Goal: Transaction & Acquisition: Purchase product/service

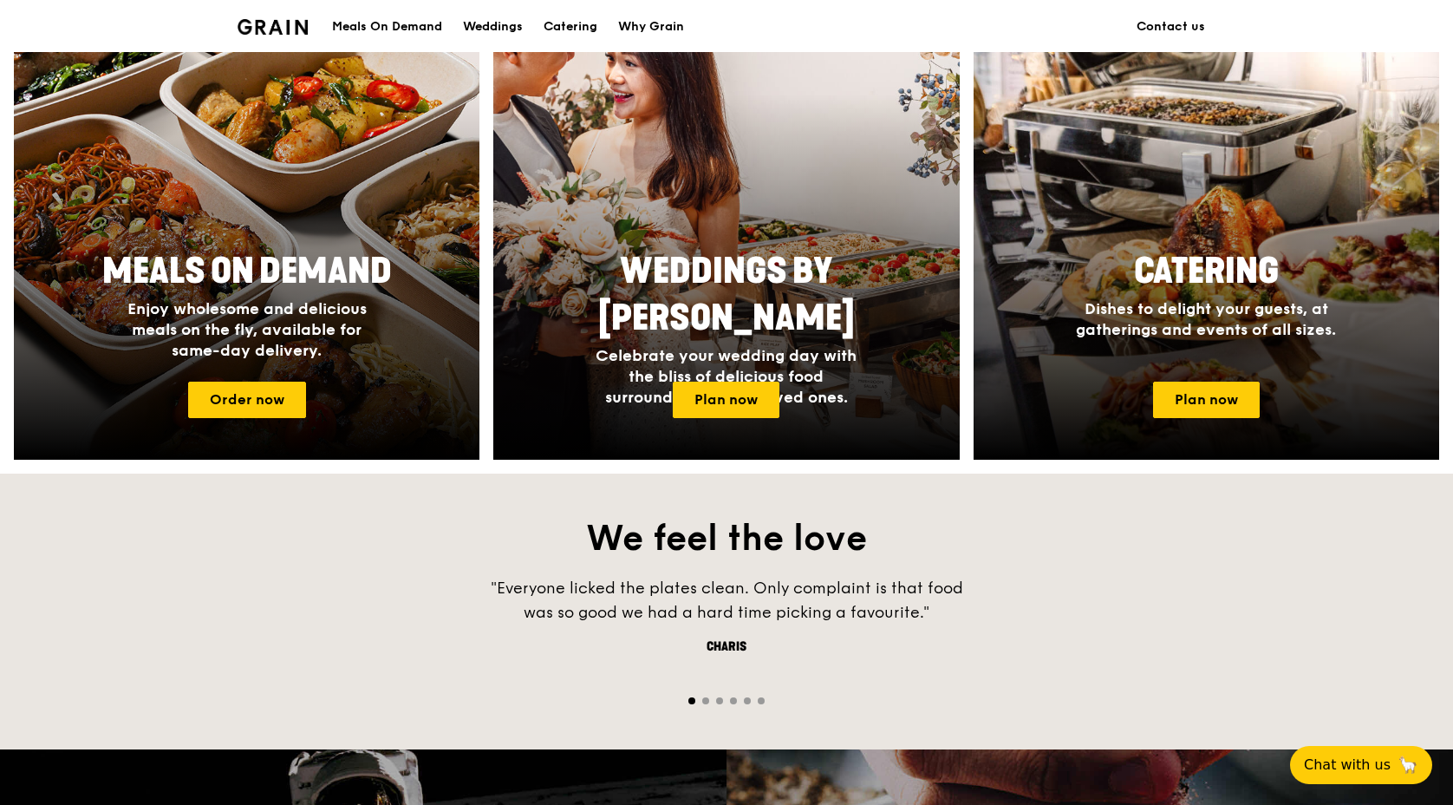
scroll to position [712, 0]
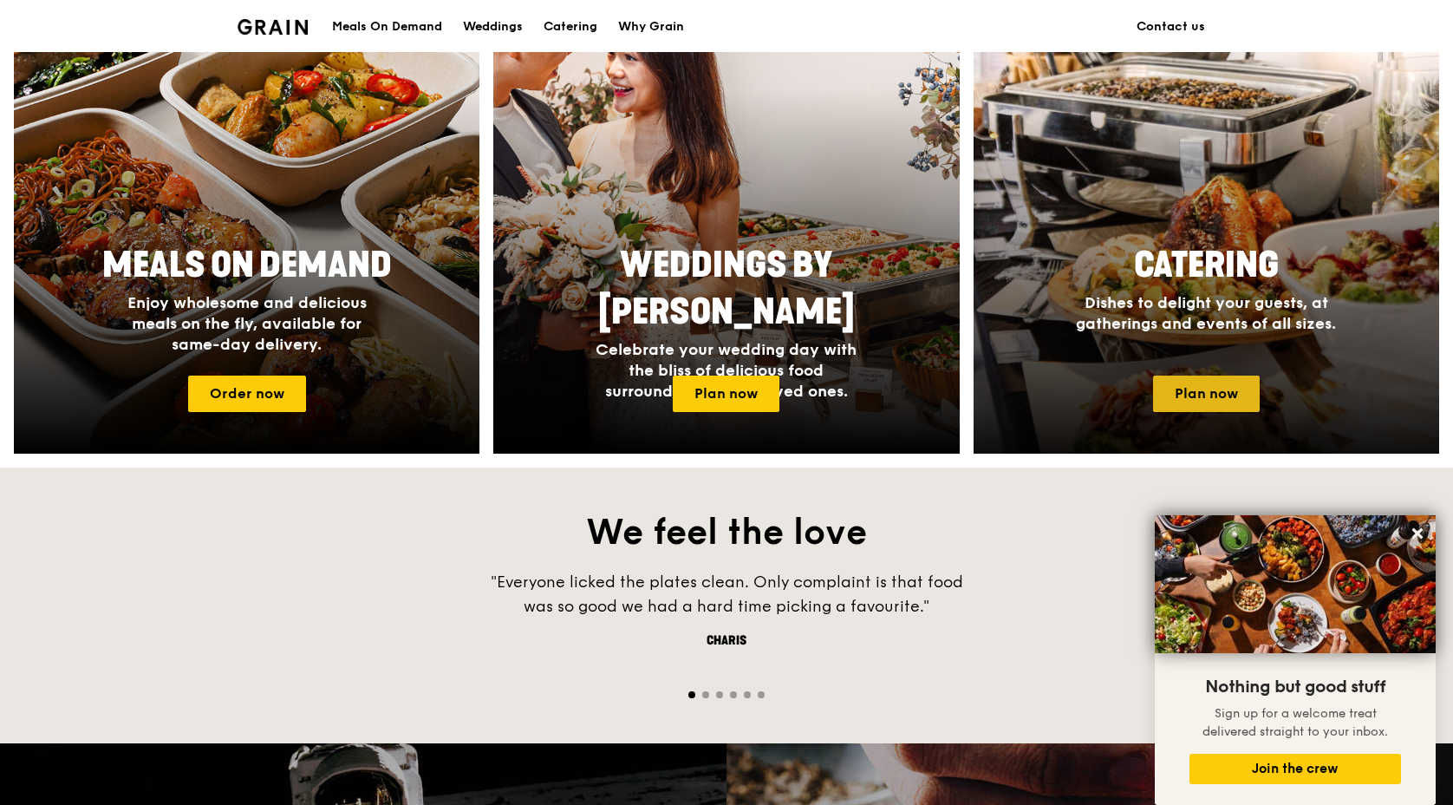
click at [1214, 381] on link "Plan now" at bounding box center [1206, 393] width 107 height 36
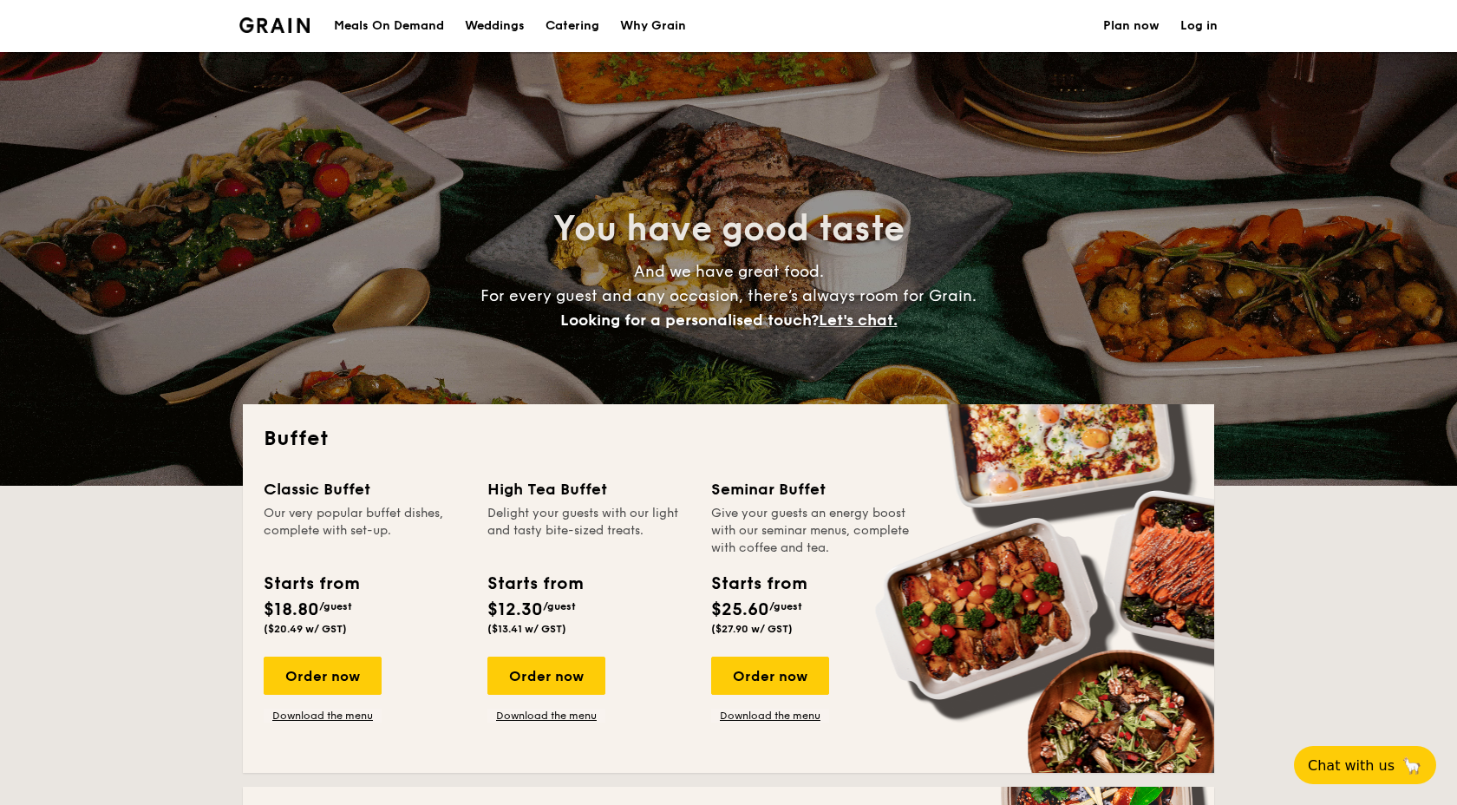
select select
click at [326, 682] on div "Order now" at bounding box center [323, 675] width 118 height 38
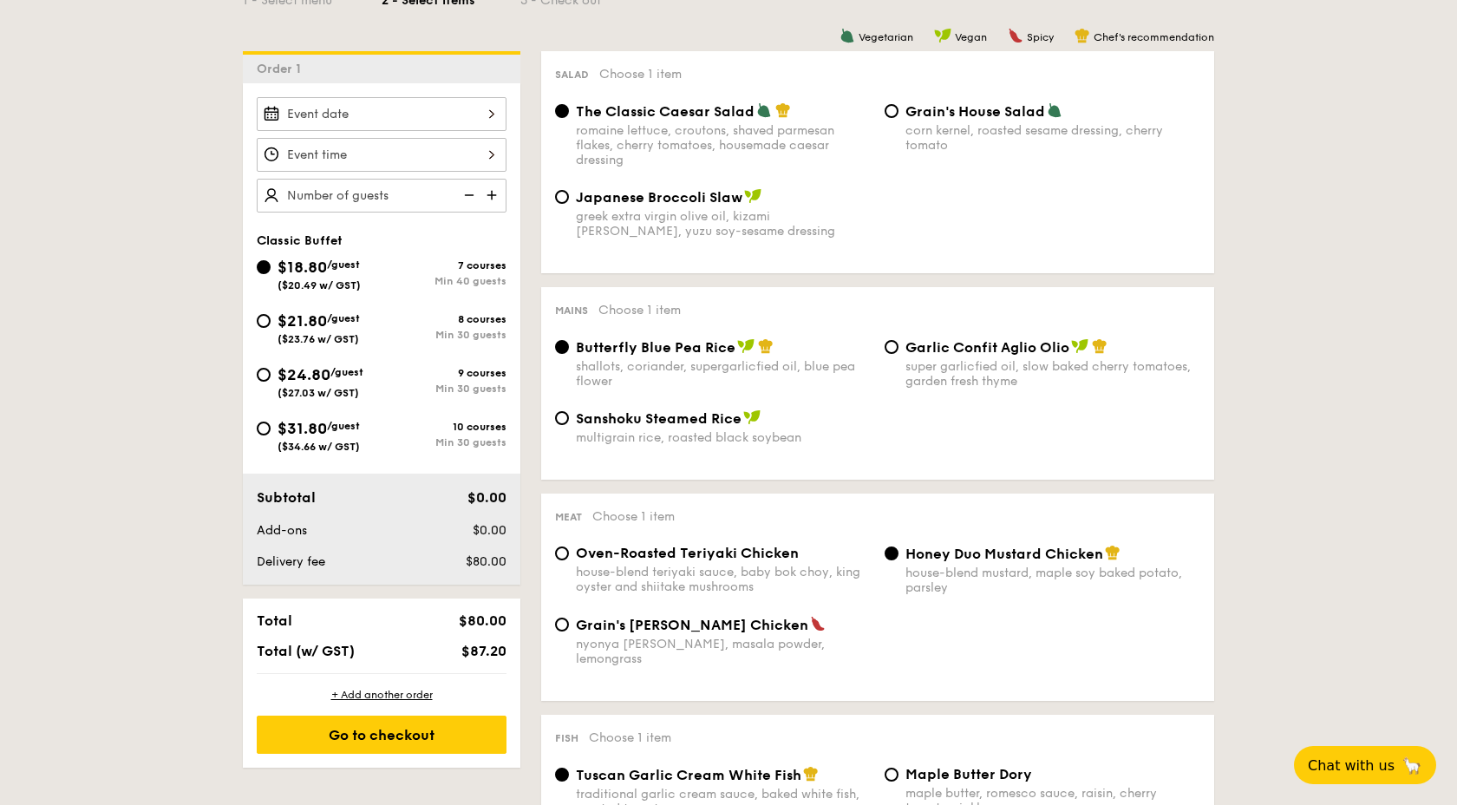
scroll to position [481, 0]
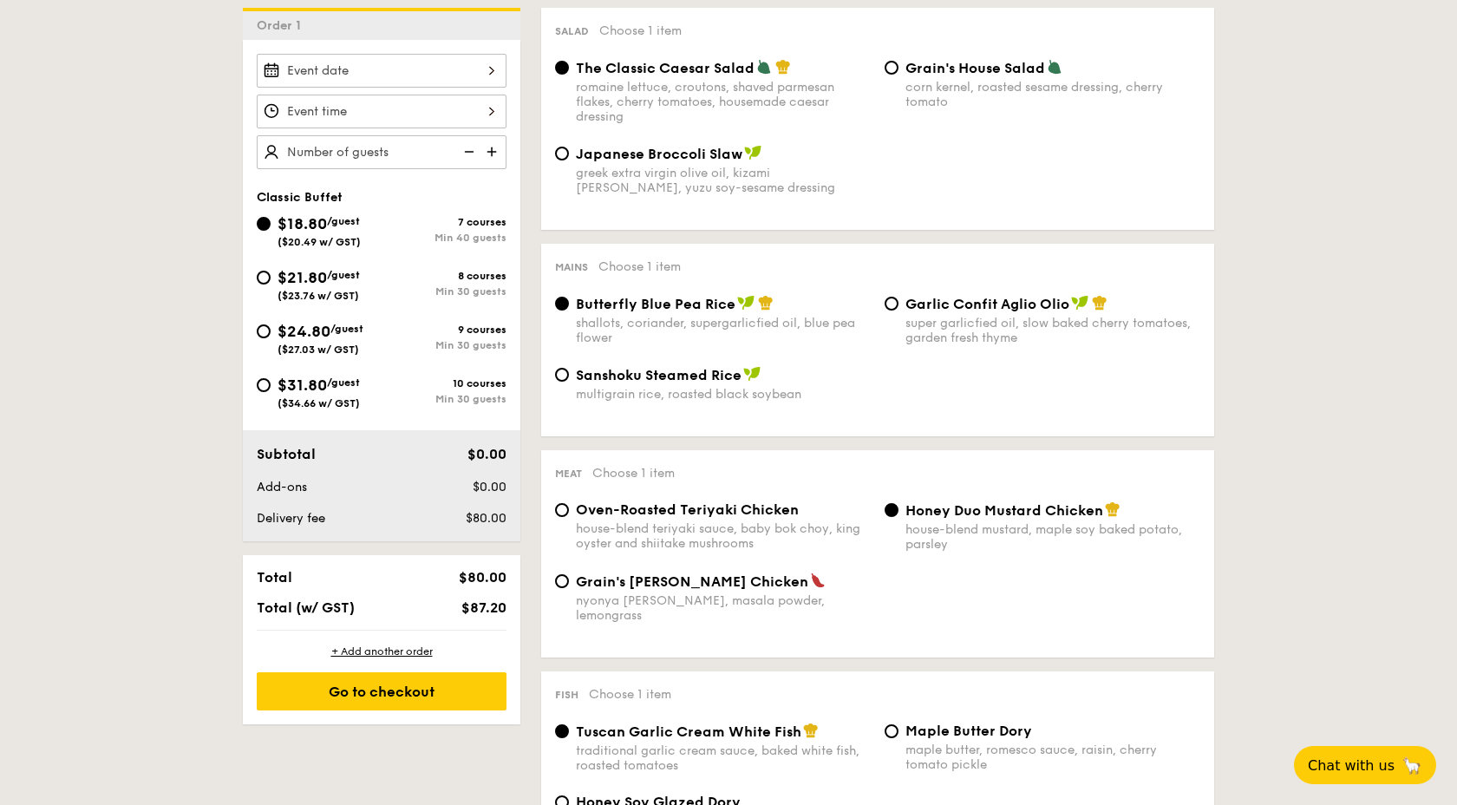
click at [968, 315] on div "Garlic Confit Aglio Olio super garlicfied oil, slow baked cherry tomatoes, gard…" at bounding box center [1052, 320] width 295 height 50
click at [898, 310] on input "Garlic Confit Aglio Olio super garlicfied oil, slow baked cherry tomatoes, gard…" at bounding box center [891, 304] width 14 height 14
radio input "true"
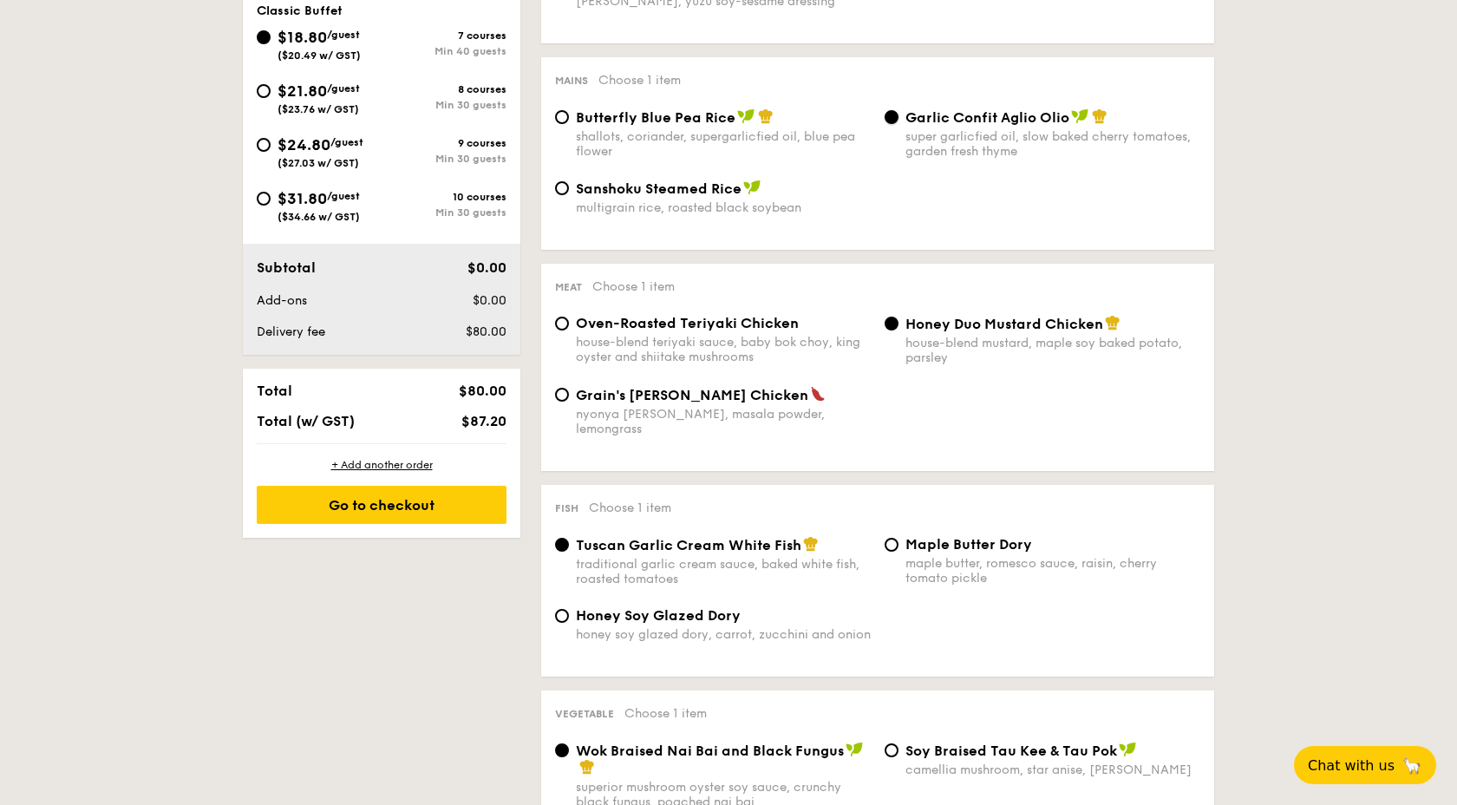
scroll to position [669, 0]
drag, startPoint x: 912, startPoint y: 326, endPoint x: 1111, endPoint y: 319, distance: 199.5
click at [1112, 320] on div "Honey Duo Mustard Chicken" at bounding box center [1052, 321] width 295 height 17
click at [956, 315] on div "Meat Choose 1 item Oven-Roasted Teriyaki Chicken house-blend teriyaki sauce, ba…" at bounding box center [877, 365] width 673 height 207
drag, startPoint x: 907, startPoint y: 323, endPoint x: 1102, endPoint y: 323, distance: 195.1
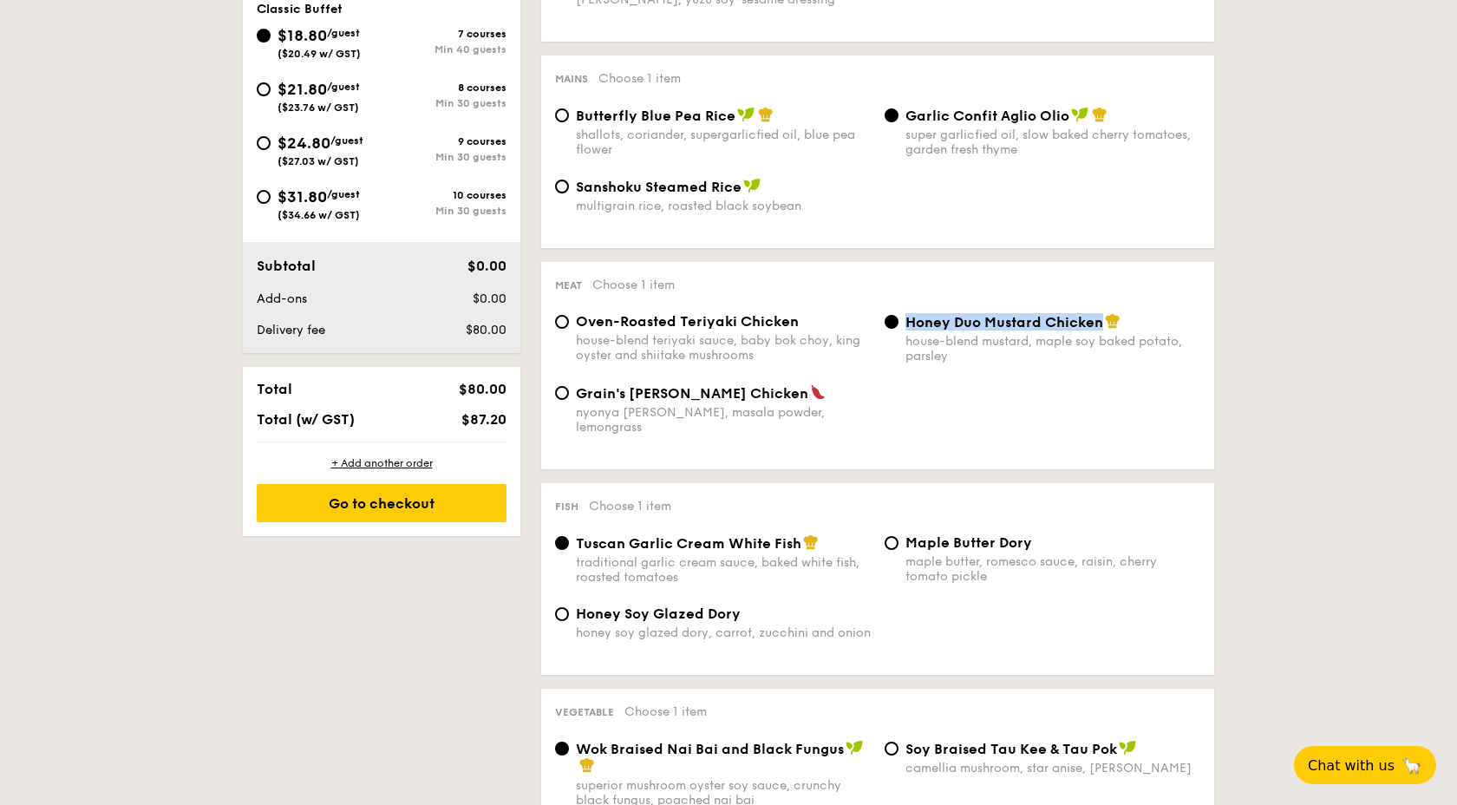
click at [1102, 323] on div "Honey Duo Mustard Chicken" at bounding box center [1052, 321] width 295 height 17
click at [965, 429] on div "Grain's Curry Chicken nyonya curry, masala powder, lemongrass" at bounding box center [877, 419] width 659 height 71
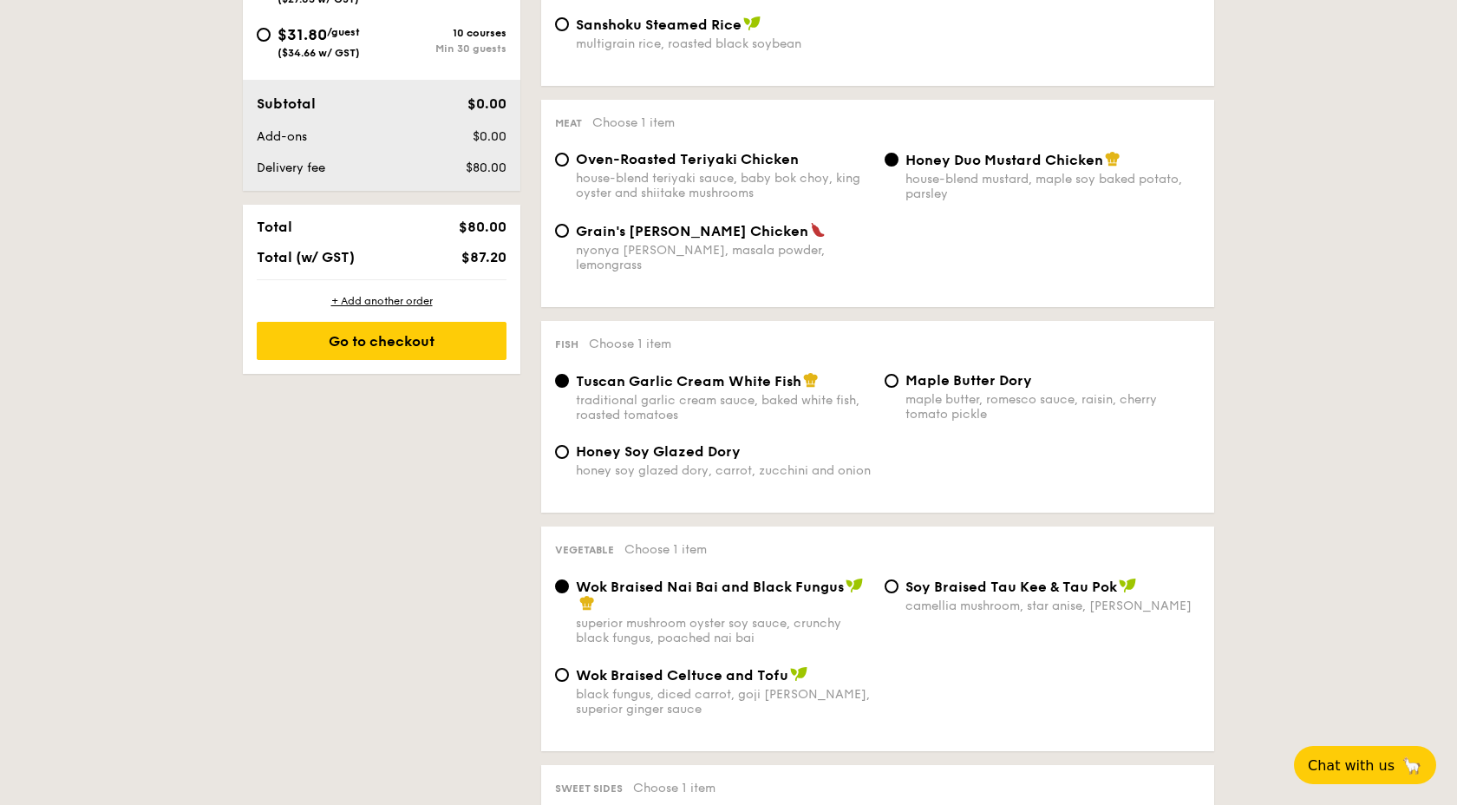
scroll to position [832, 0]
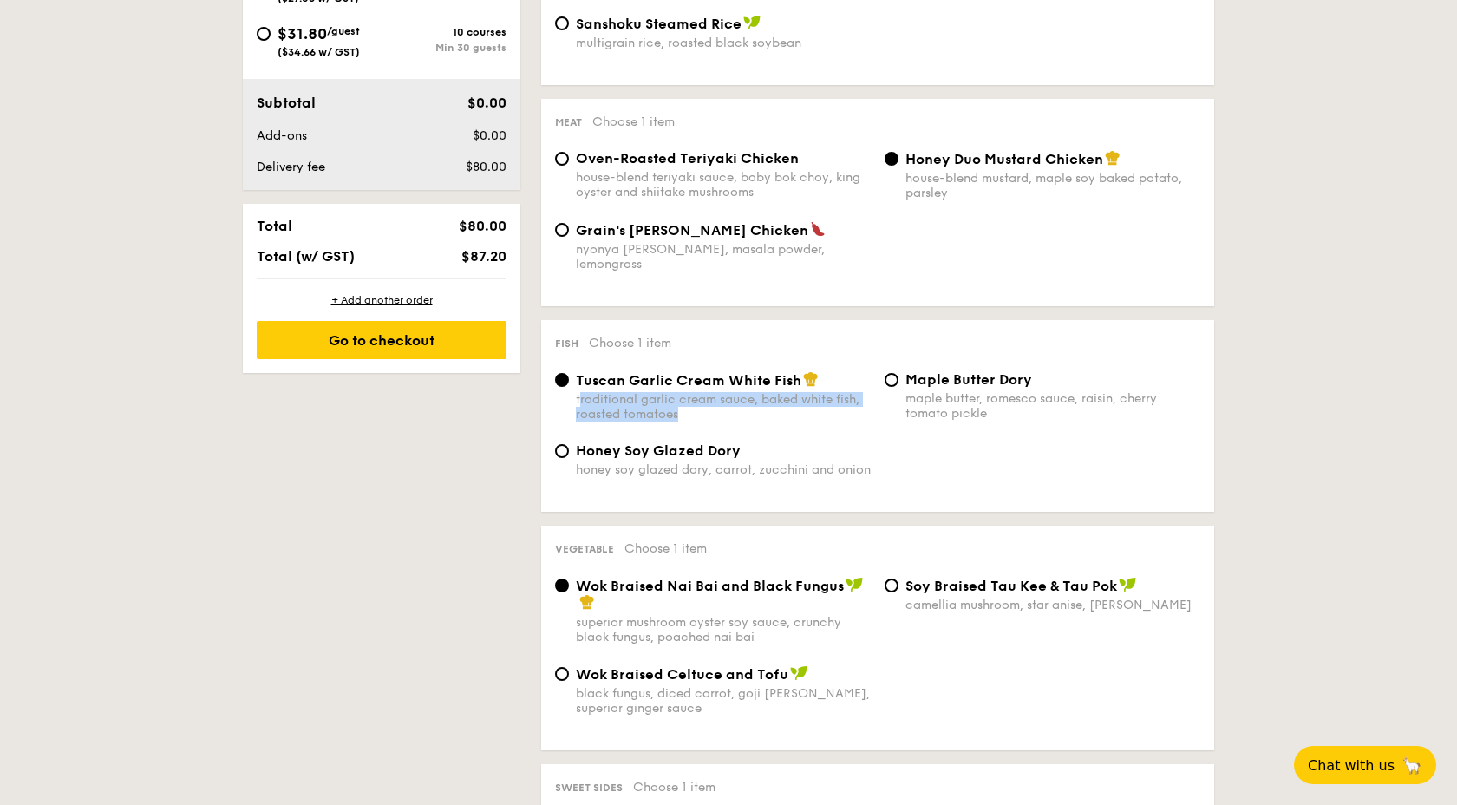
drag, startPoint x: 582, startPoint y: 389, endPoint x: 681, endPoint y: 398, distance: 99.2
click at [681, 398] on div "traditional garlic cream sauce, baked white fish, roasted tomatoes" at bounding box center [723, 406] width 295 height 29
click at [596, 372] on span "Tuscan Garlic Cream White Fish" at bounding box center [688, 380] width 225 height 16
click at [569, 373] on input "Tuscan Garlic Cream White Fish traditional garlic cream sauce, baked white fish…" at bounding box center [562, 380] width 14 height 14
drag, startPoint x: 577, startPoint y: 369, endPoint x: 798, endPoint y: 369, distance: 220.2
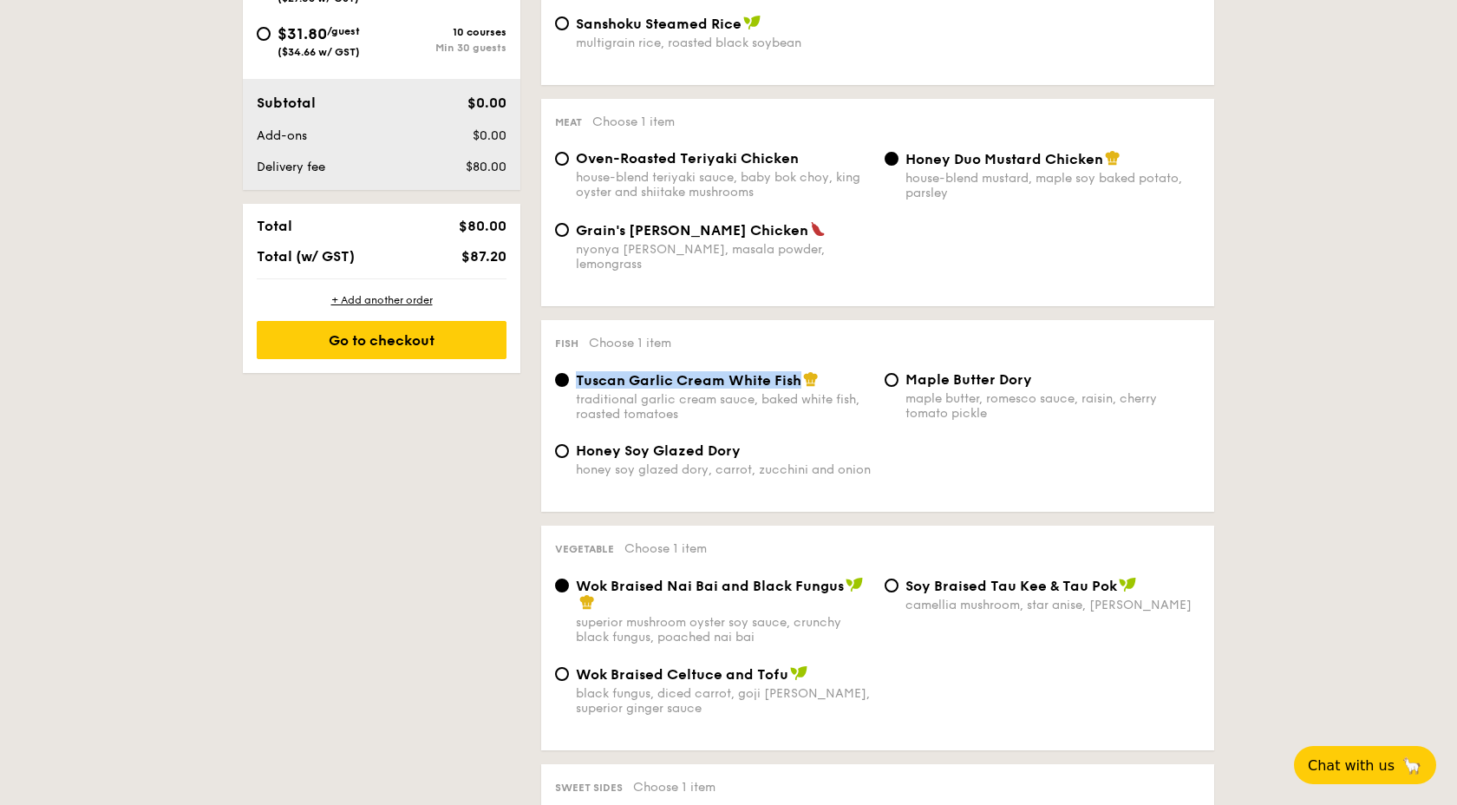
click at [798, 372] on span "Tuscan Garlic Cream White Fish" at bounding box center [688, 380] width 225 height 16
click at [605, 442] on span "Honey Soy Glazed Dory" at bounding box center [658, 450] width 165 height 16
click at [569, 444] on input "Honey Soy Glazed Dory honey soy glazed dory, carrot, zucchini and onion" at bounding box center [562, 451] width 14 height 14
radio input "true"
drag, startPoint x: 1028, startPoint y: 365, endPoint x: 908, endPoint y: 373, distance: 120.8
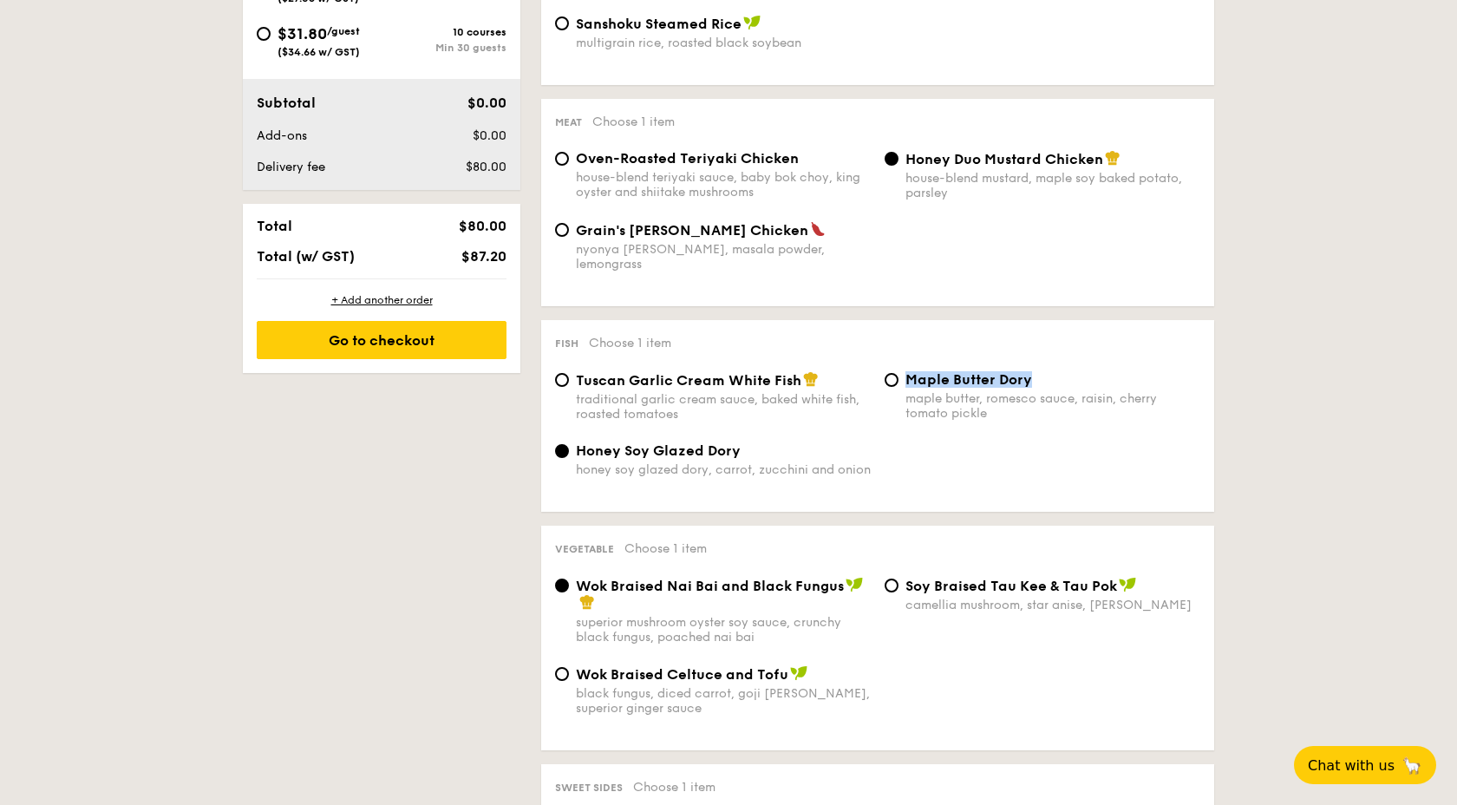
click at [908, 373] on span "Maple Butter Dory" at bounding box center [968, 379] width 127 height 16
click at [704, 444] on span "Honey Soy Glazed Dory" at bounding box center [658, 450] width 165 height 16
click at [569, 444] on input "Honey Soy Glazed Dory honey soy glazed dory, carrot, zucchini and onion" at bounding box center [562, 451] width 14 height 14
drag, startPoint x: 744, startPoint y: 436, endPoint x: 581, endPoint y: 443, distance: 163.1
click at [581, 443] on div "Honey Soy Glazed Dory" at bounding box center [723, 450] width 295 height 16
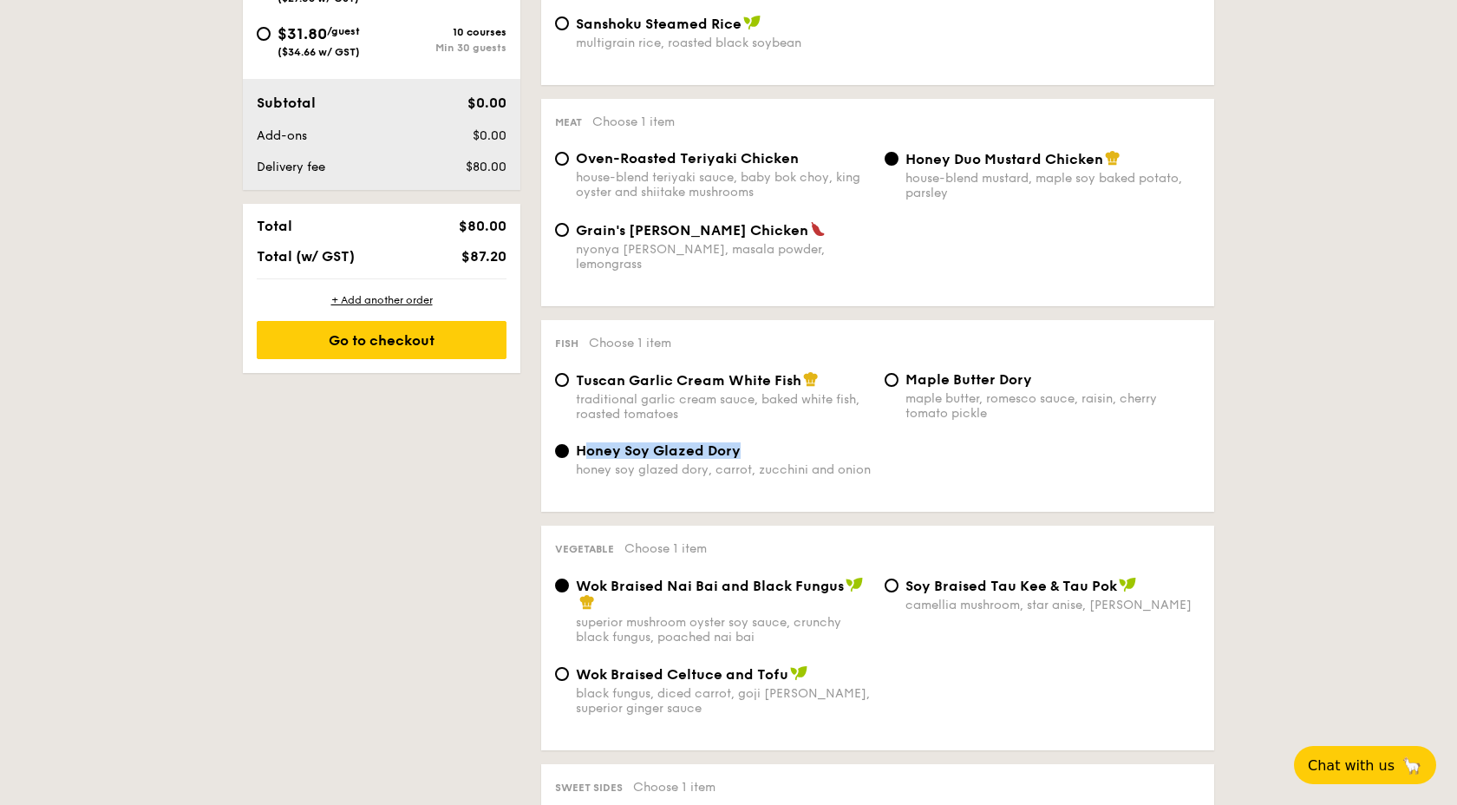
click at [813, 371] on img at bounding box center [811, 379] width 16 height 16
click at [569, 373] on input "Tuscan Garlic Cream White Fish traditional garlic cream sauce, baked white fish…" at bounding box center [562, 380] width 14 height 14
radio input "true"
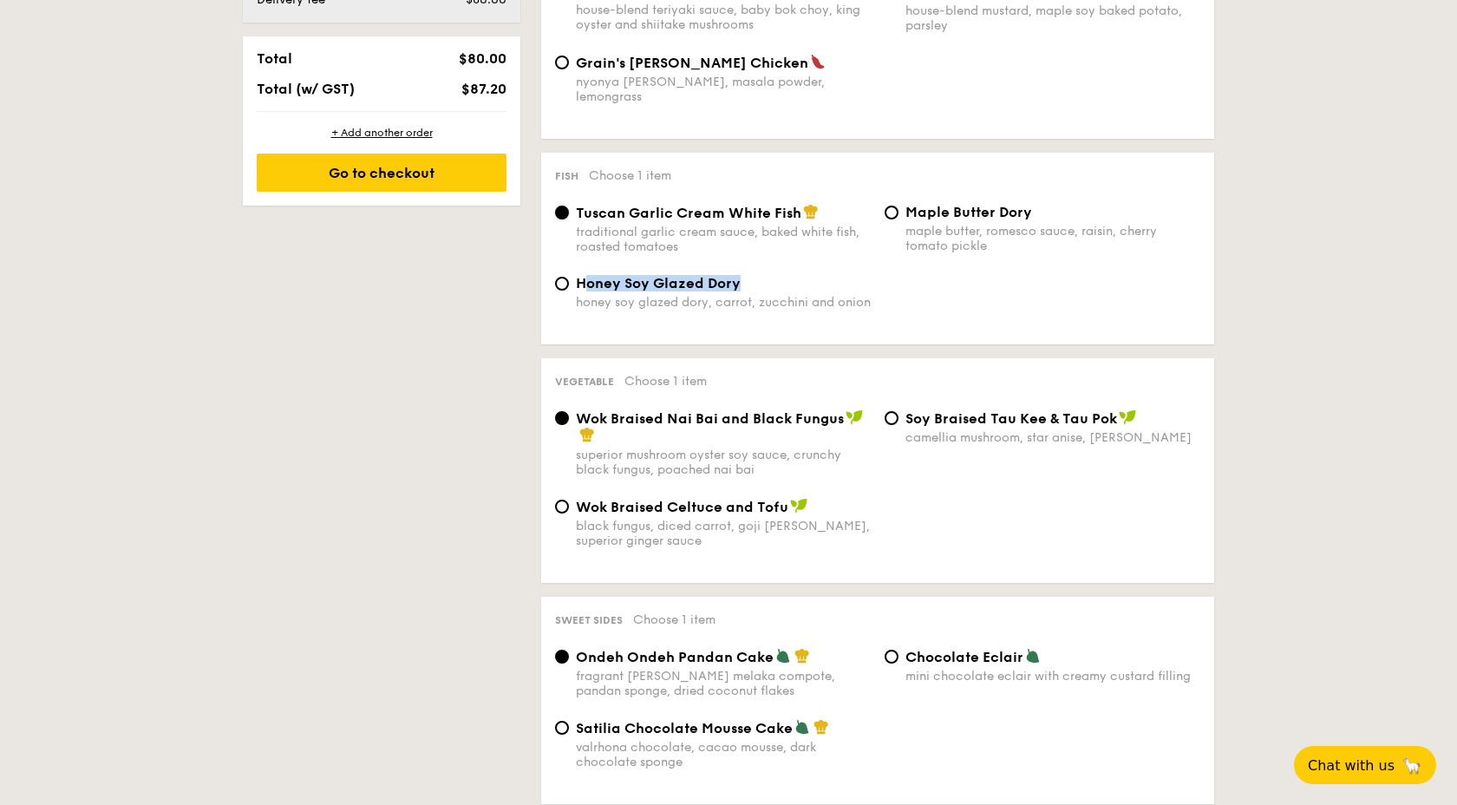
scroll to position [1096, 0]
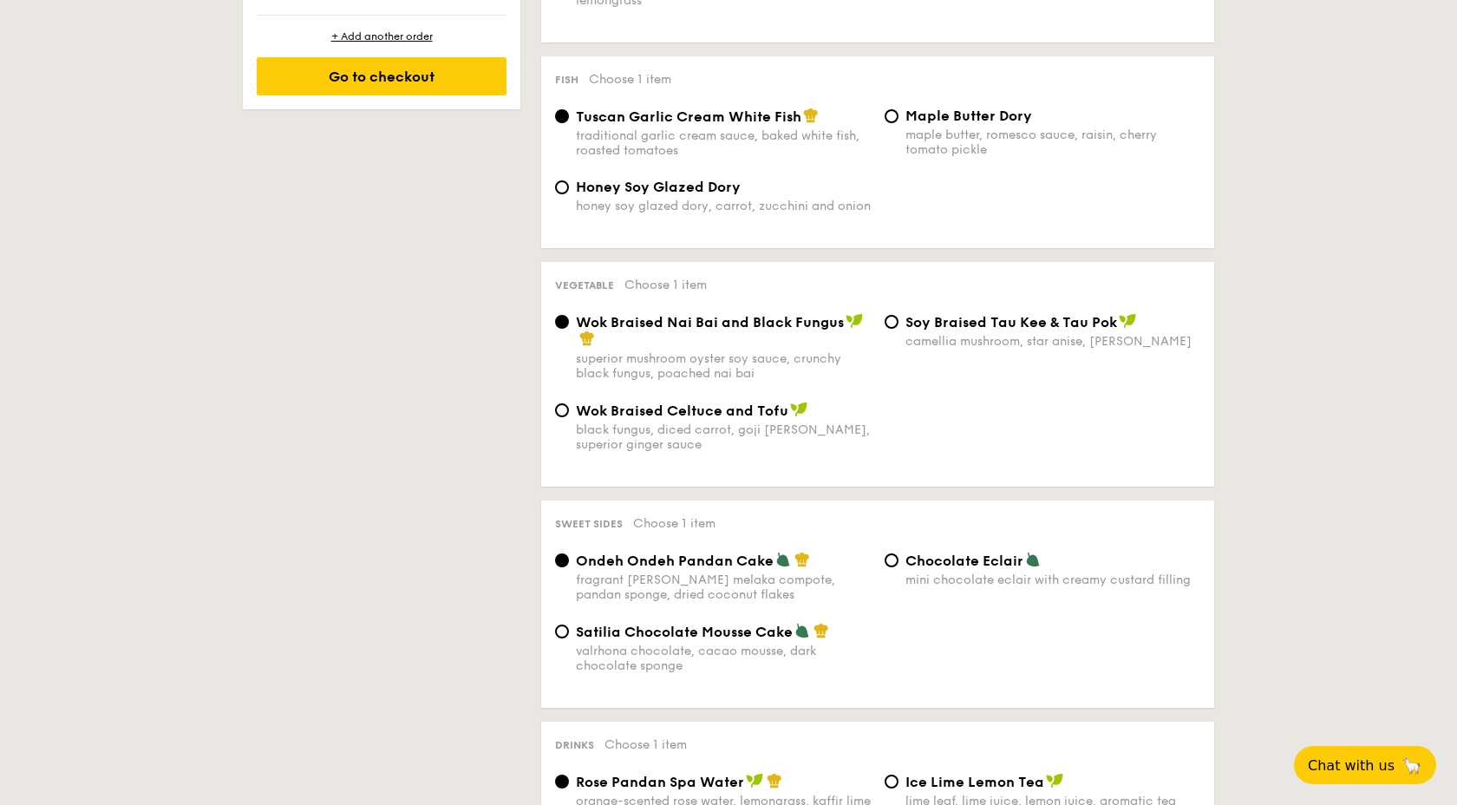
click at [756, 414] on div "Wok Braised Celtuce and Tofu black fungus, diced carrot, goji berry, superior g…" at bounding box center [723, 426] width 295 height 50
click at [569, 414] on input "Wok Braised Celtuce and Tofu black fungus, diced carrot, goji berry, superior g…" at bounding box center [562, 410] width 14 height 14
radio input "true"
click at [989, 323] on span "⁠Soy Braised Tau Kee & Tau Pok" at bounding box center [1011, 322] width 212 height 16
click at [898, 323] on input "⁠Soy Braised Tau Kee & Tau Pok camellia mushroom, star anise, goji berry" at bounding box center [891, 322] width 14 height 14
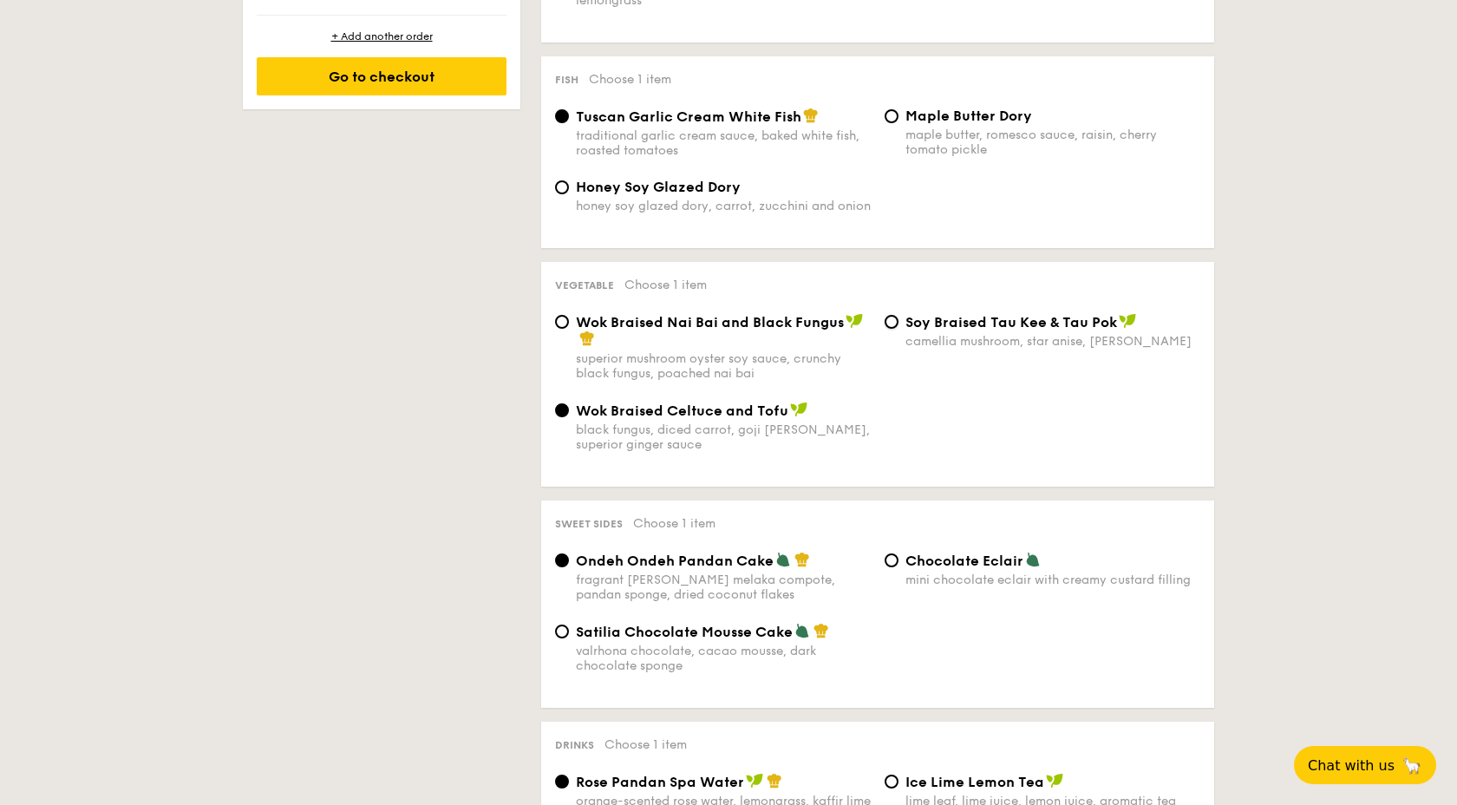
radio input "true"
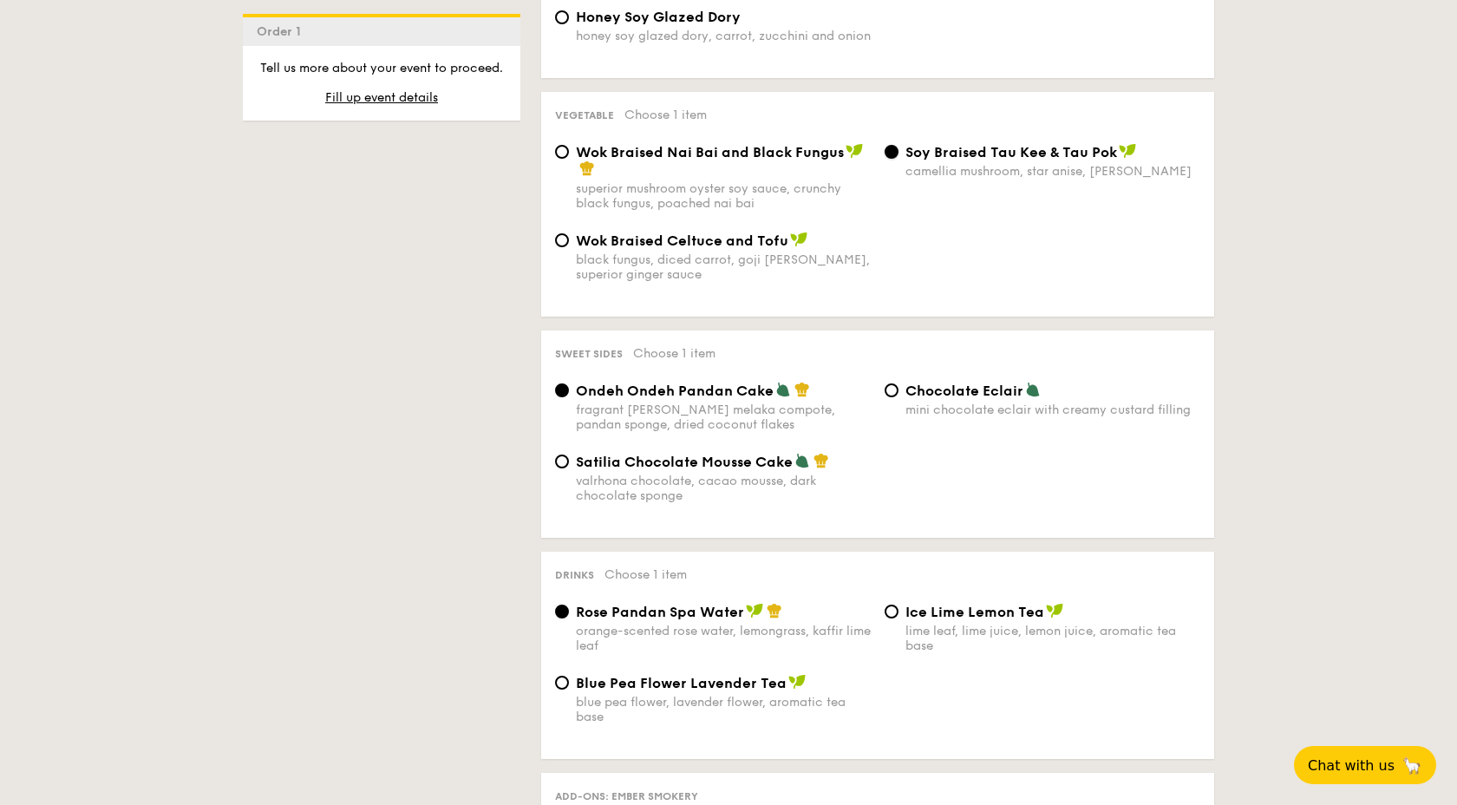
scroll to position [1271, 0]
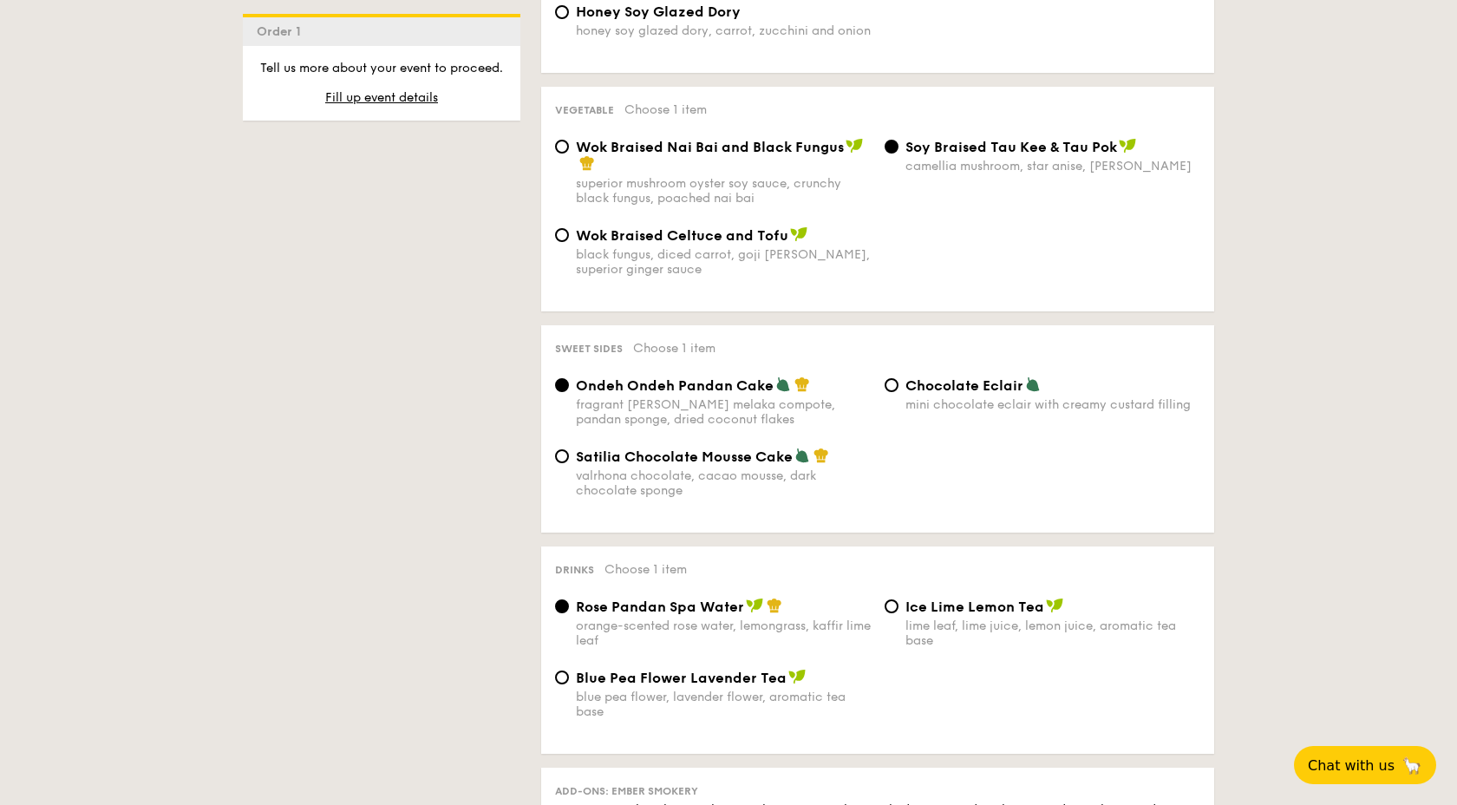
click at [901, 376] on div "Chocolate Eclair mini chocolate eclair with creamy custard filling" at bounding box center [1041, 394] width 329 height 36
click at [901, 383] on div "Chocolate Eclair mini chocolate eclair with creamy custard filling" at bounding box center [1041, 394] width 329 height 36
click at [886, 378] on input "Chocolate Eclair mini chocolate eclair with creamy custard filling" at bounding box center [891, 385] width 14 height 14
radio input "true"
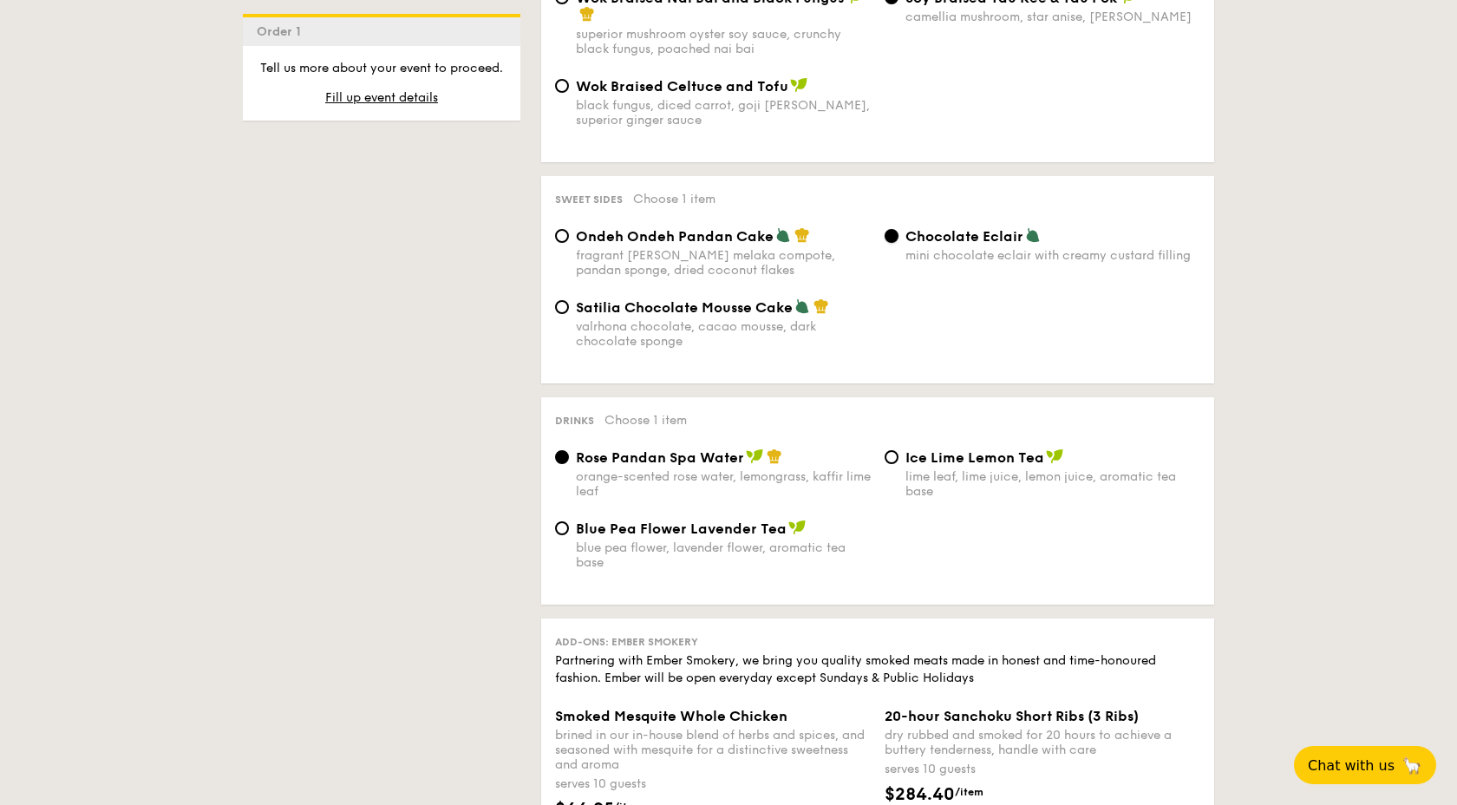
scroll to position [1443, 0]
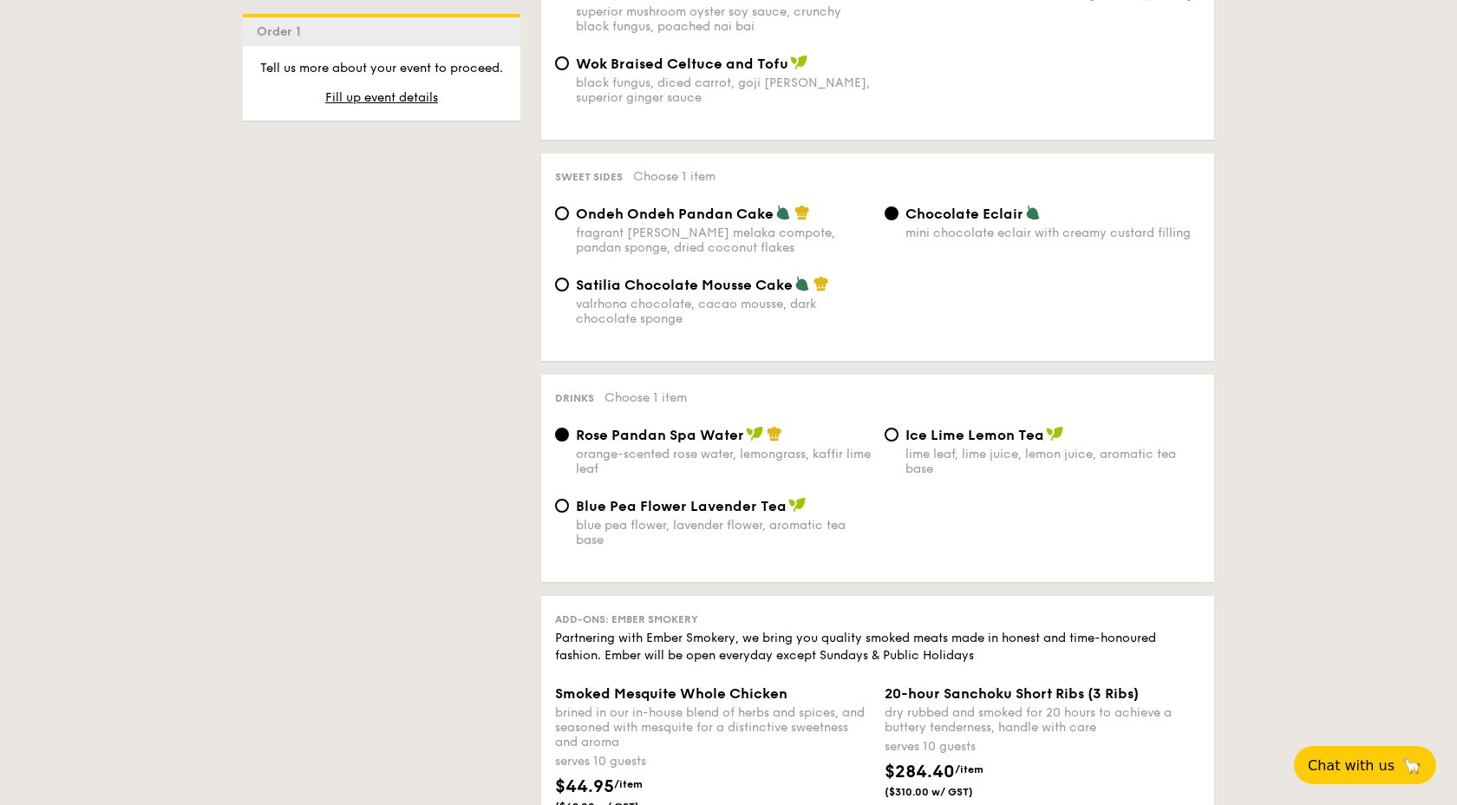
click at [972, 427] on span "Ice Lime Lemon Tea" at bounding box center [974, 435] width 139 height 16
click at [898, 427] on input "Ice Lime Lemon Tea lime leaf, lime juice, lemon juice, aromatic tea base" at bounding box center [891, 434] width 14 height 14
radio input "true"
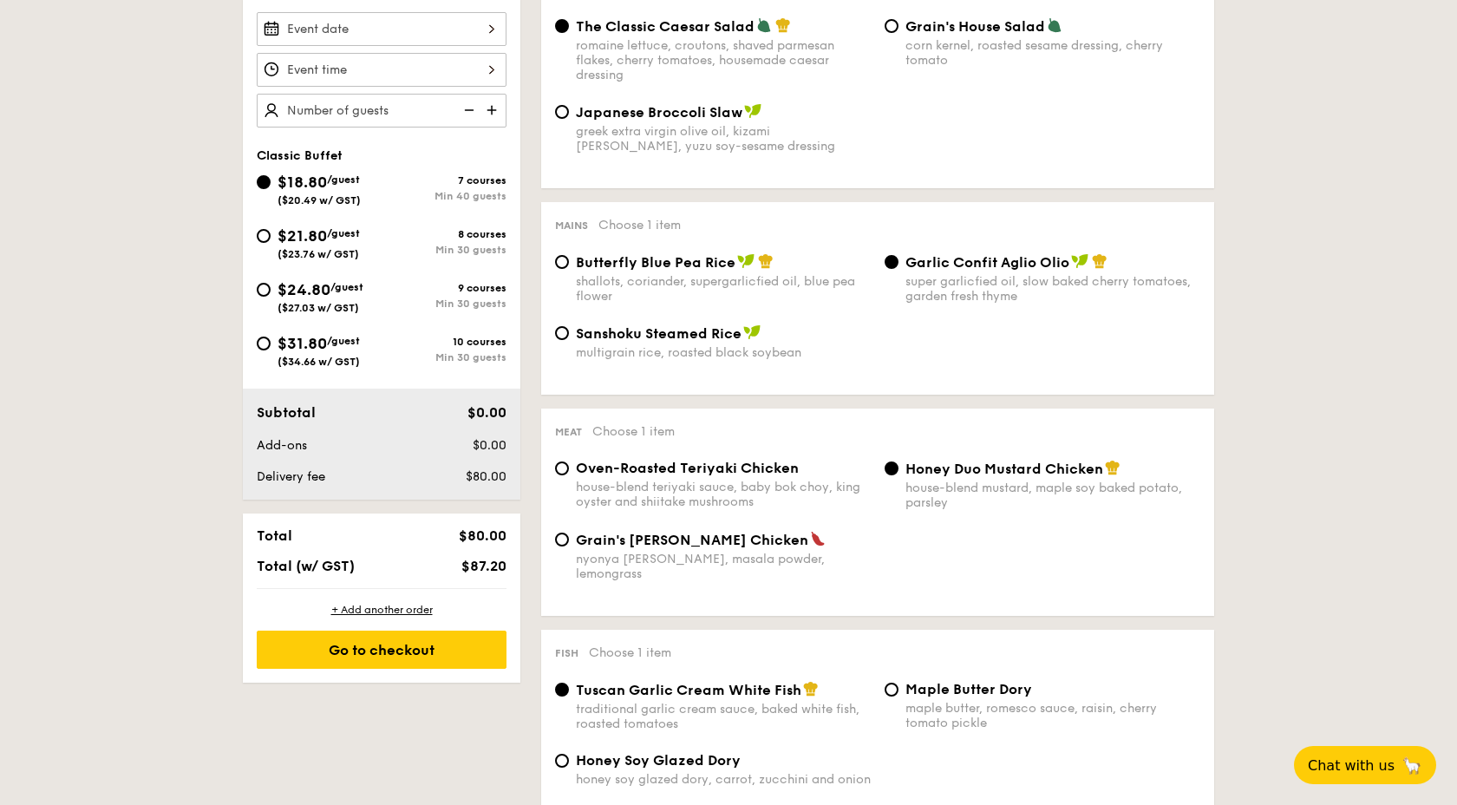
scroll to position [557, 0]
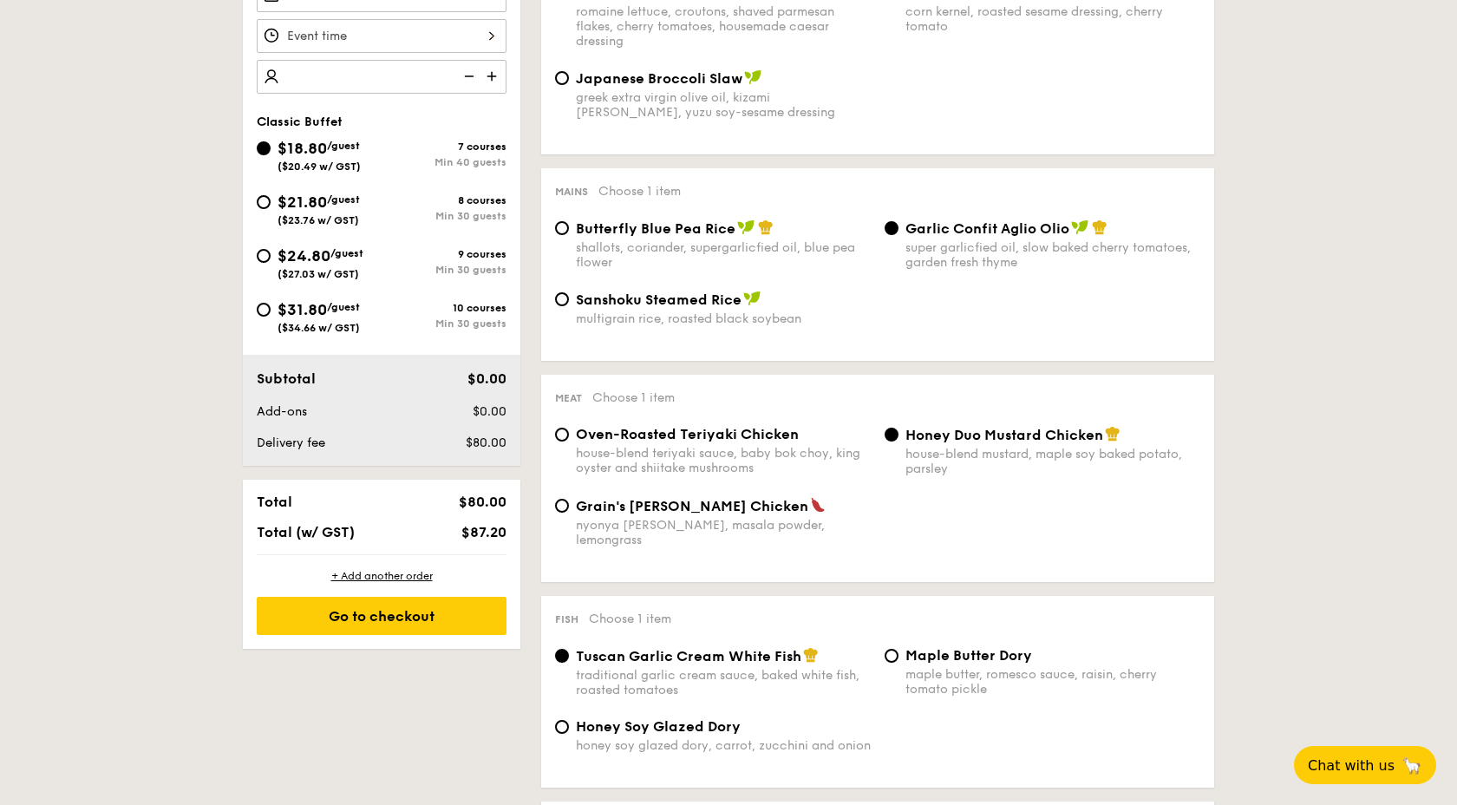
click at [495, 75] on img at bounding box center [493, 76] width 26 height 33
type input "40 guests"
click at [332, 186] on div "$18.80 /guest ($20.49 w/ GST) 7 courses Min 40 guests $21.80 /guest ($23.76 w/ …" at bounding box center [382, 243] width 264 height 215
click at [327, 206] on span "$21.80" at bounding box center [301, 201] width 49 height 19
click at [270, 206] on input "$21.80 /guest ($23.76 w/ GST) 8 courses Min 30 guests" at bounding box center [264, 202] width 14 height 14
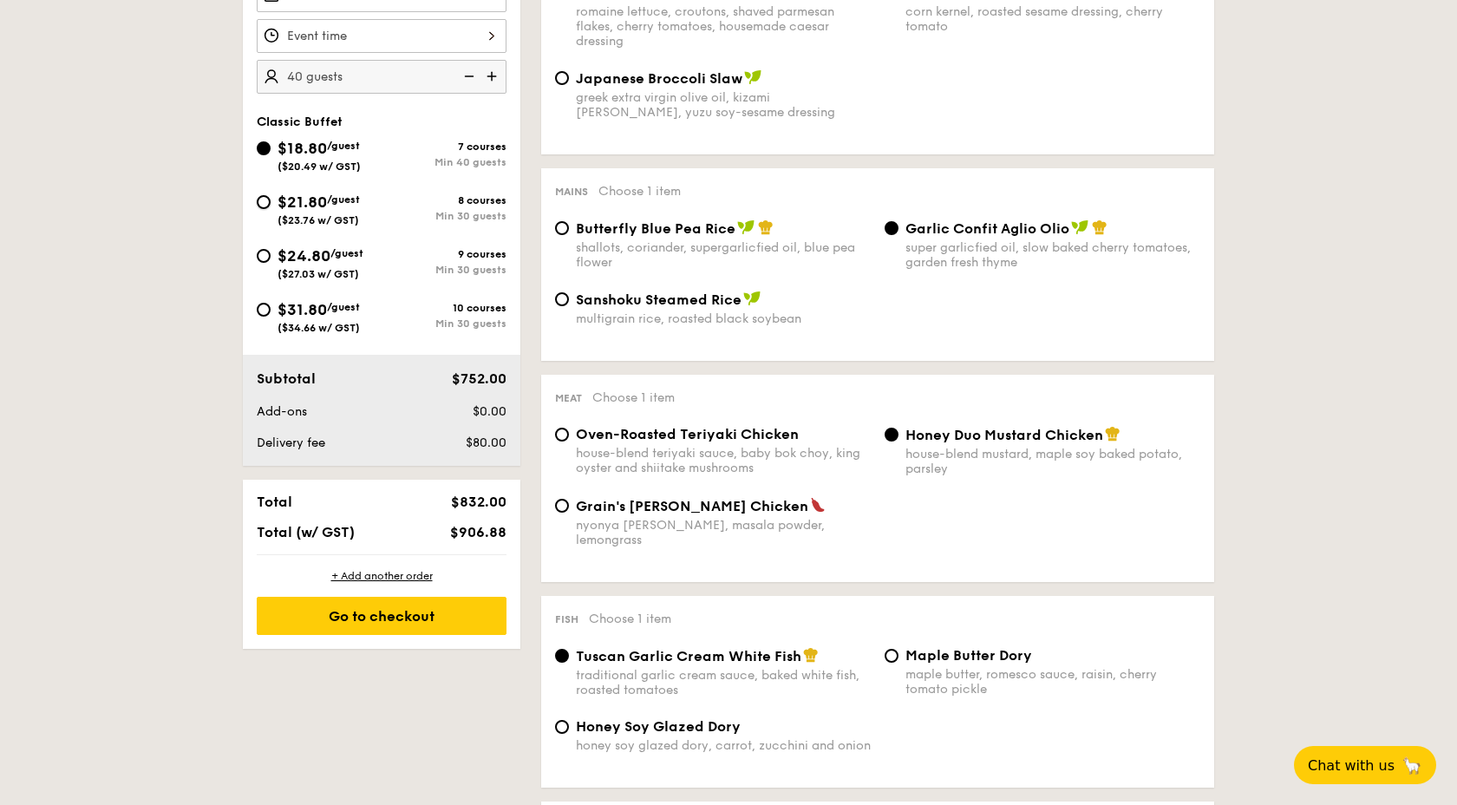
radio input "true"
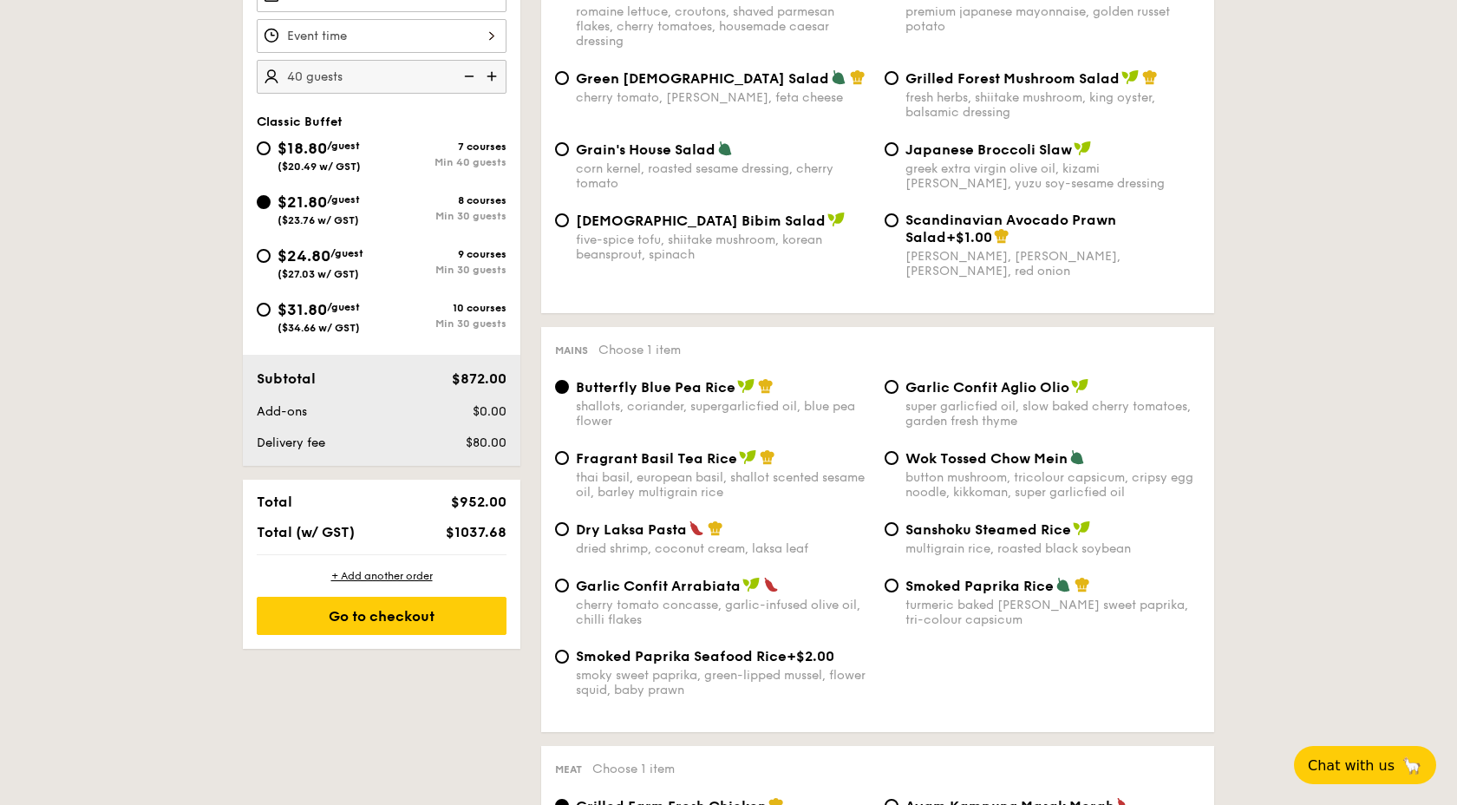
click at [468, 76] on img at bounding box center [467, 76] width 26 height 33
click at [465, 75] on img at bounding box center [467, 76] width 26 height 33
type input "30 guests"
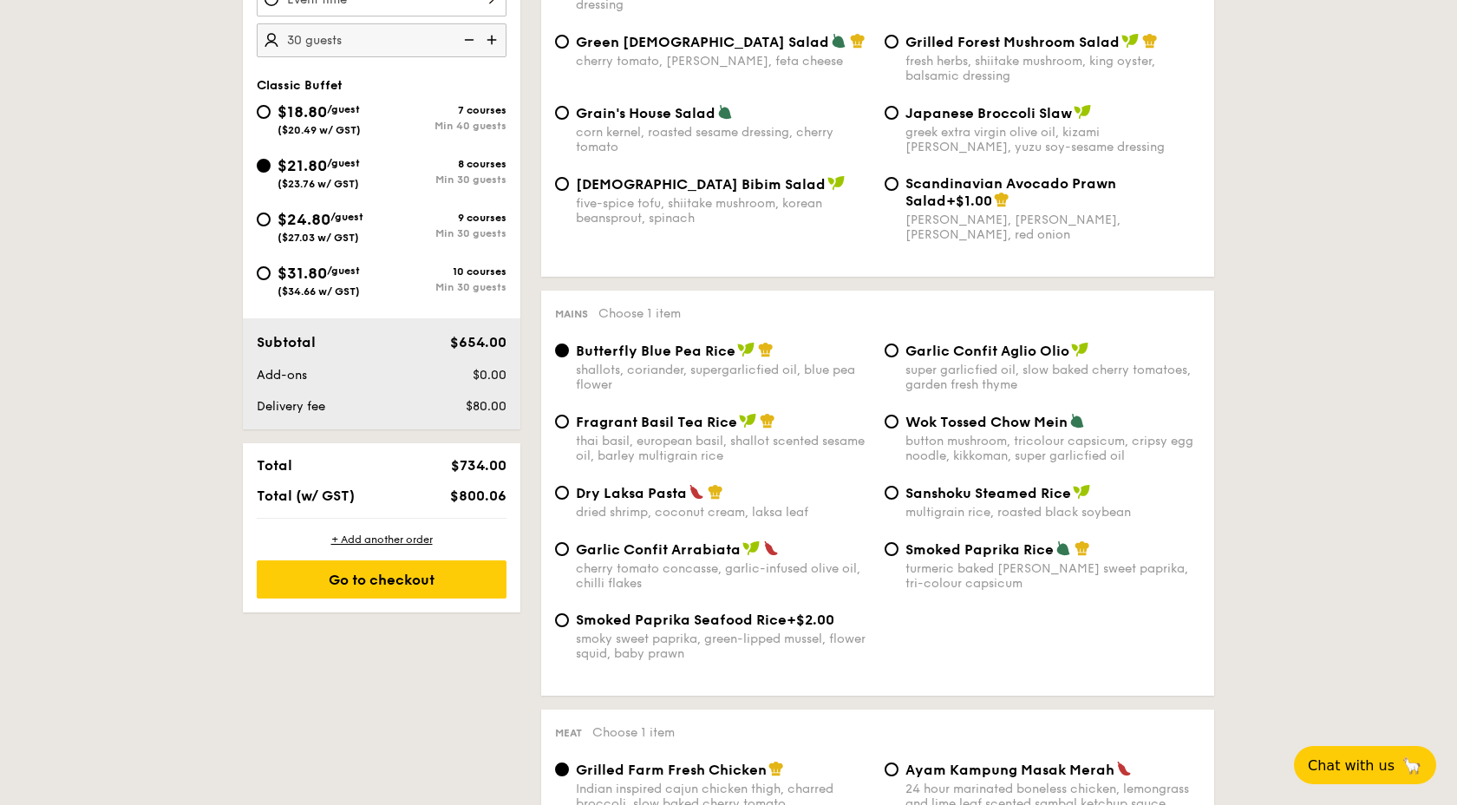
scroll to position [614, 0]
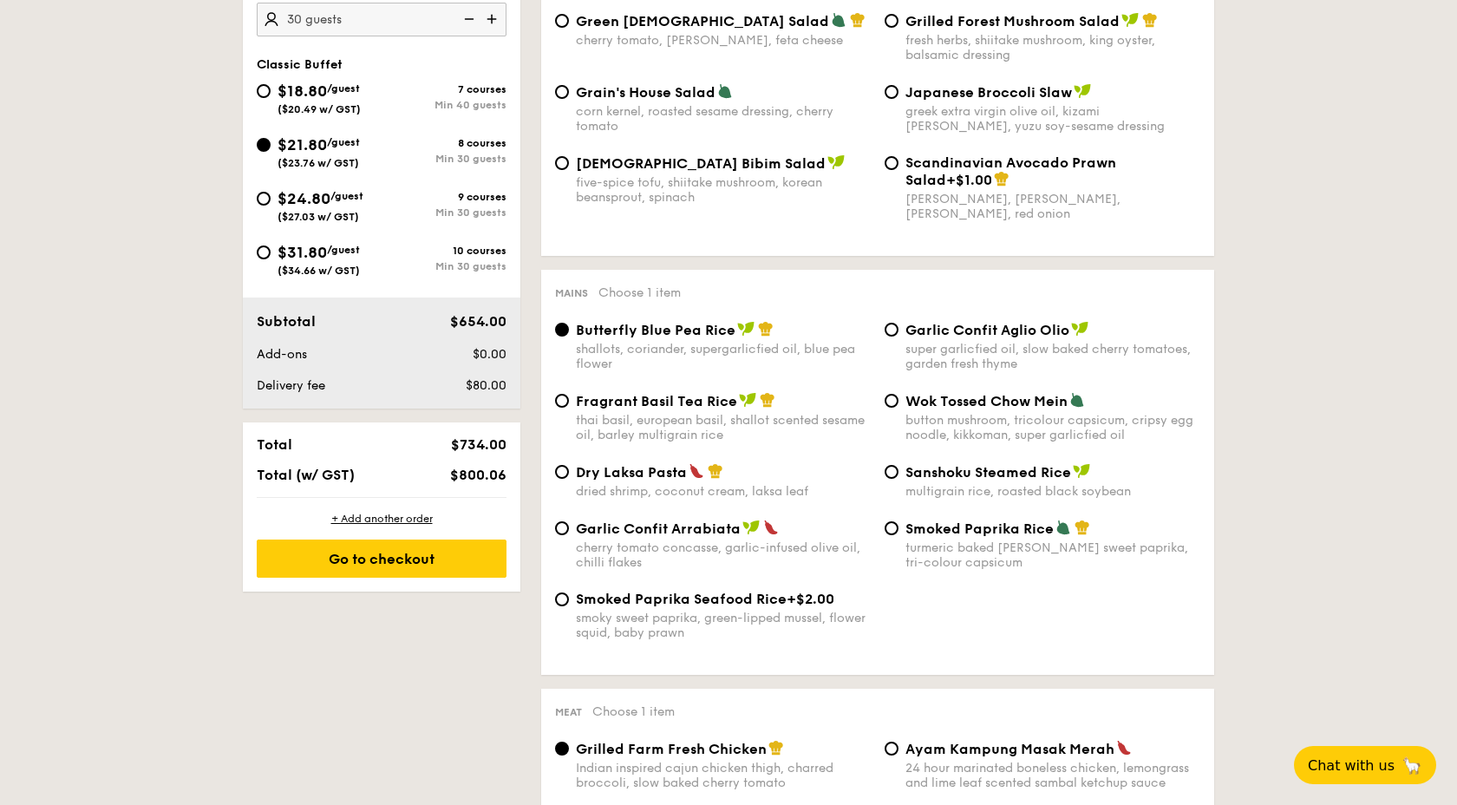
click at [651, 527] on span "Garlic Confit Arrabiata" at bounding box center [658, 528] width 165 height 16
click at [569, 527] on input "Garlic Confit Arrabiata cherry tomato concasse, garlic-infused olive oil, chill…" at bounding box center [562, 528] width 14 height 14
radio input "true"
drag, startPoint x: 575, startPoint y: 536, endPoint x: 726, endPoint y: 534, distance: 150.9
click at [727, 534] on span "Garlic Confit Arrabiata" at bounding box center [658, 528] width 165 height 16
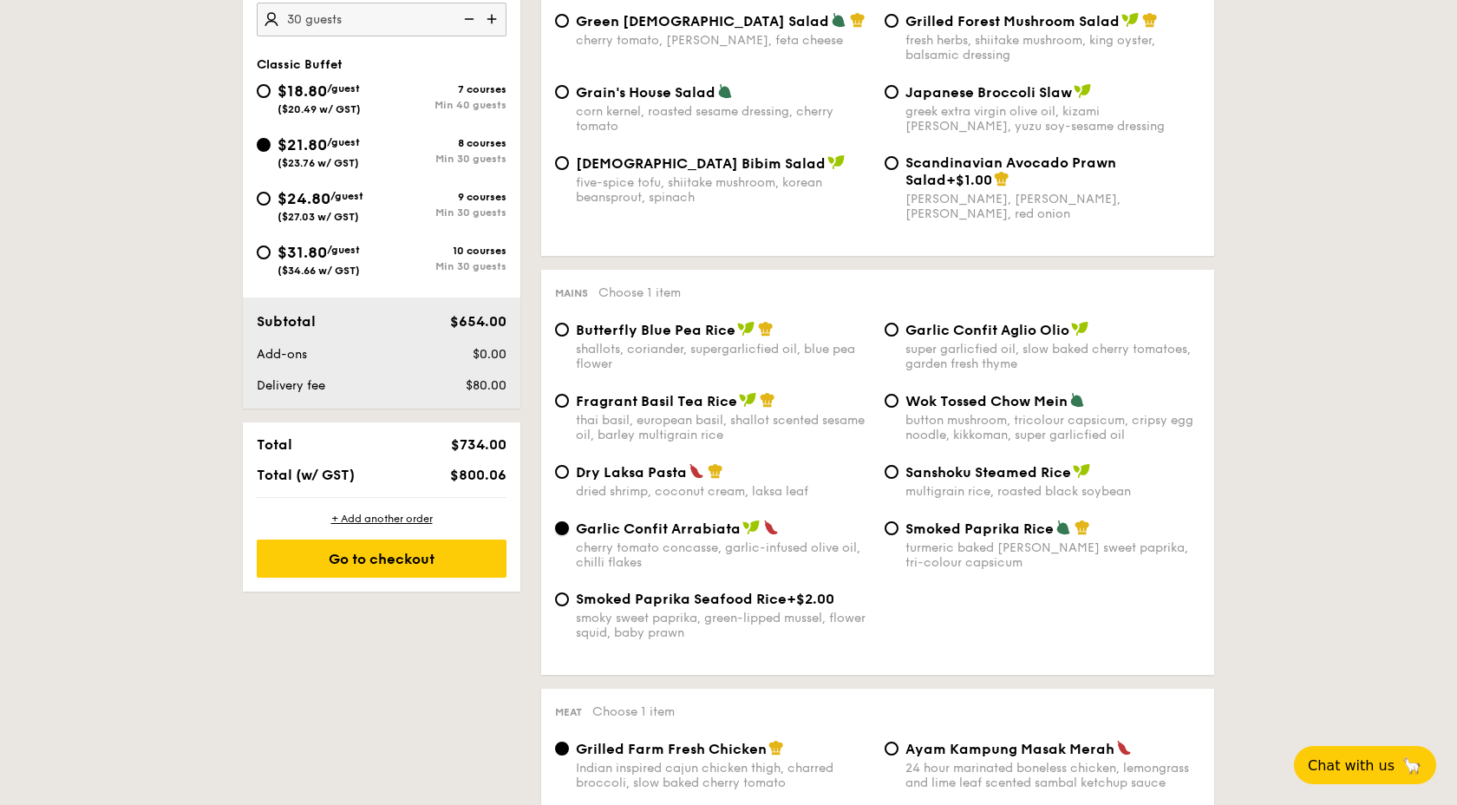
click at [569, 534] on input "Garlic Confit Arrabiata cherry tomato concasse, garlic-infused olive oil, chill…" at bounding box center [562, 528] width 14 height 14
drag, startPoint x: 733, startPoint y: 532, endPoint x: 577, endPoint y: 538, distance: 156.2
click at [577, 537] on span "Garlic Confit Arrabiata" at bounding box center [658, 528] width 165 height 16
click at [623, 537] on span "Garlic Confit Arrabiata" at bounding box center [658, 528] width 165 height 16
click at [569, 535] on input "Garlic Confit Arrabiata cherry tomato concasse, garlic-infused olive oil, chill…" at bounding box center [562, 528] width 14 height 14
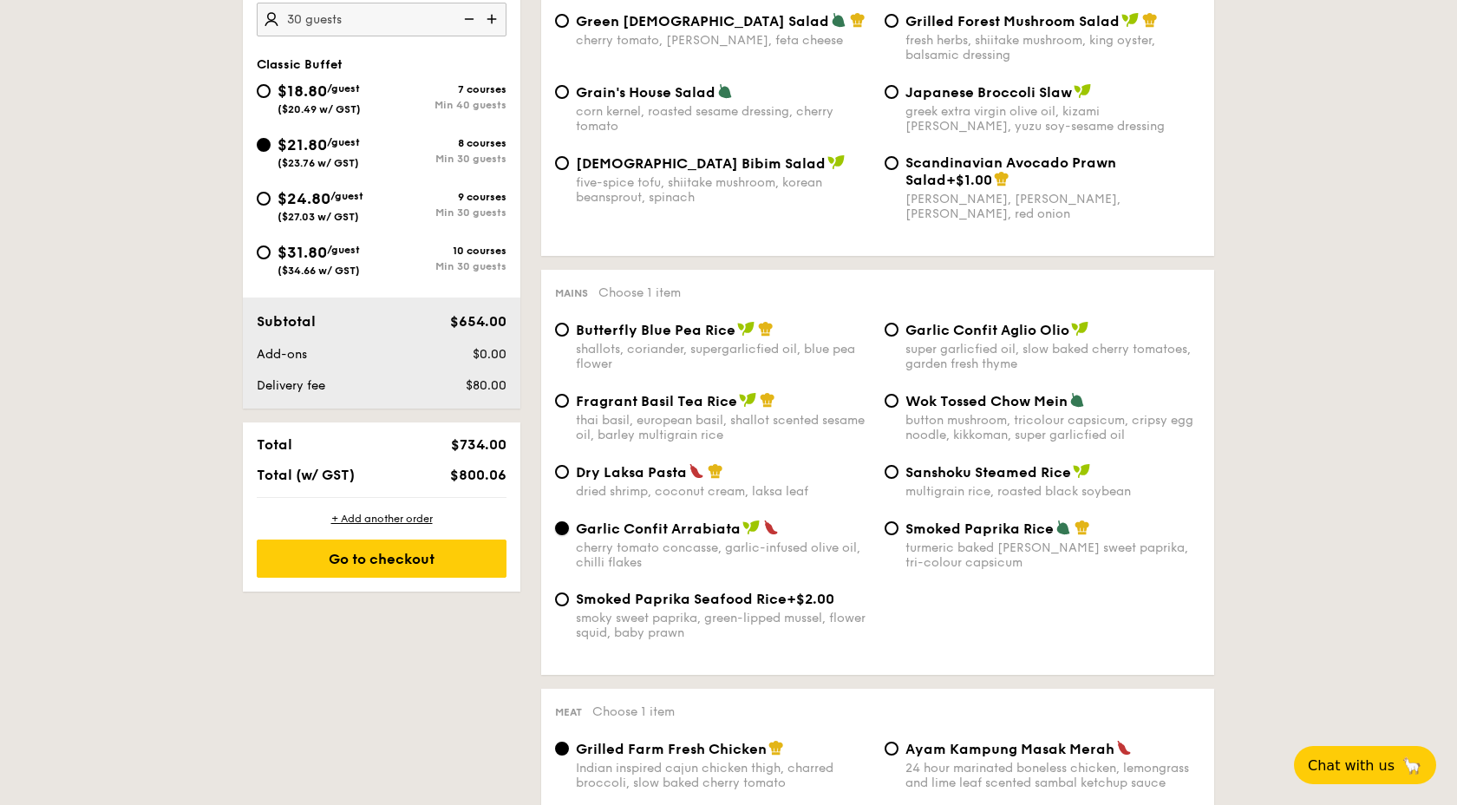
click at [562, 535] on input "Garlic Confit Arrabiata cherry tomato concasse, garlic-infused olive oil, chill…" at bounding box center [562, 528] width 14 height 14
drag, startPoint x: 903, startPoint y: 330, endPoint x: 1071, endPoint y: 336, distance: 168.3
click at [1071, 336] on div "Garlic Confit Aglio Olio super garlicfied oil, slow baked cherry tomatoes, gard…" at bounding box center [1041, 346] width 329 height 50
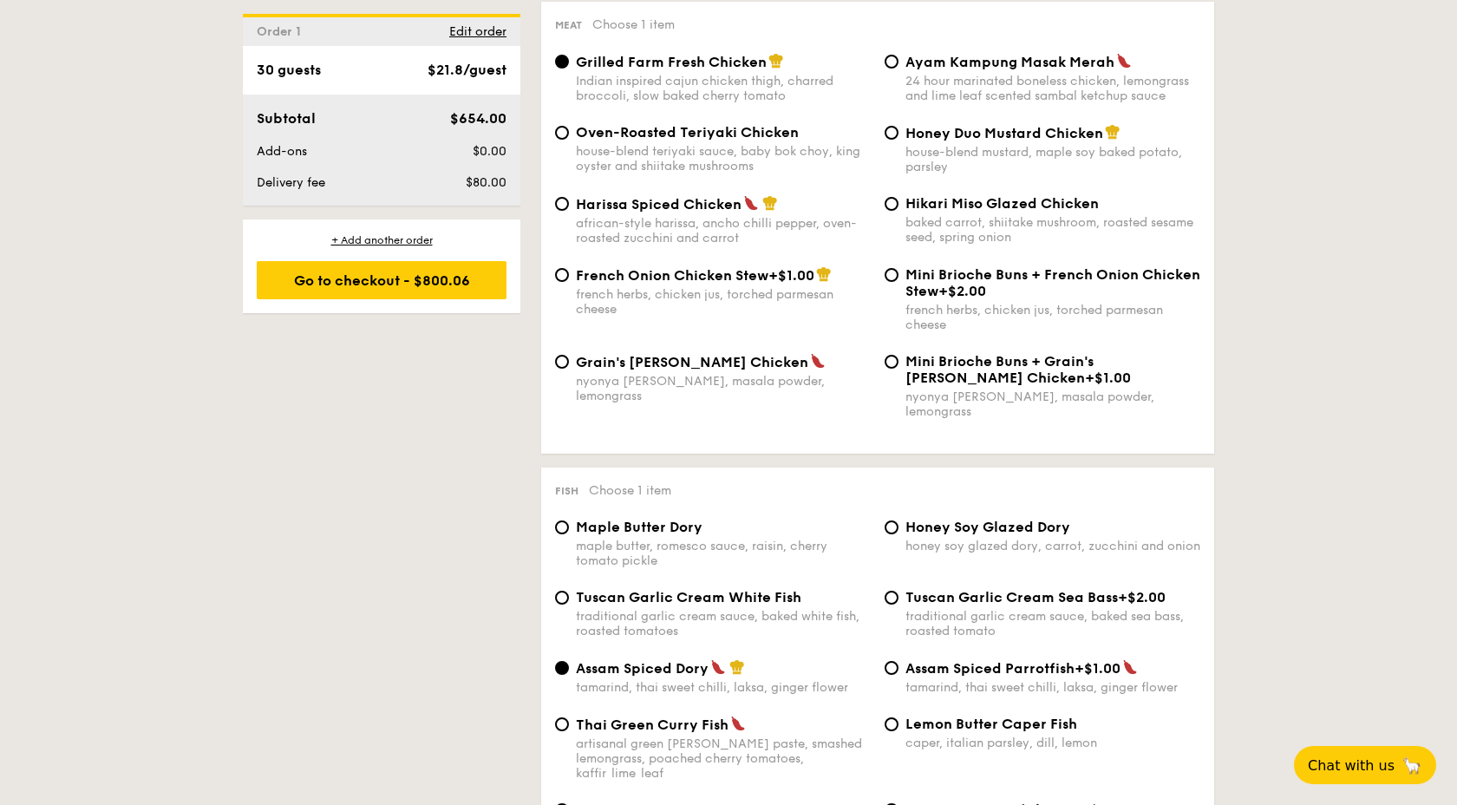
scroll to position [1243, 0]
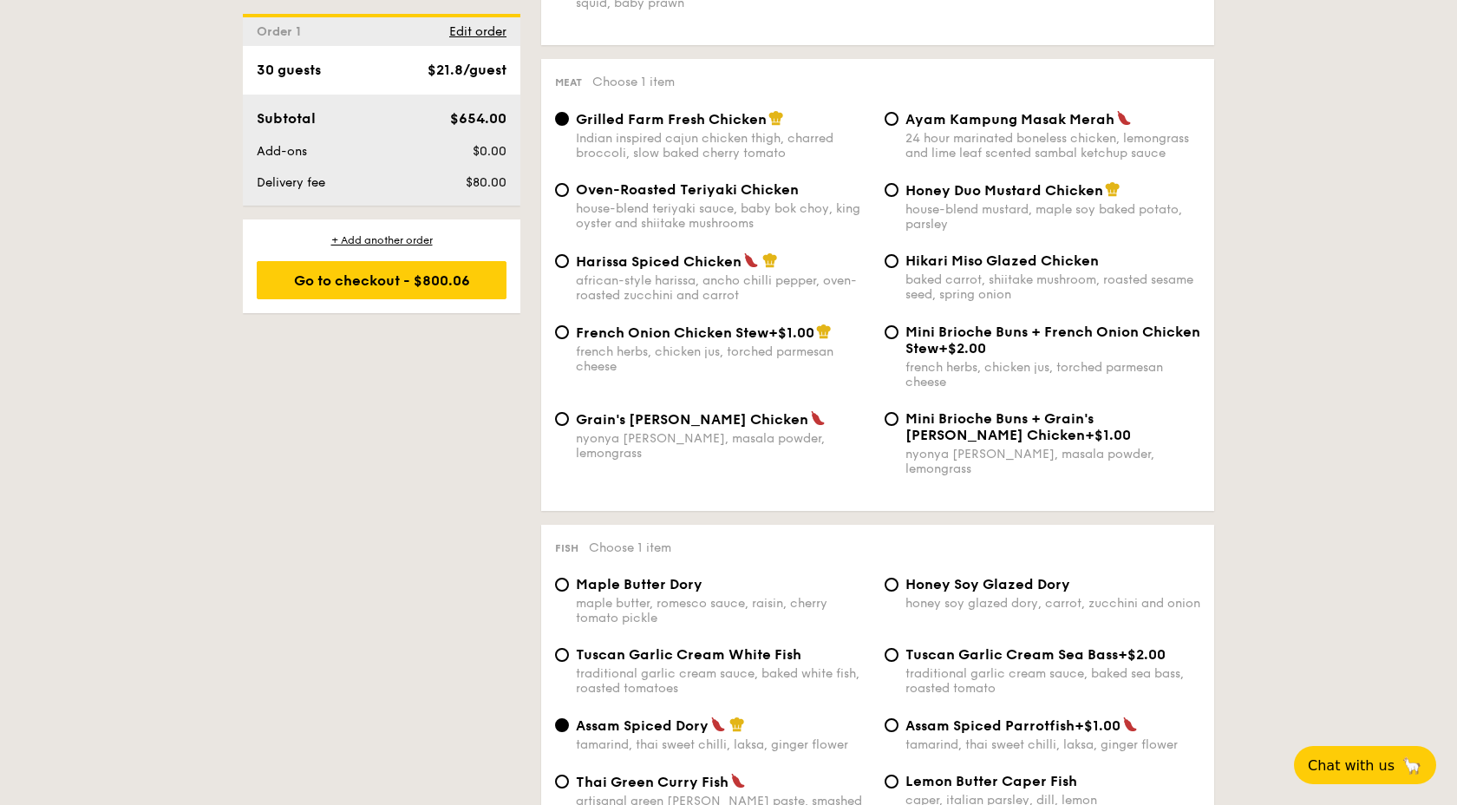
click at [1045, 127] on span "Ayam Kampung Masak Merah" at bounding box center [1009, 119] width 209 height 16
click at [898, 126] on input "Ayam Kampung Masak Merah 24 hour marinated boneless chicken, lemongrass and lim…" at bounding box center [891, 119] width 14 height 14
radio input "true"
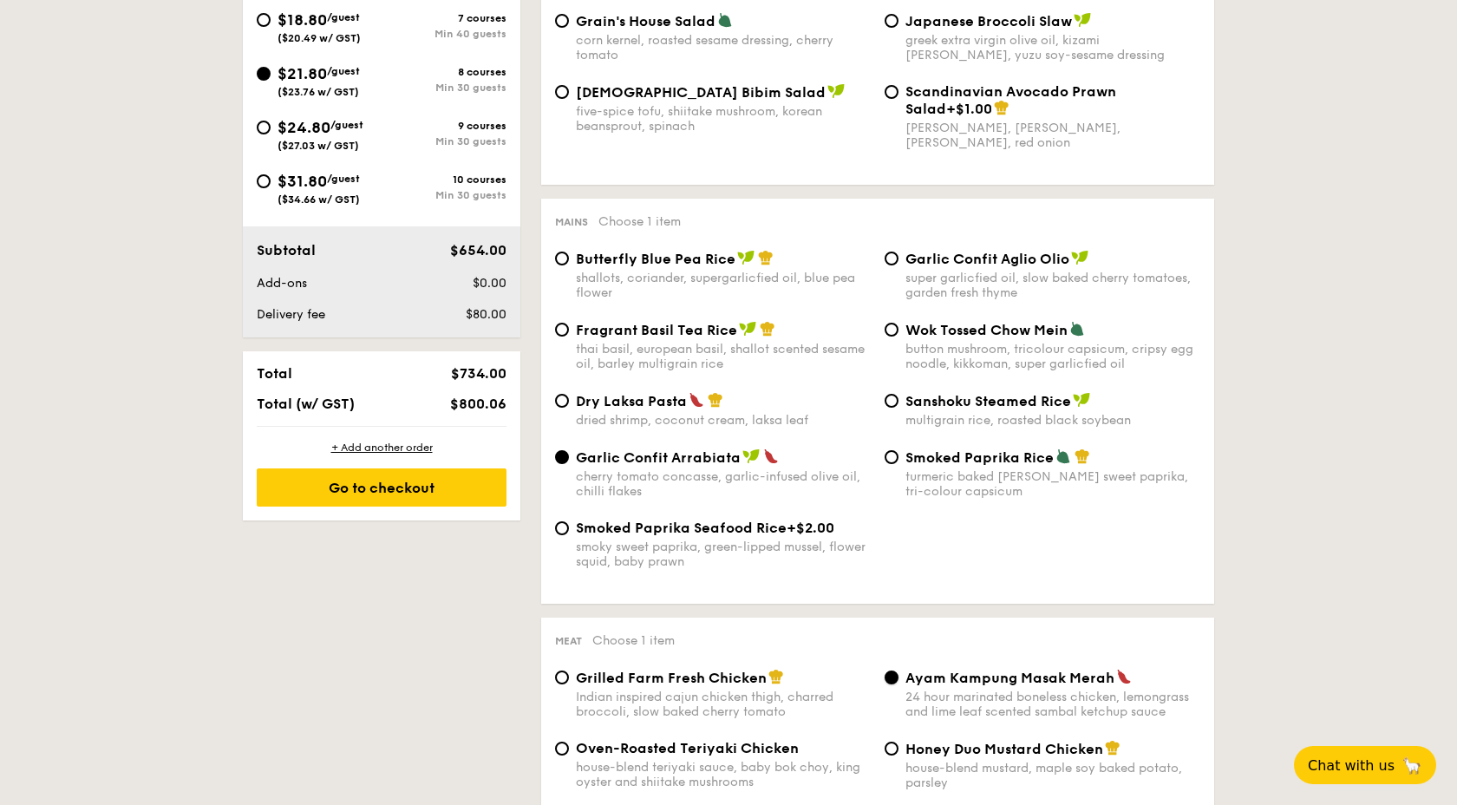
scroll to position [745, 0]
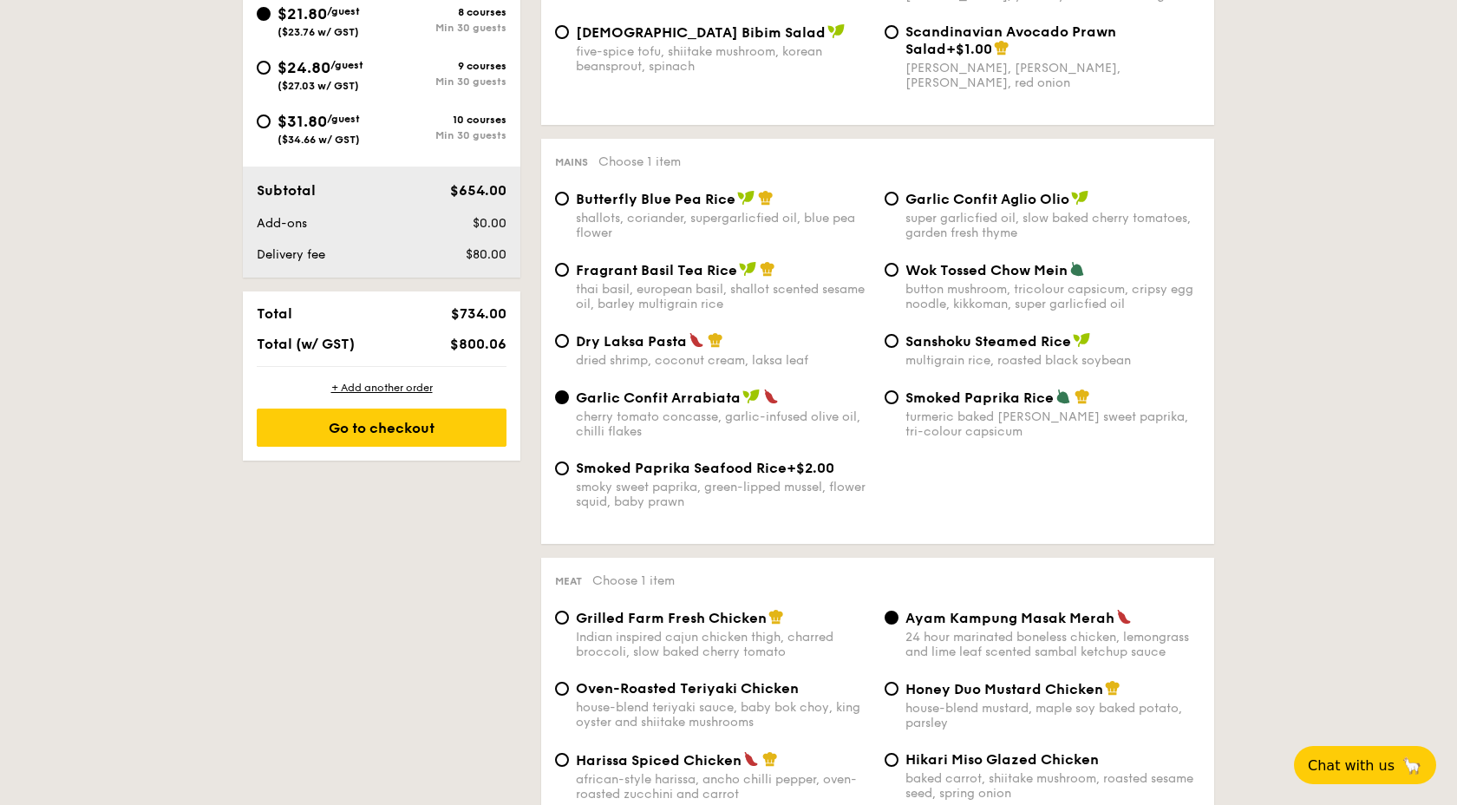
click at [966, 195] on span "Garlic Confit Aglio Olio" at bounding box center [987, 199] width 164 height 16
click at [898, 195] on input "Garlic Confit Aglio Olio super garlicfied oil, slow baked cherry tomatoes, gard…" at bounding box center [891, 199] width 14 height 14
radio input "true"
click at [929, 205] on span "Garlic Confit Aglio Olio" at bounding box center [987, 199] width 164 height 16
click at [898, 205] on input "Garlic Confit Aglio Olio super garlicfied oil, slow baked cherry tomatoes, gard…" at bounding box center [891, 199] width 14 height 14
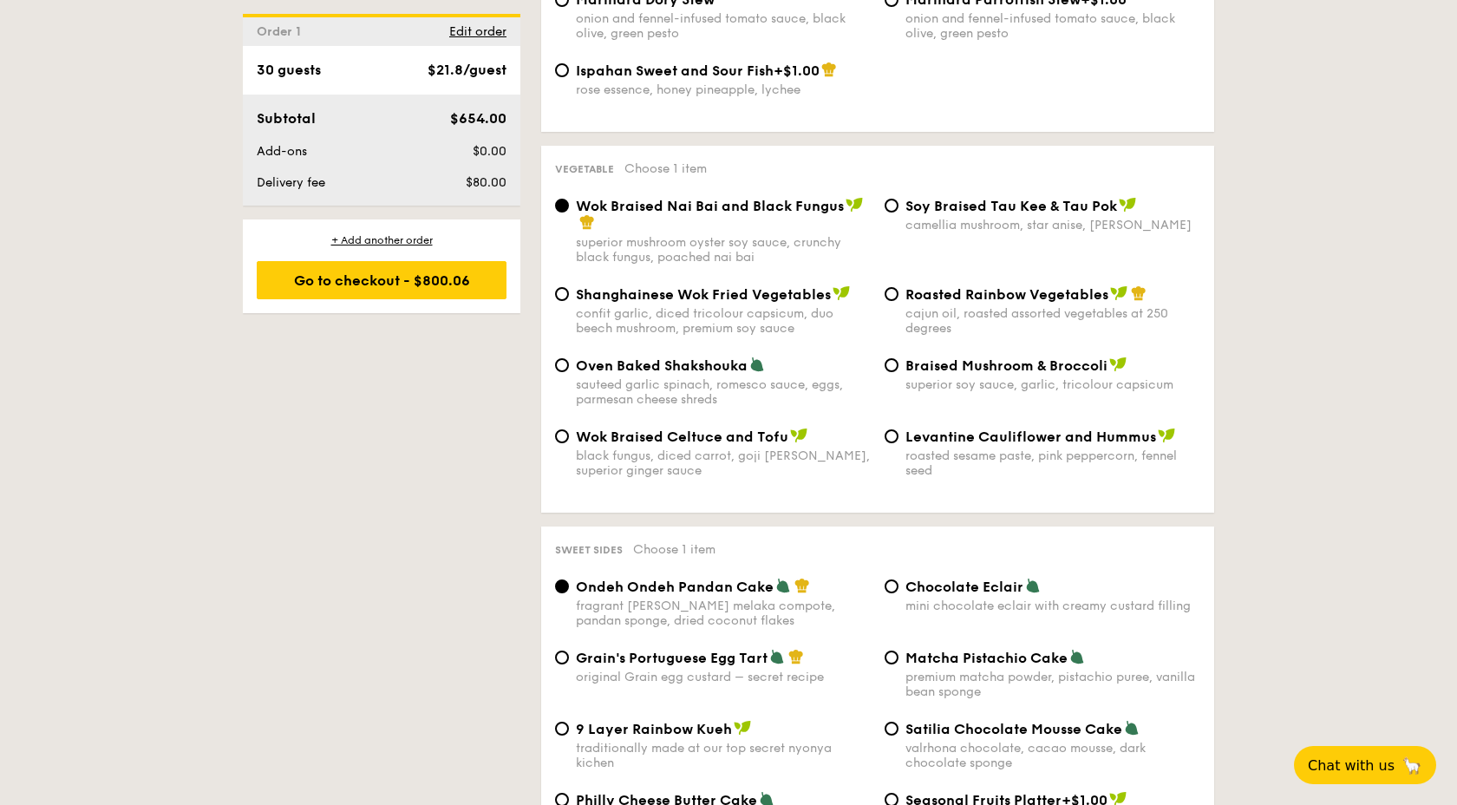
scroll to position [2122, 0]
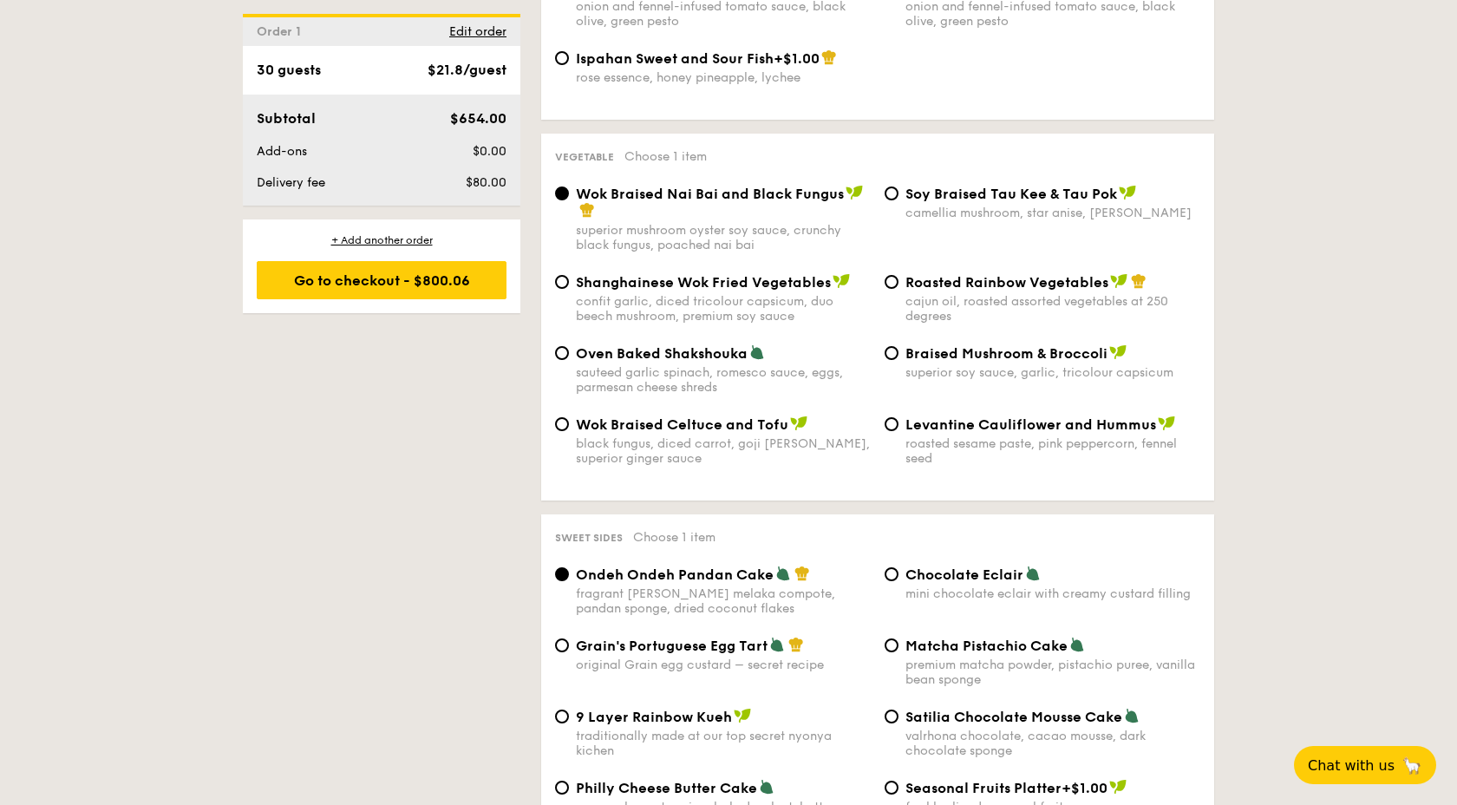
click at [491, 186] on span "$80.00" at bounding box center [486, 182] width 41 height 15
click at [505, 188] on span "$80.00" at bounding box center [486, 182] width 41 height 15
drag, startPoint x: 460, startPoint y: 186, endPoint x: 519, endPoint y: 186, distance: 59.0
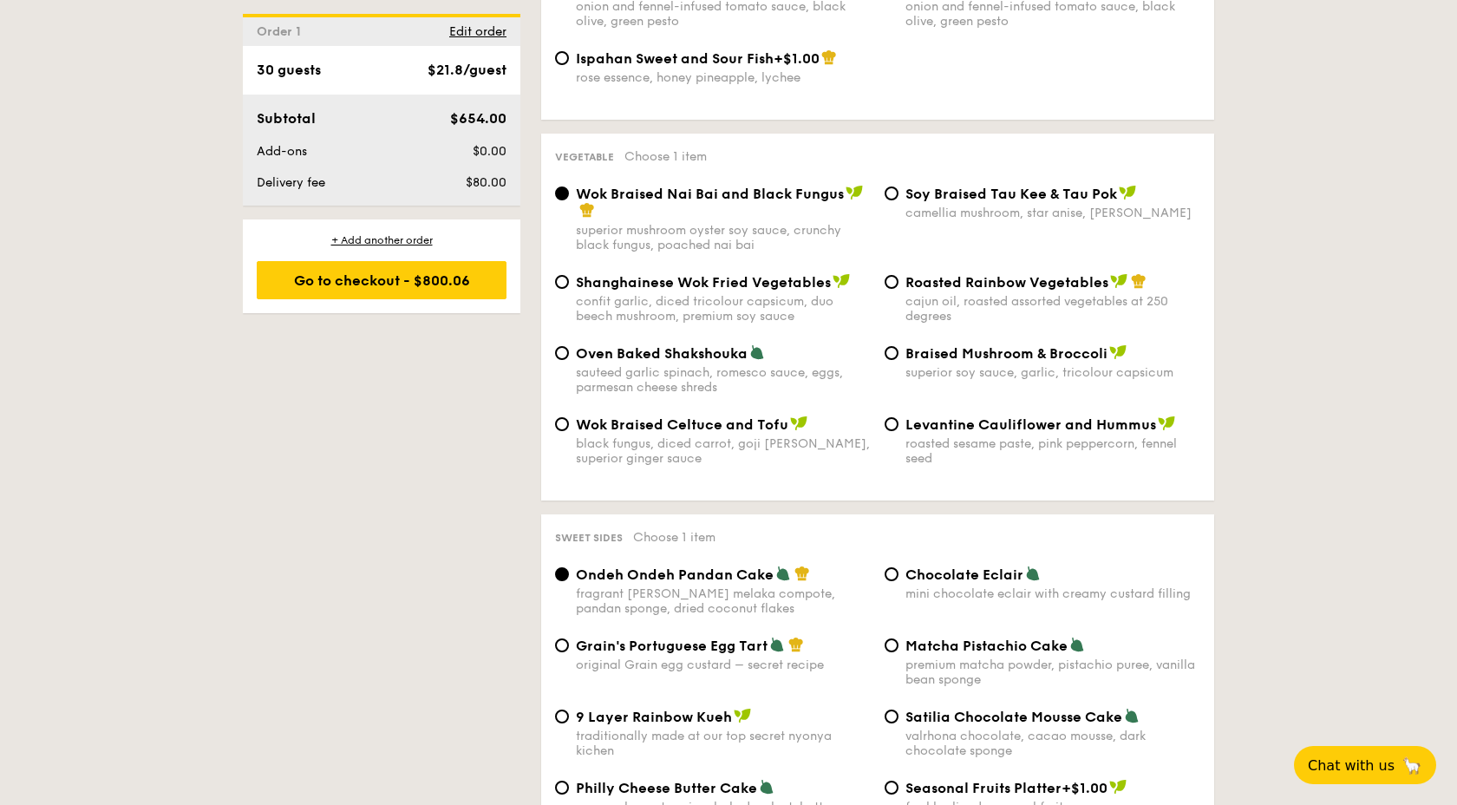
click at [519, 186] on div "Subtotal $654.00 Add-ons $0.00 Delivery fee $80.00" at bounding box center [381, 150] width 277 height 111
click at [519, 199] on div "Subtotal $654.00 Add-ons $0.00 Delivery fee $80.00" at bounding box center [381, 150] width 277 height 111
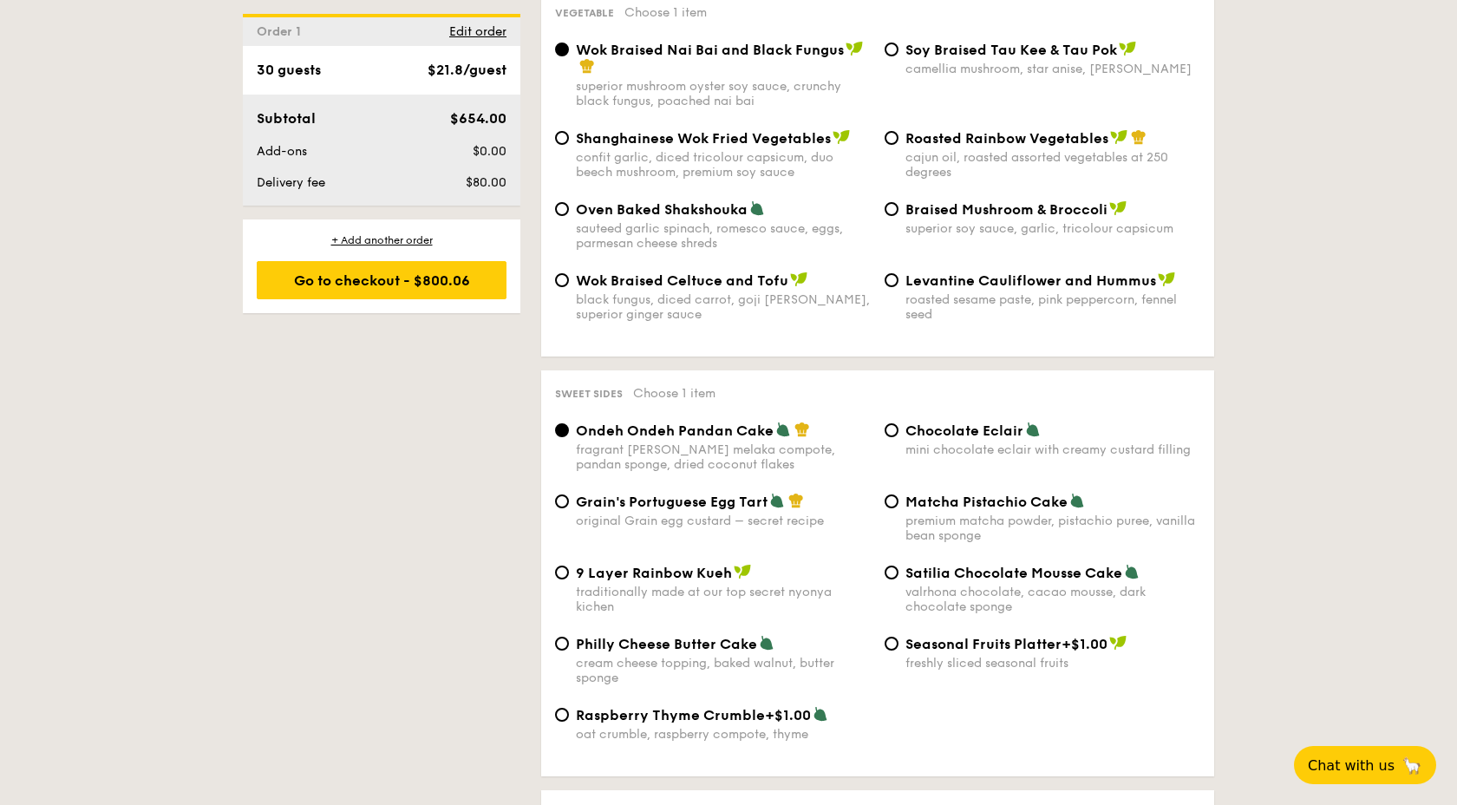
scroll to position [2258, 0]
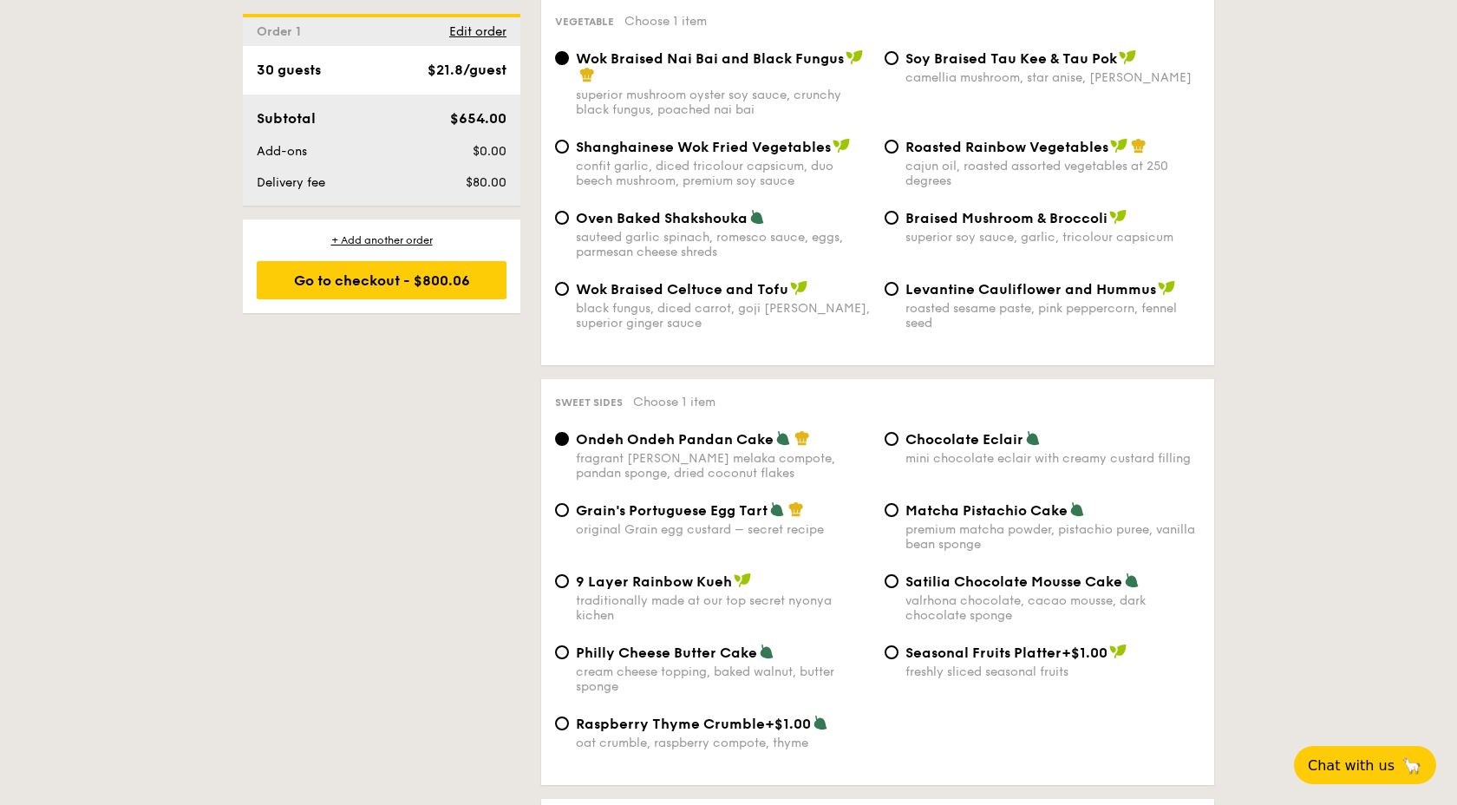
click at [667, 216] on div "Oven Baked Shakshouka sauteed garlic spinach, romesco sauce, eggs, parmesan che…" at bounding box center [723, 234] width 295 height 50
click at [569, 216] on input "Oven Baked Shakshouka sauteed garlic spinach, romesco sauce, eggs, parmesan che…" at bounding box center [562, 218] width 14 height 14
radio input "true"
drag, startPoint x: 576, startPoint y: 204, endPoint x: 739, endPoint y: 205, distance: 163.0
click at [740, 210] on span "Oven Baked Shakshouka" at bounding box center [662, 218] width 172 height 16
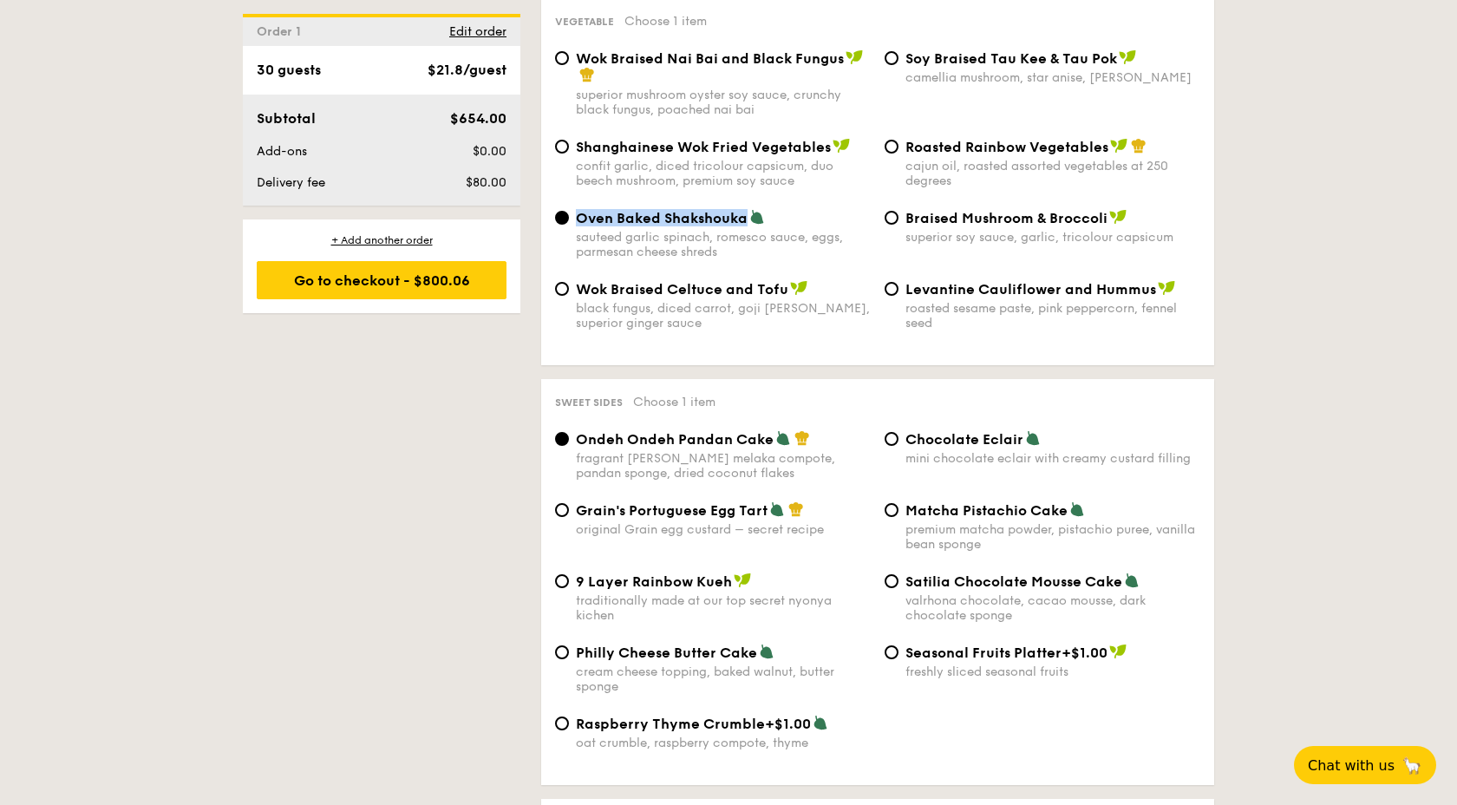
drag, startPoint x: 745, startPoint y: 207, endPoint x: 579, endPoint y: 210, distance: 165.6
click at [579, 210] on span "Oven Baked Shakshouka" at bounding box center [662, 218] width 172 height 16
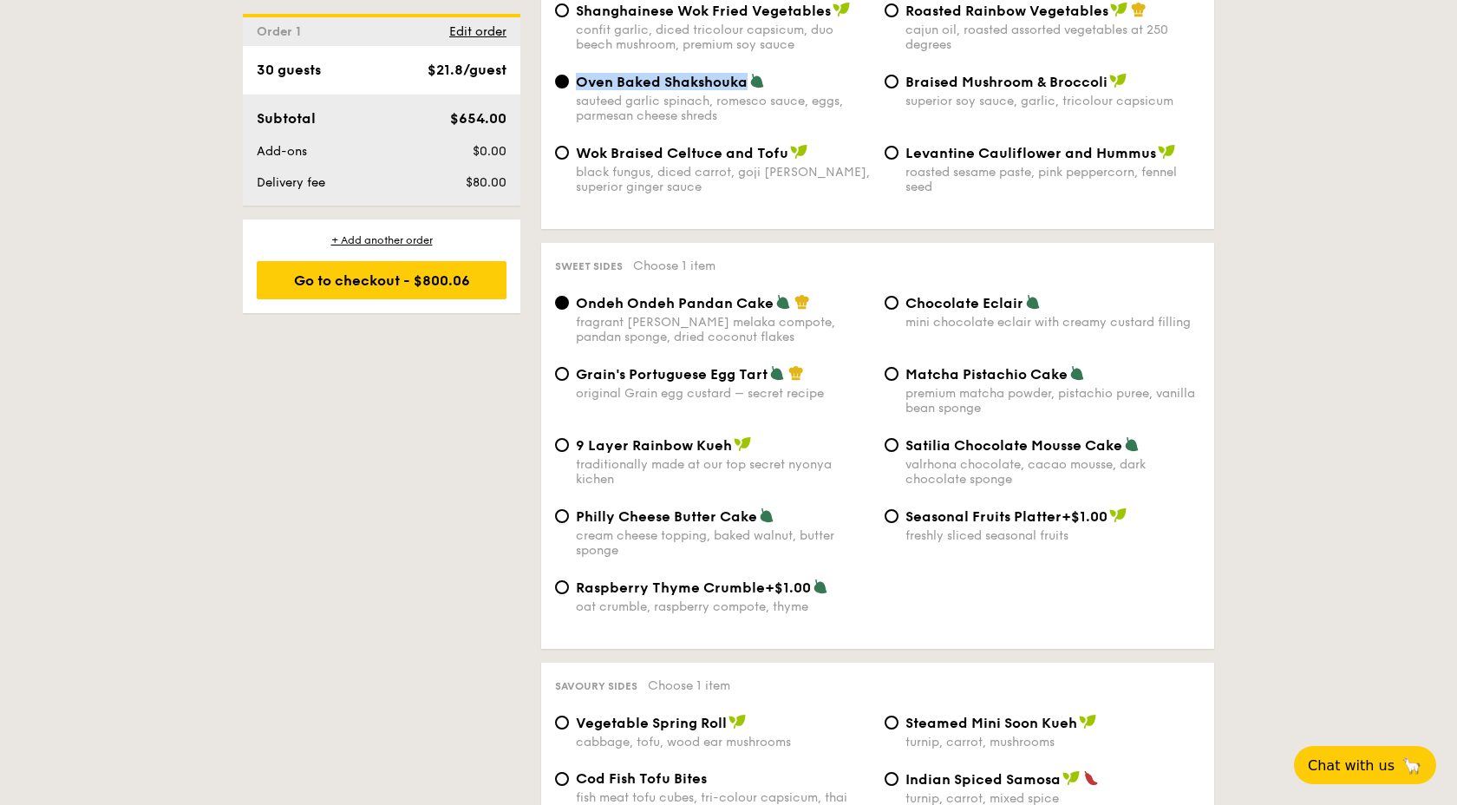
scroll to position [2395, 0]
click at [942, 293] on span "Chocolate Eclair" at bounding box center [964, 301] width 118 height 16
click at [898, 294] on input "Chocolate Eclair mini chocolate eclair with creamy custard filling" at bounding box center [891, 301] width 14 height 14
radio input "true"
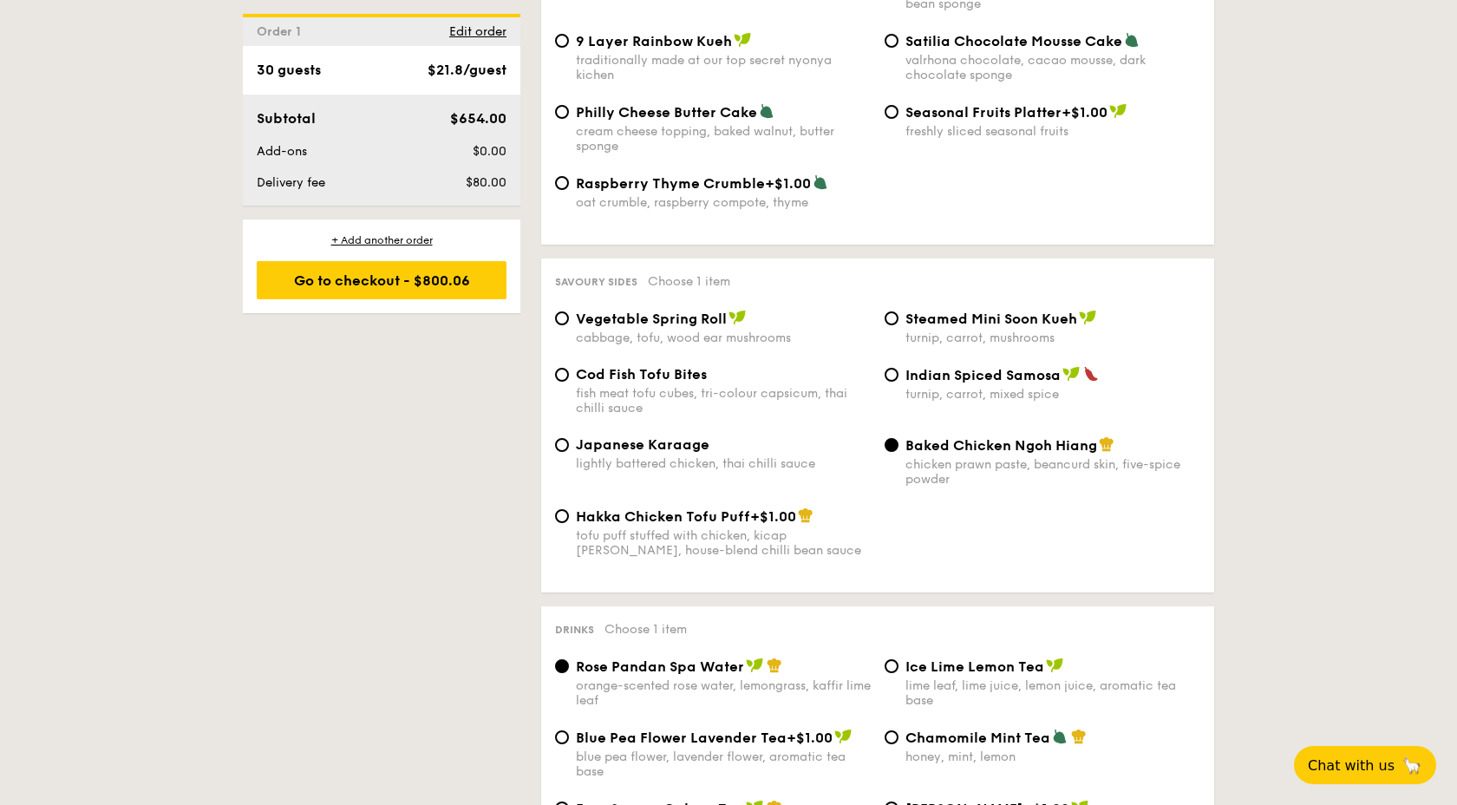
scroll to position [2799, 0]
click at [806, 465] on label "Japanese Karaage lightly battered chicken, thai chilli sauce" at bounding box center [713, 461] width 316 height 16
click at [569, 451] on input "Japanese Karaage lightly battered chicken, thai chilli sauce" at bounding box center [562, 444] width 14 height 14
radio input "true"
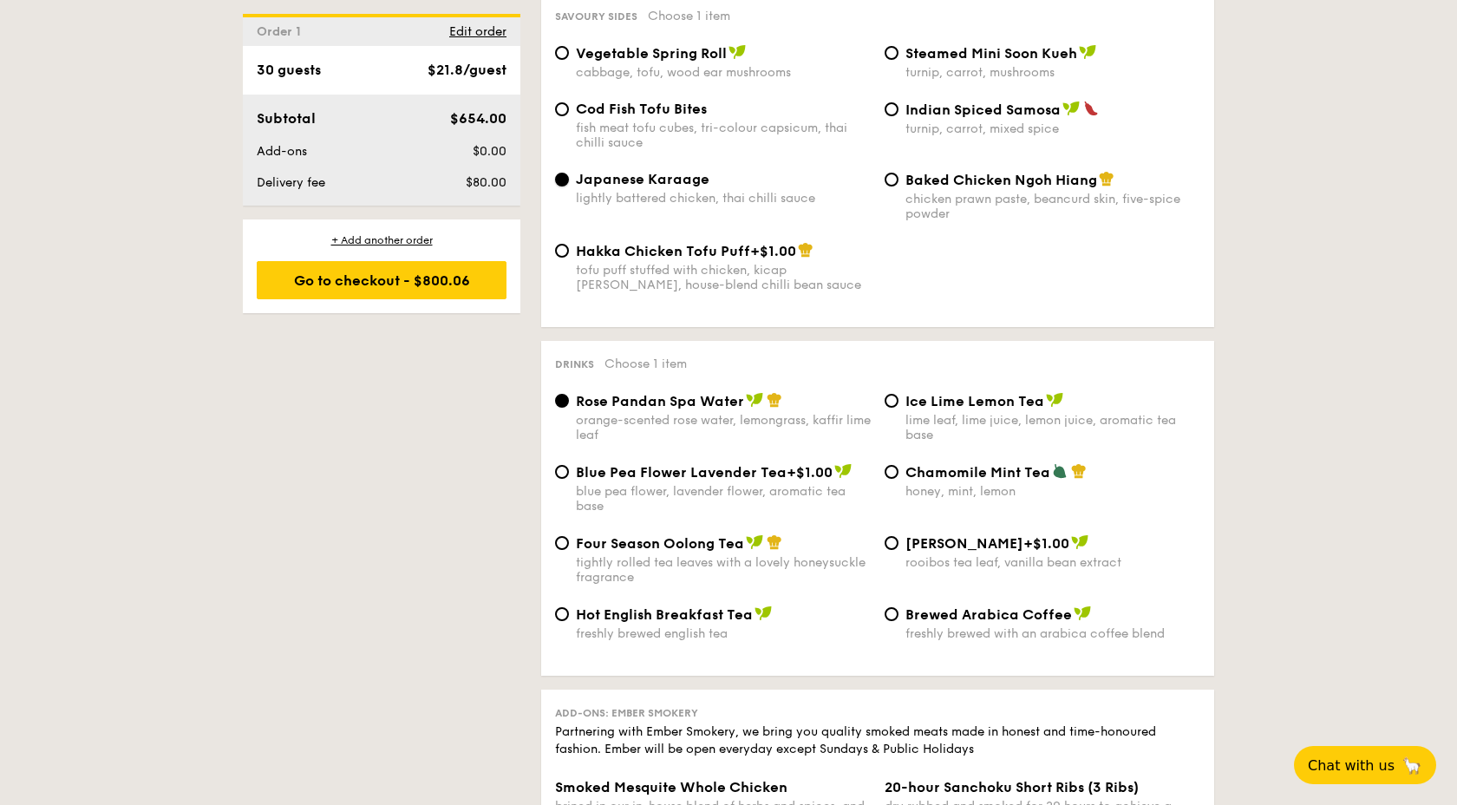
scroll to position [3065, 0]
click at [973, 411] on div "lime leaf, lime juice, lemon juice, aromatic tea base" at bounding box center [1052, 425] width 295 height 29
click at [898, 406] on input "Ice Lime Lemon Tea lime leaf, lime juice, lemon juice, aromatic tea base" at bounding box center [891, 399] width 14 height 14
radio input "true"
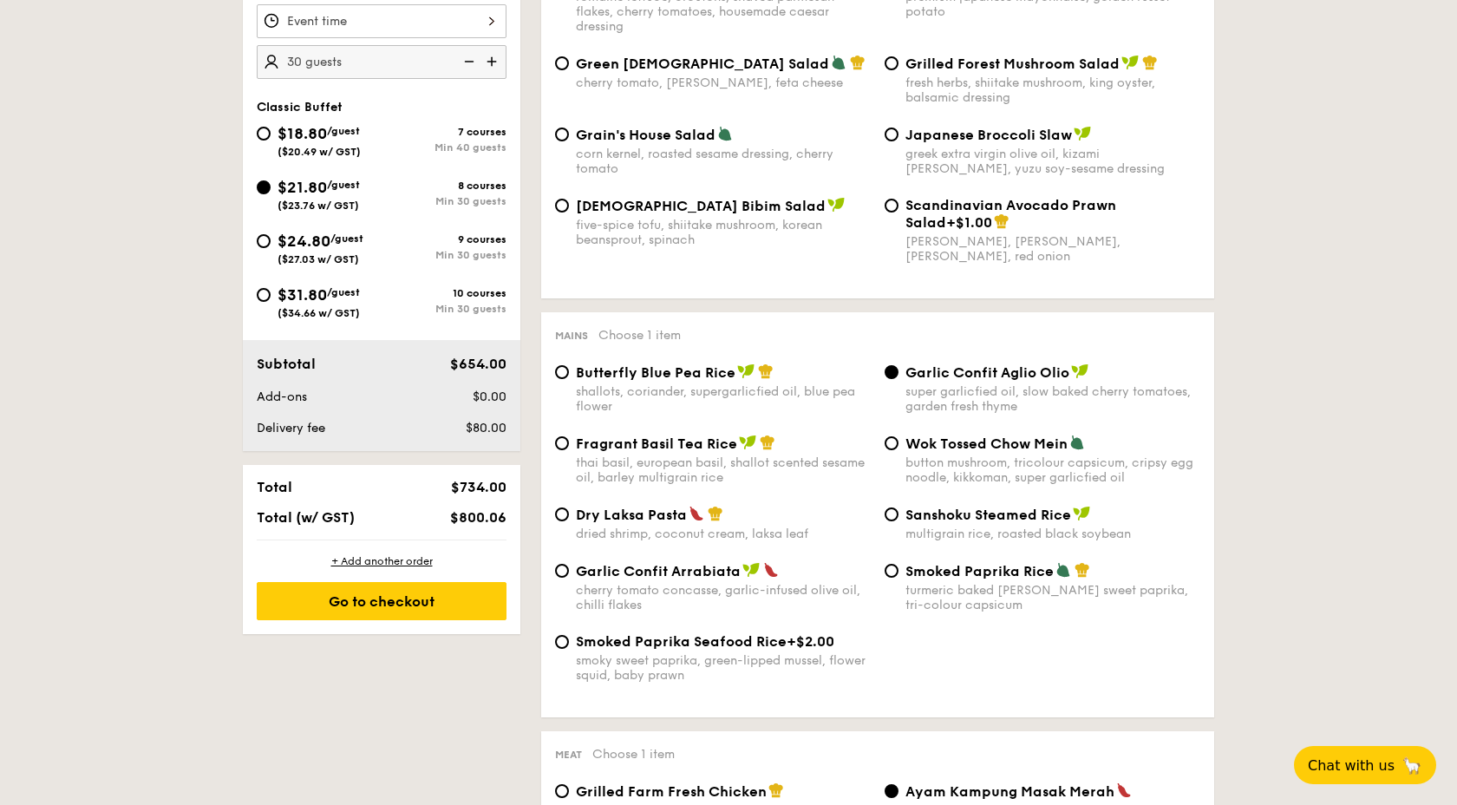
scroll to position [572, 0]
drag, startPoint x: 323, startPoint y: 515, endPoint x: 349, endPoint y: 515, distance: 26.9
click at [349, 515] on span "Total (w/ GST)" at bounding box center [306, 516] width 98 height 16
click at [484, 427] on span "$80.00" at bounding box center [486, 427] width 41 height 15
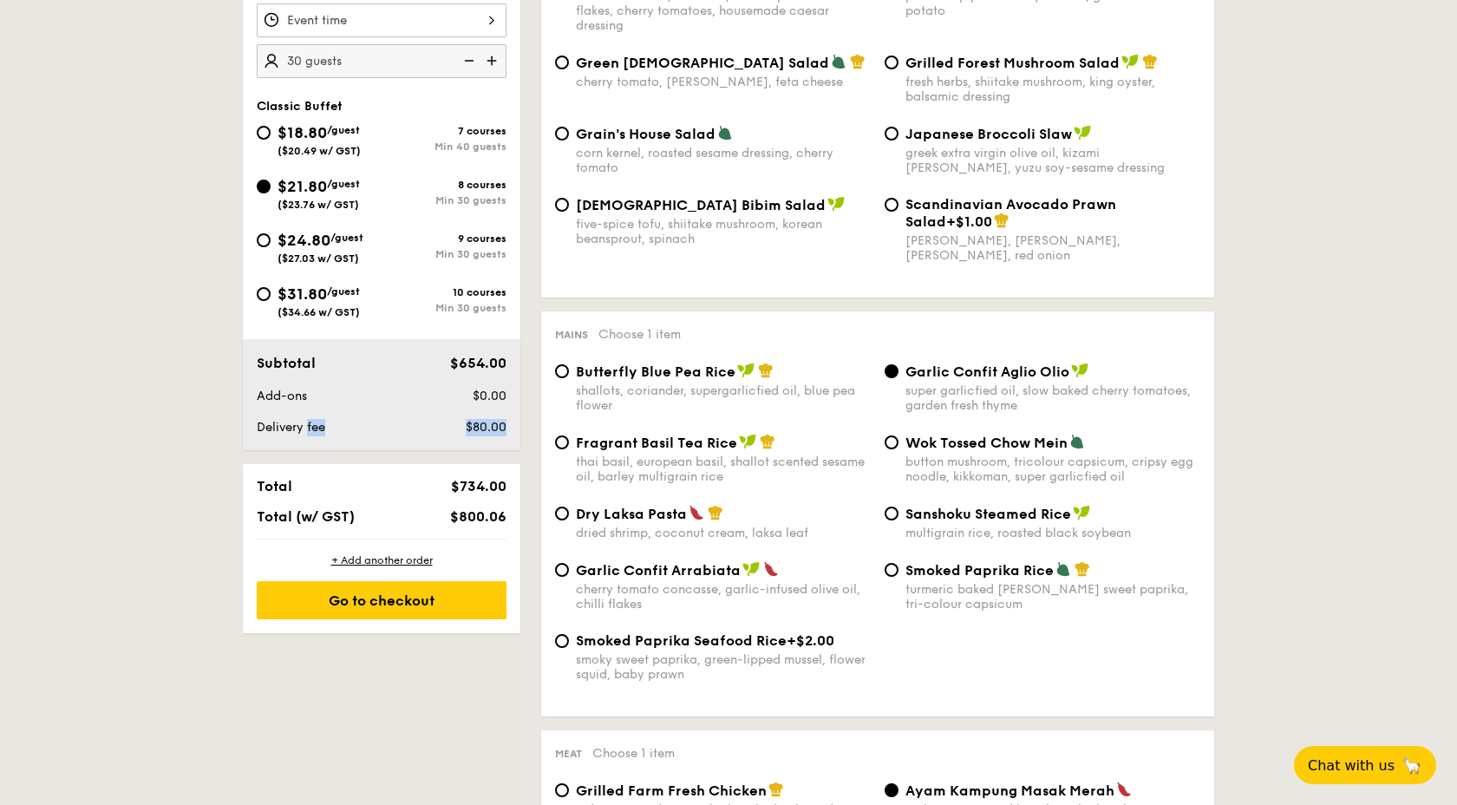
click at [484, 427] on span "$80.00" at bounding box center [486, 427] width 41 height 15
click at [403, 477] on div "Total $734.00 Total (w/ GST) $800.06" at bounding box center [381, 501] width 277 height 75
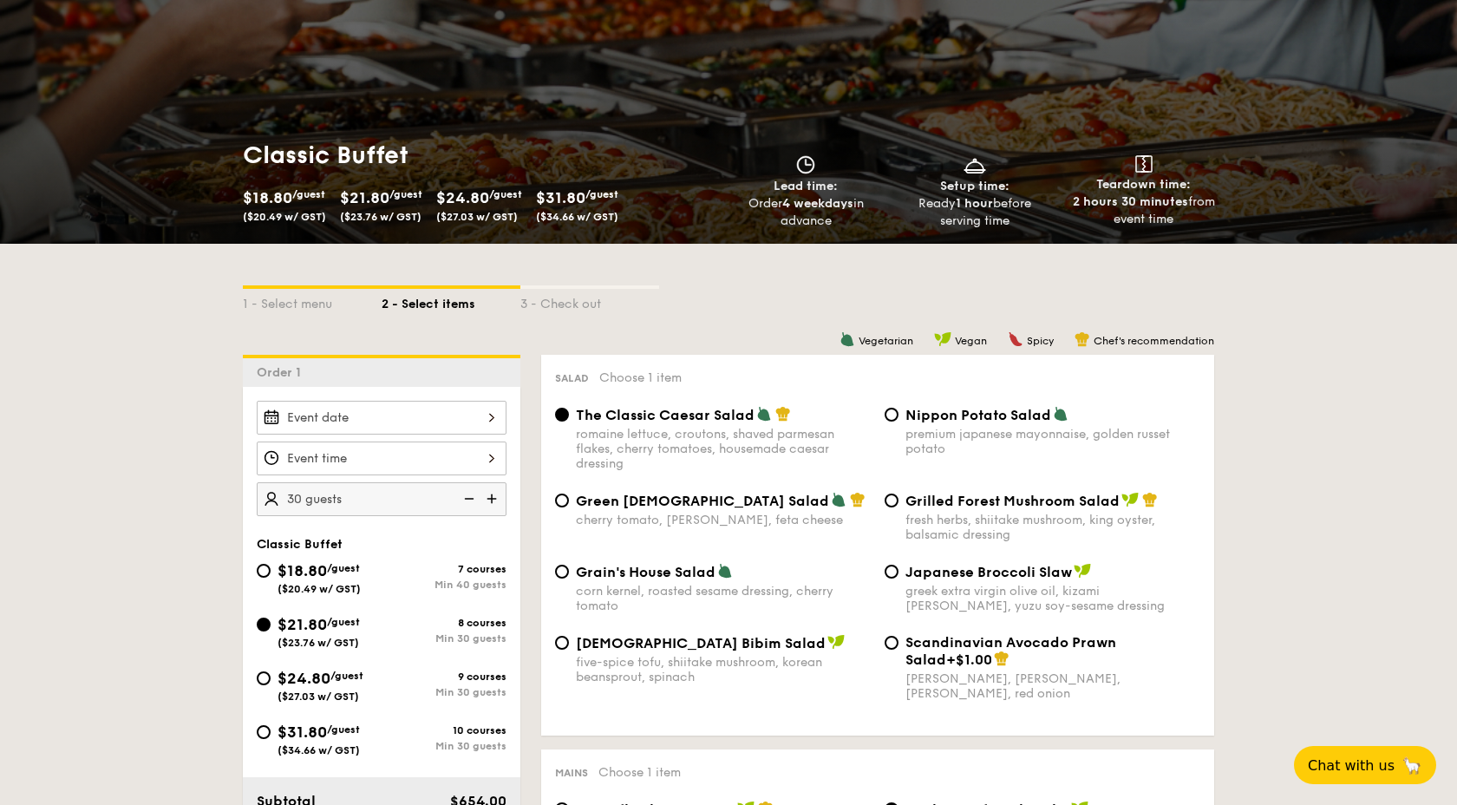
scroll to position [0, 0]
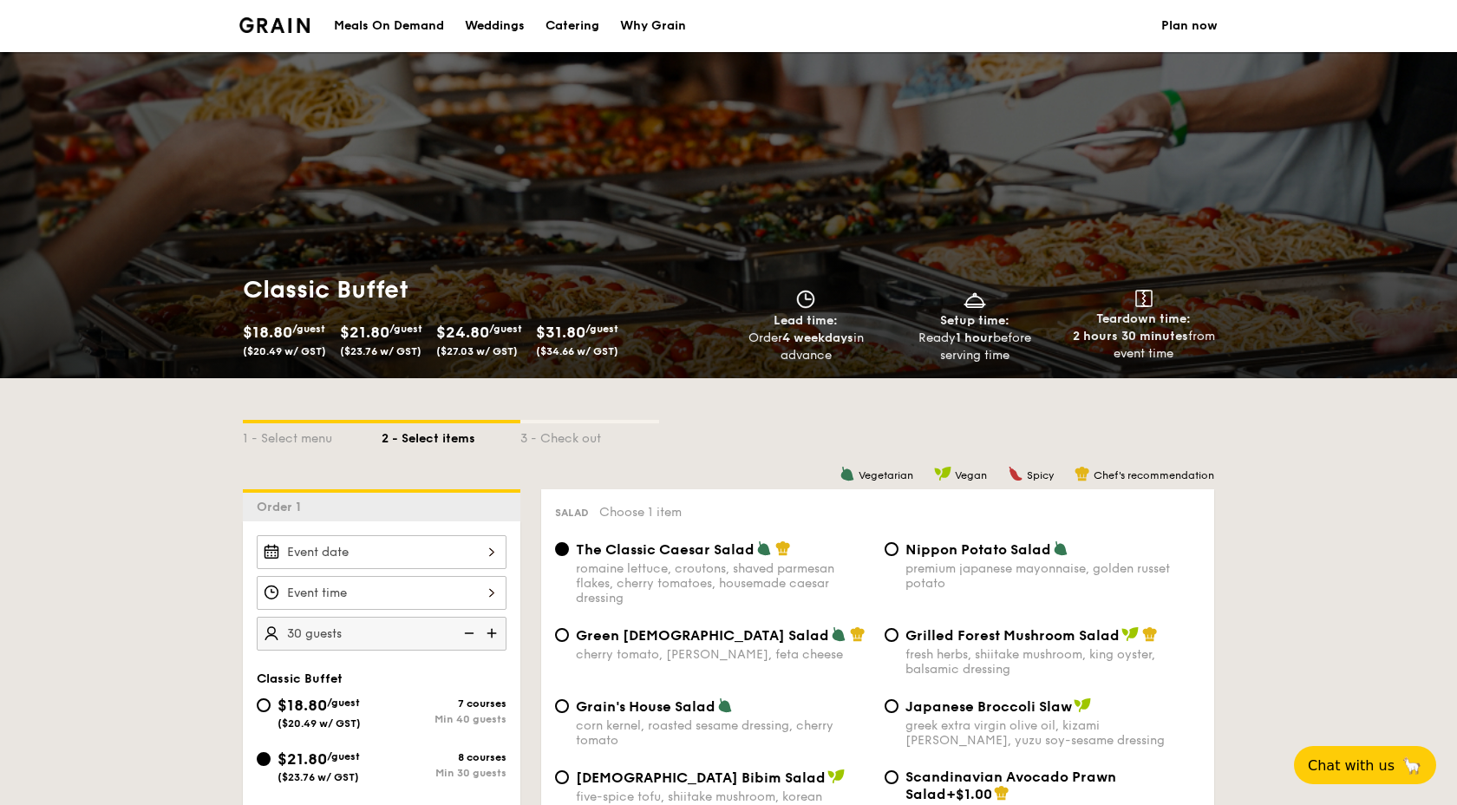
click at [1177, 32] on link "Plan now" at bounding box center [1189, 26] width 56 height 52
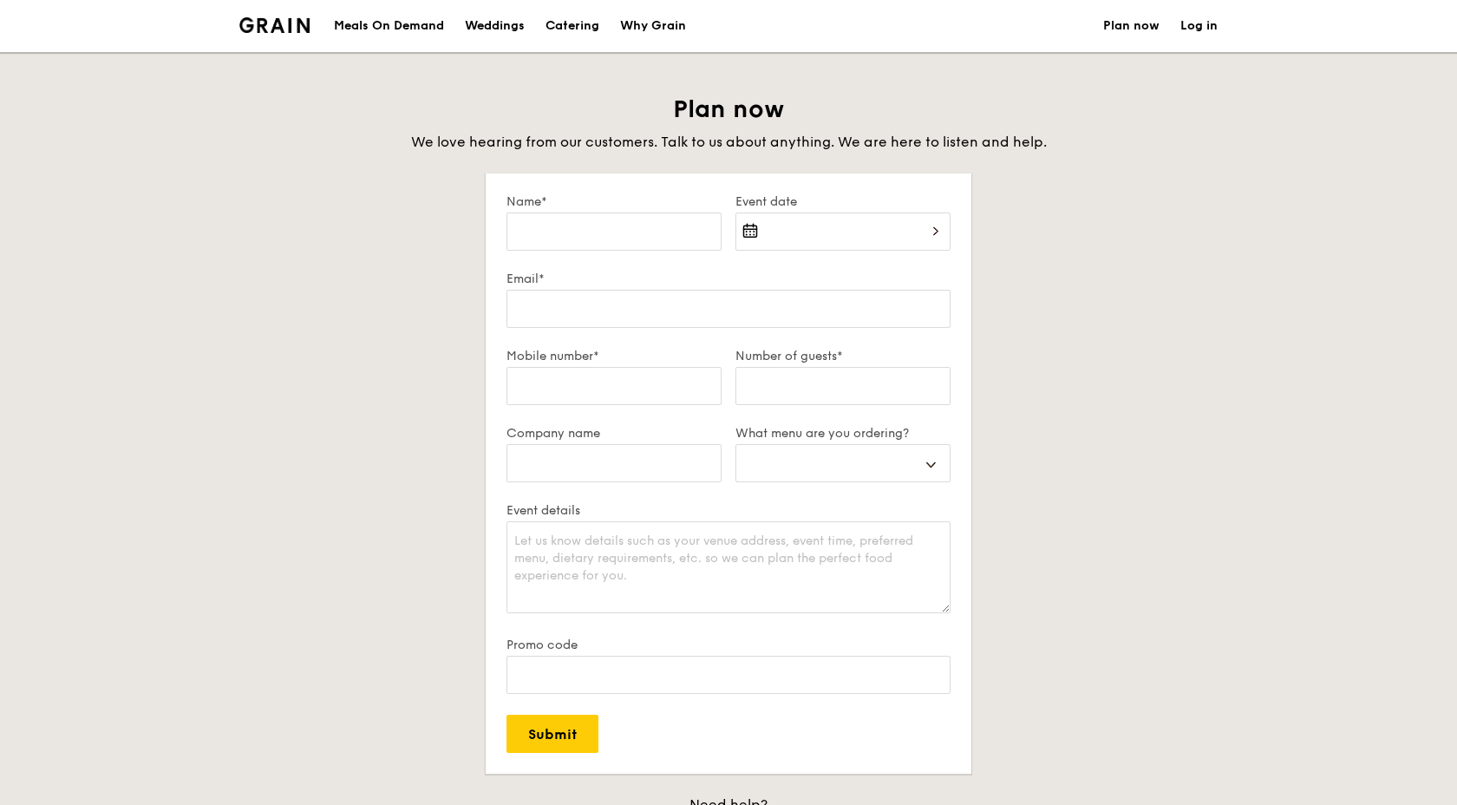
select select
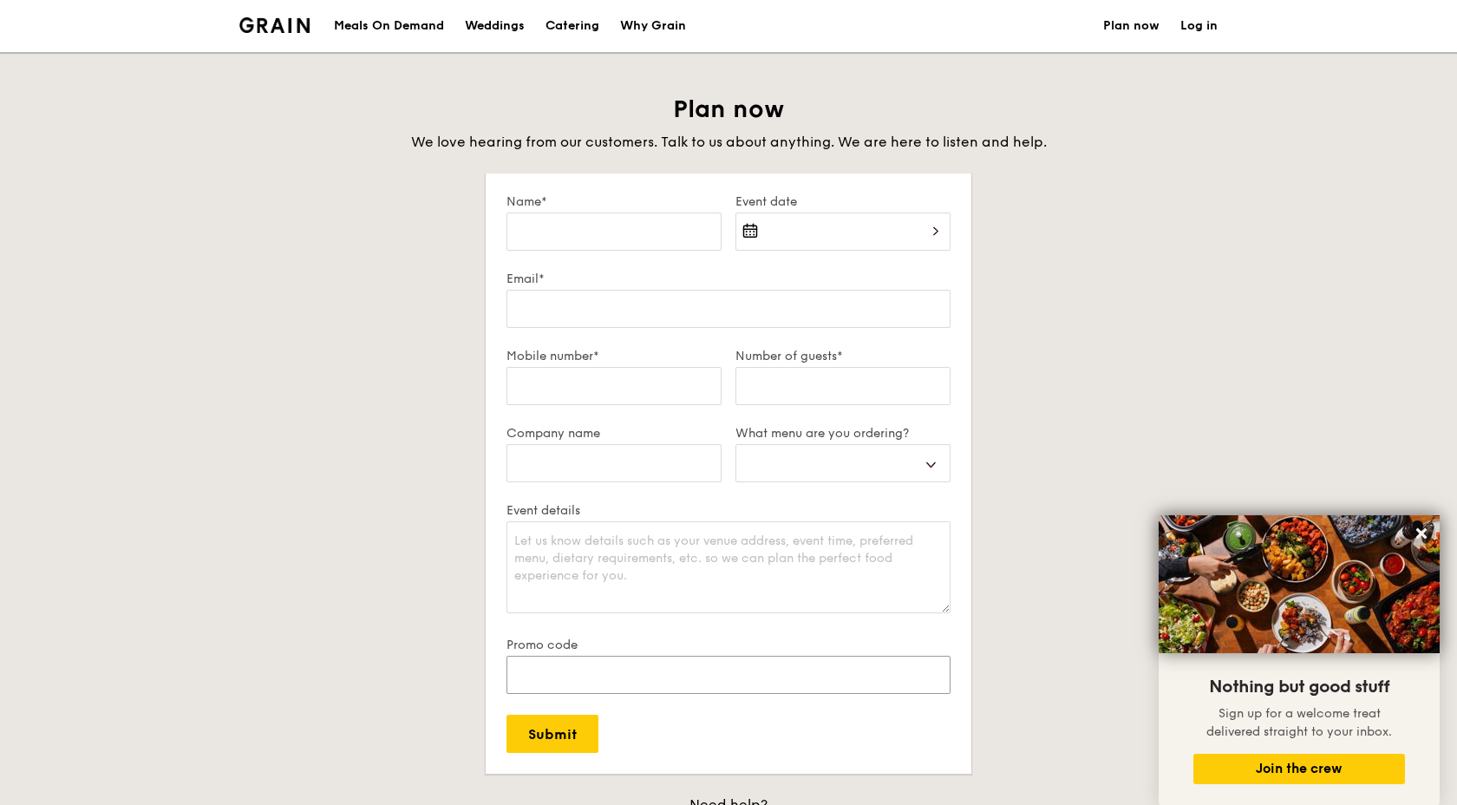
click at [748, 673] on input "Promo code" at bounding box center [728, 674] width 444 height 38
click at [577, 20] on div "Catering" at bounding box center [572, 26] width 54 height 52
select select
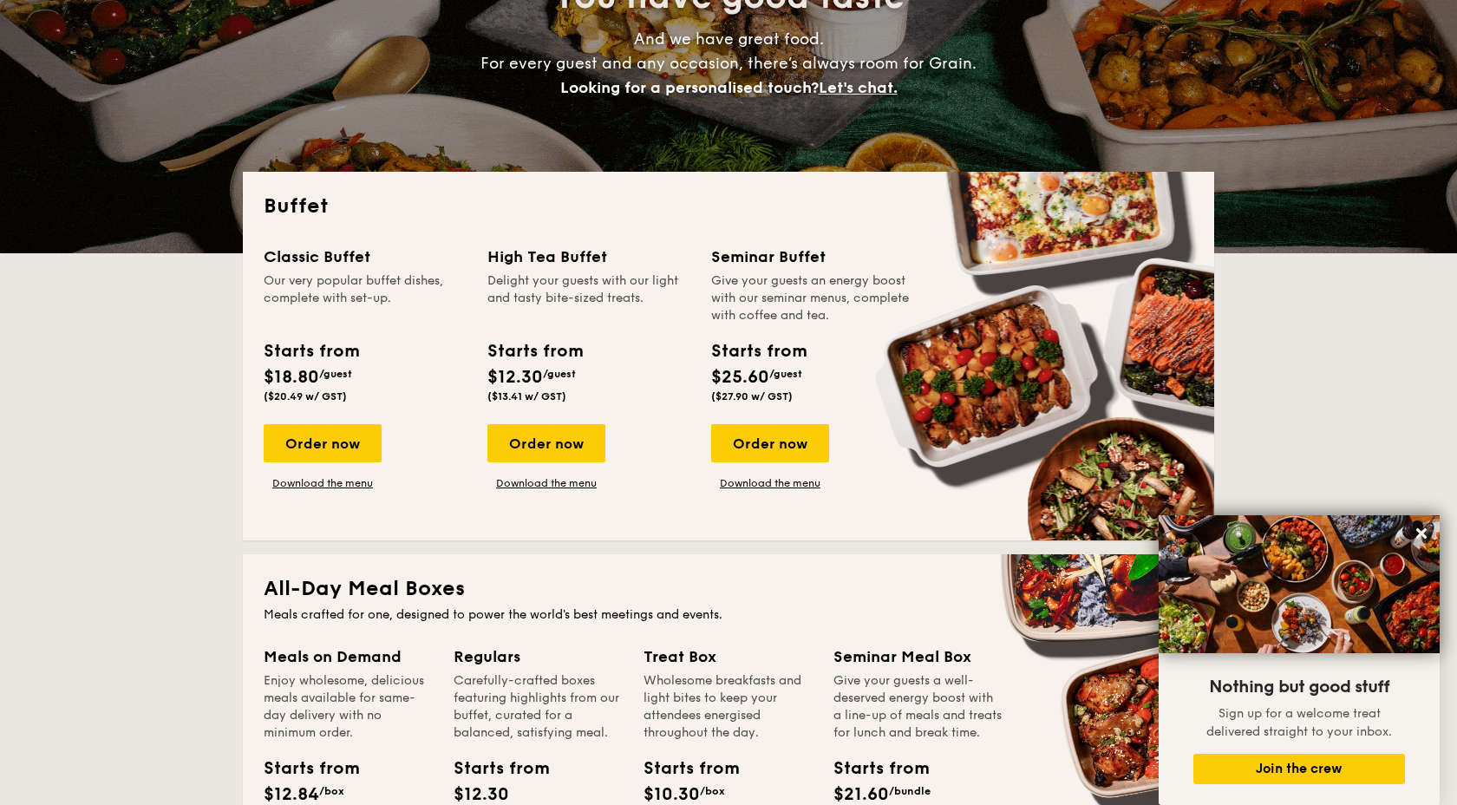
scroll to position [330, 0]
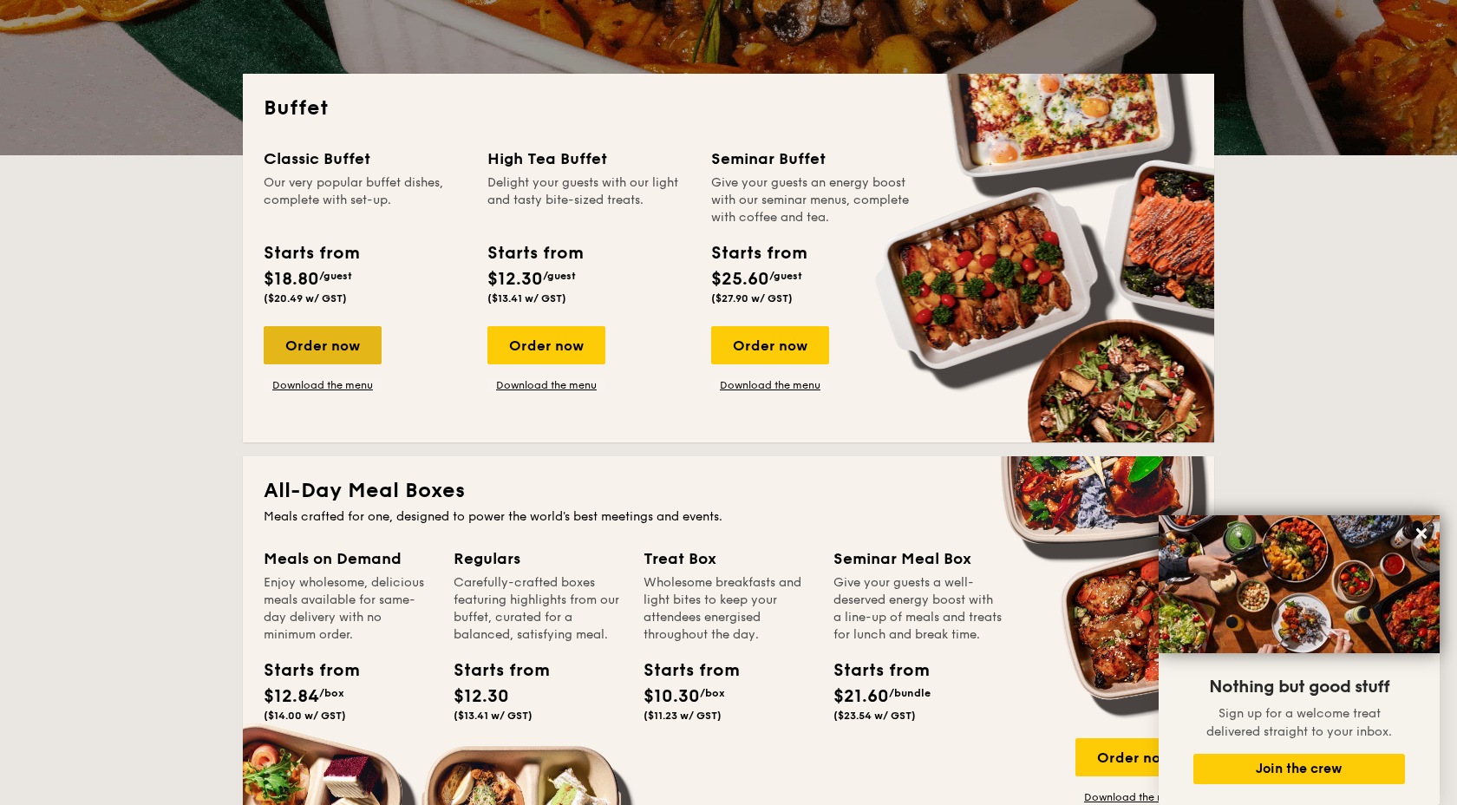
click at [340, 336] on div "Order now" at bounding box center [323, 345] width 118 height 38
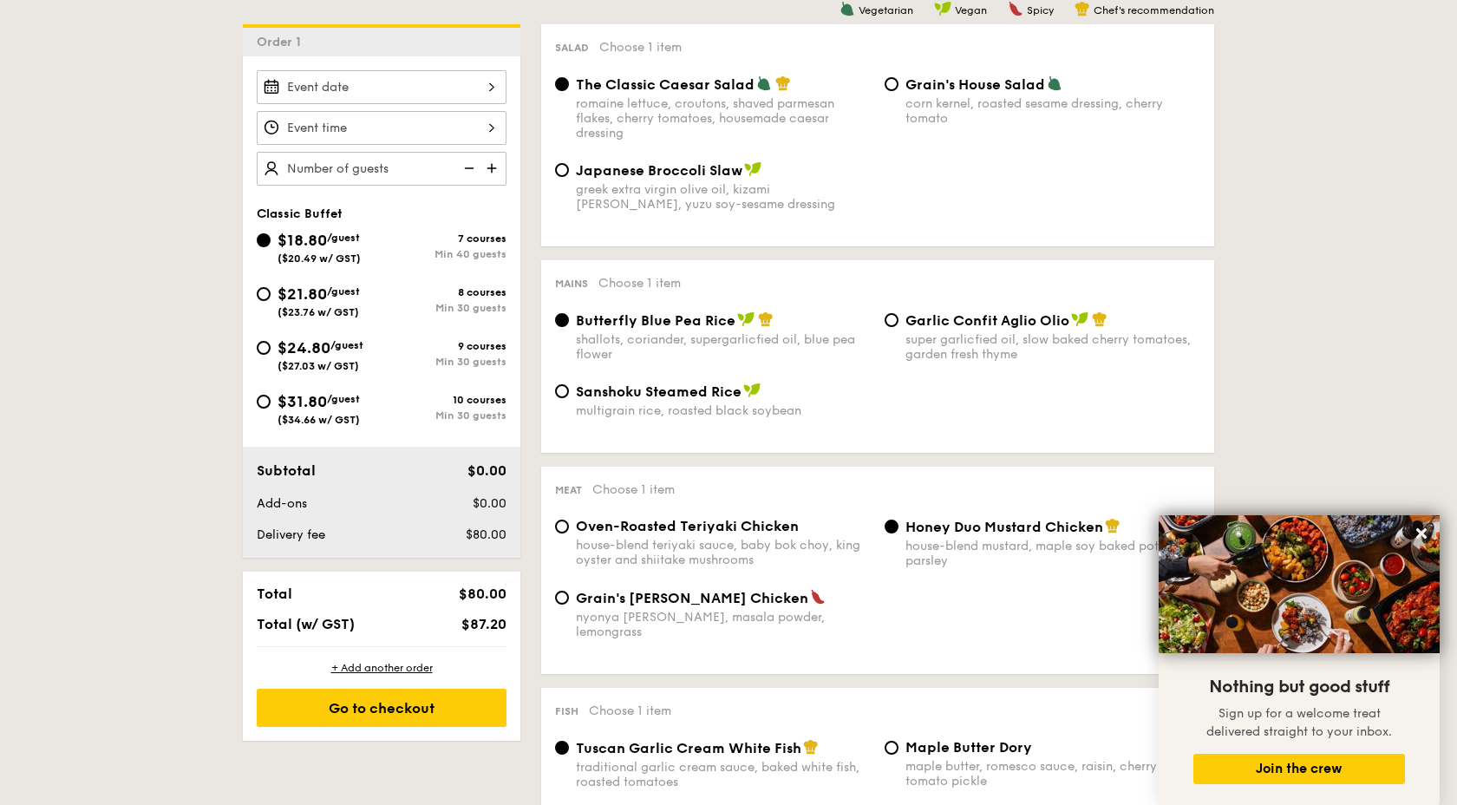
scroll to position [467, 0]
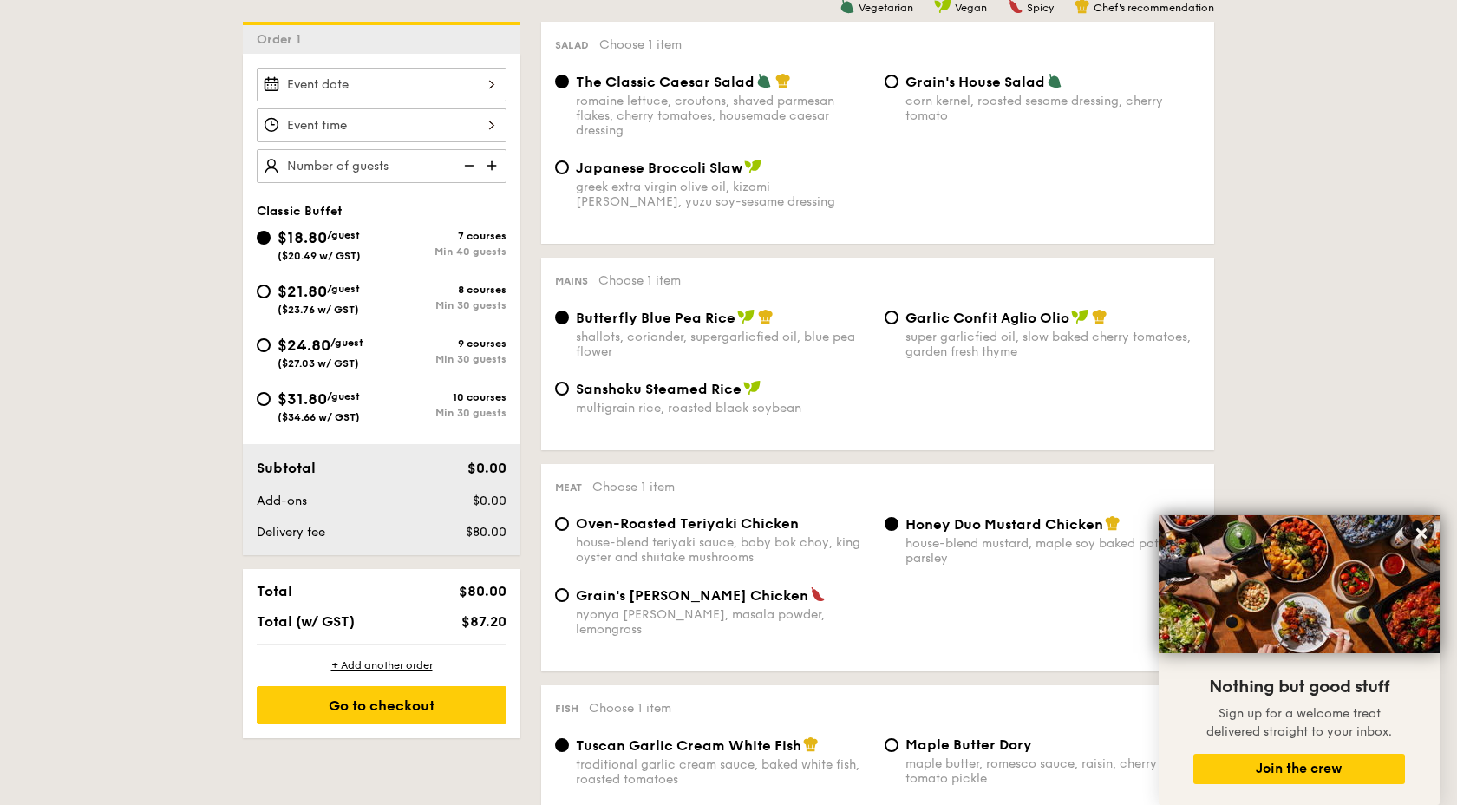
click at [473, 169] on img at bounding box center [467, 165] width 26 height 33
type input "40 guests"
click at [478, 169] on img at bounding box center [467, 165] width 26 height 33
click at [345, 289] on span "/guest" at bounding box center [343, 289] width 33 height 12
click at [270, 289] on input "$21.80 /guest ($23.76 w/ GST) 8 courses Min 30 guests" at bounding box center [264, 291] width 14 height 14
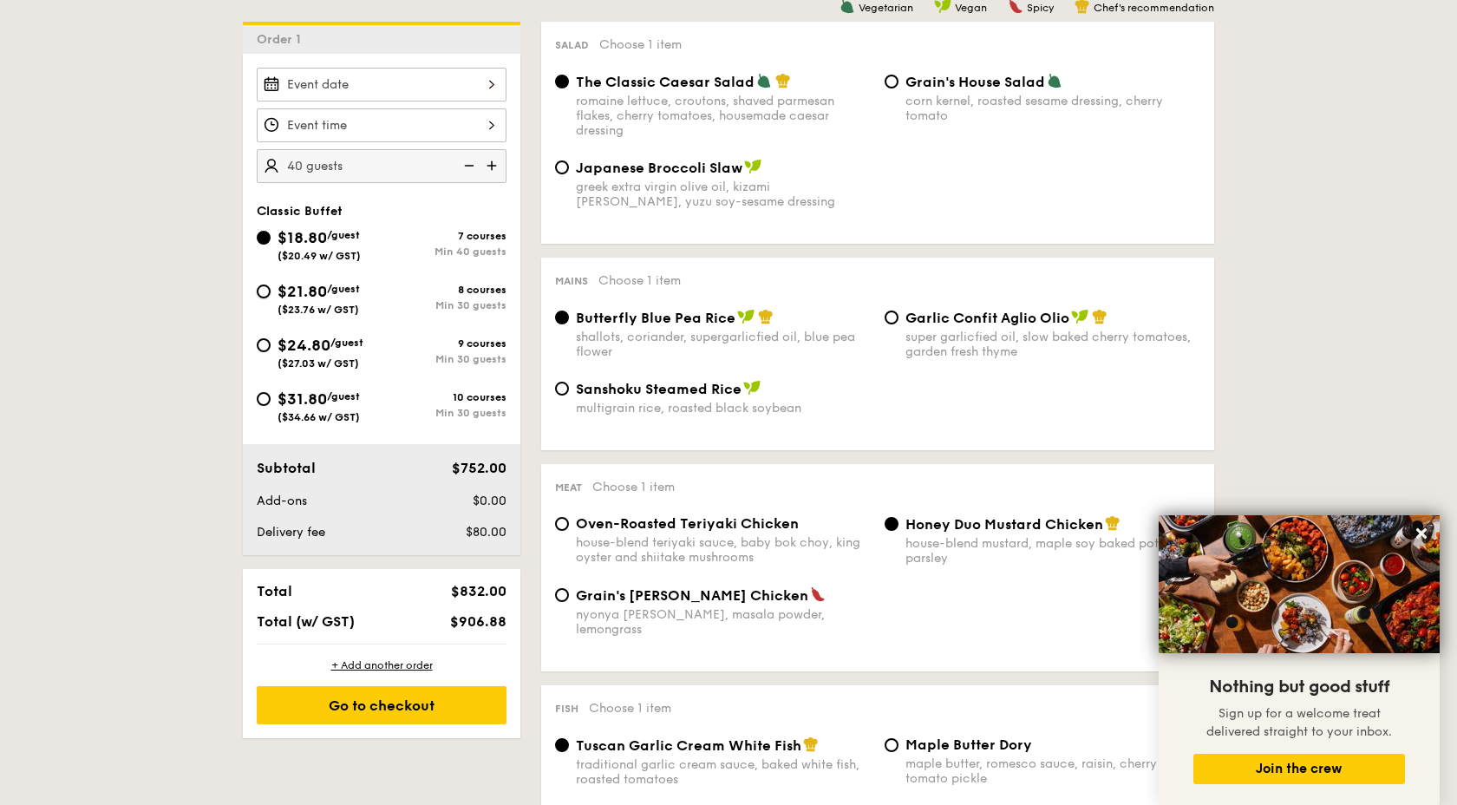
radio input "true"
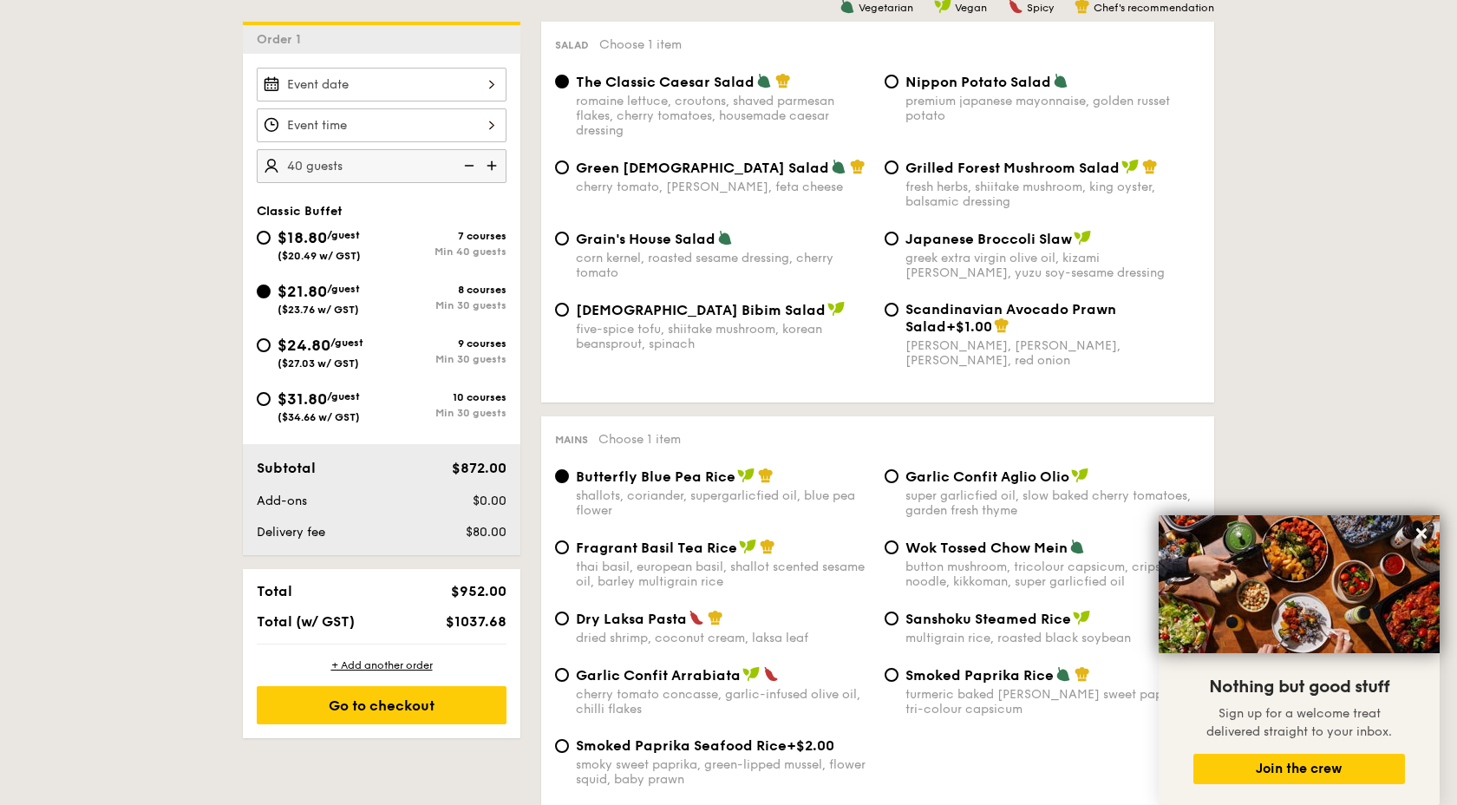
click at [316, 344] on span "$24.80" at bounding box center [303, 345] width 53 height 19
click at [270, 344] on input "$24.80 /guest ($27.03 w/ GST) 9 courses Min 30 guests" at bounding box center [264, 345] width 14 height 14
radio input "true"
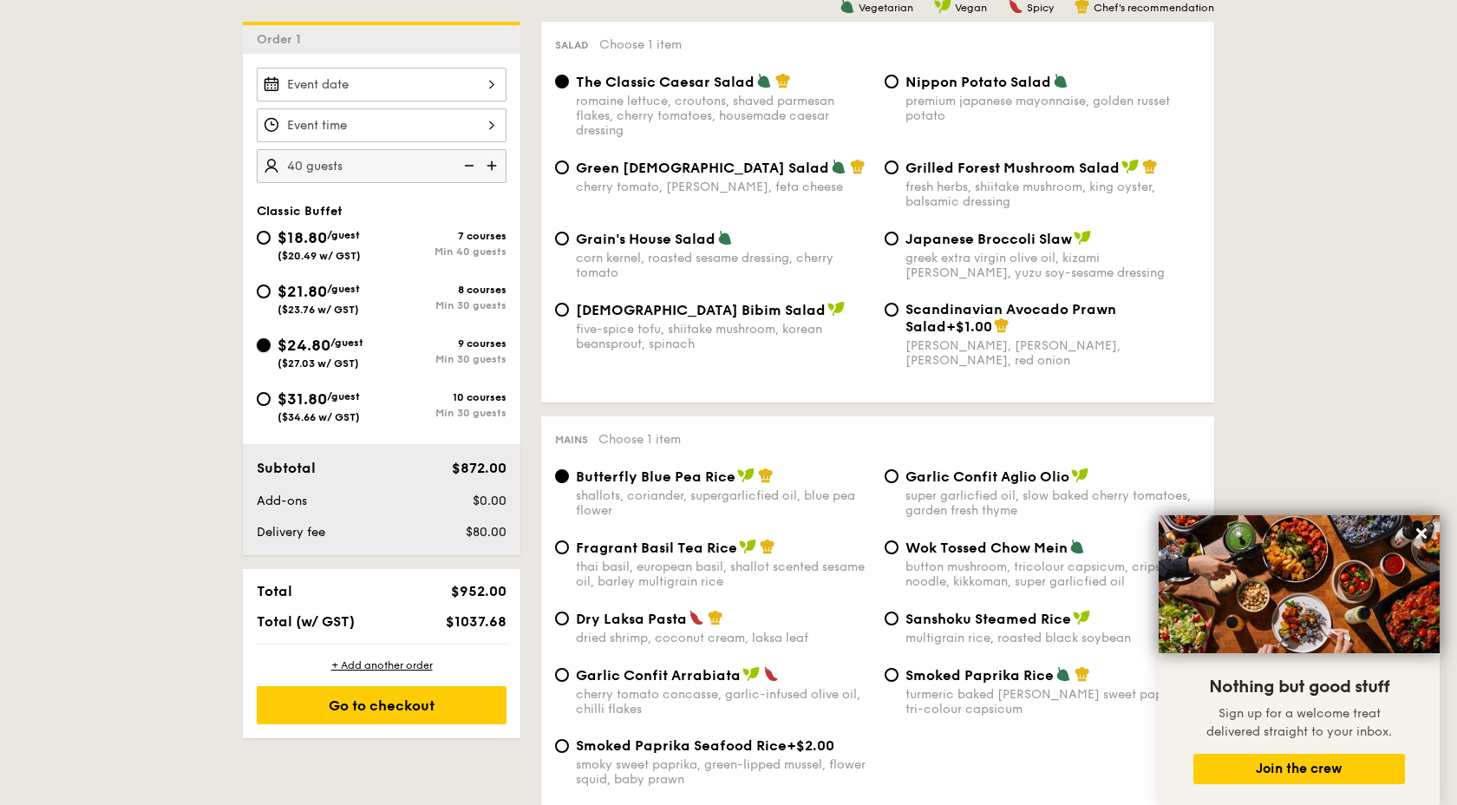
radio input "true"
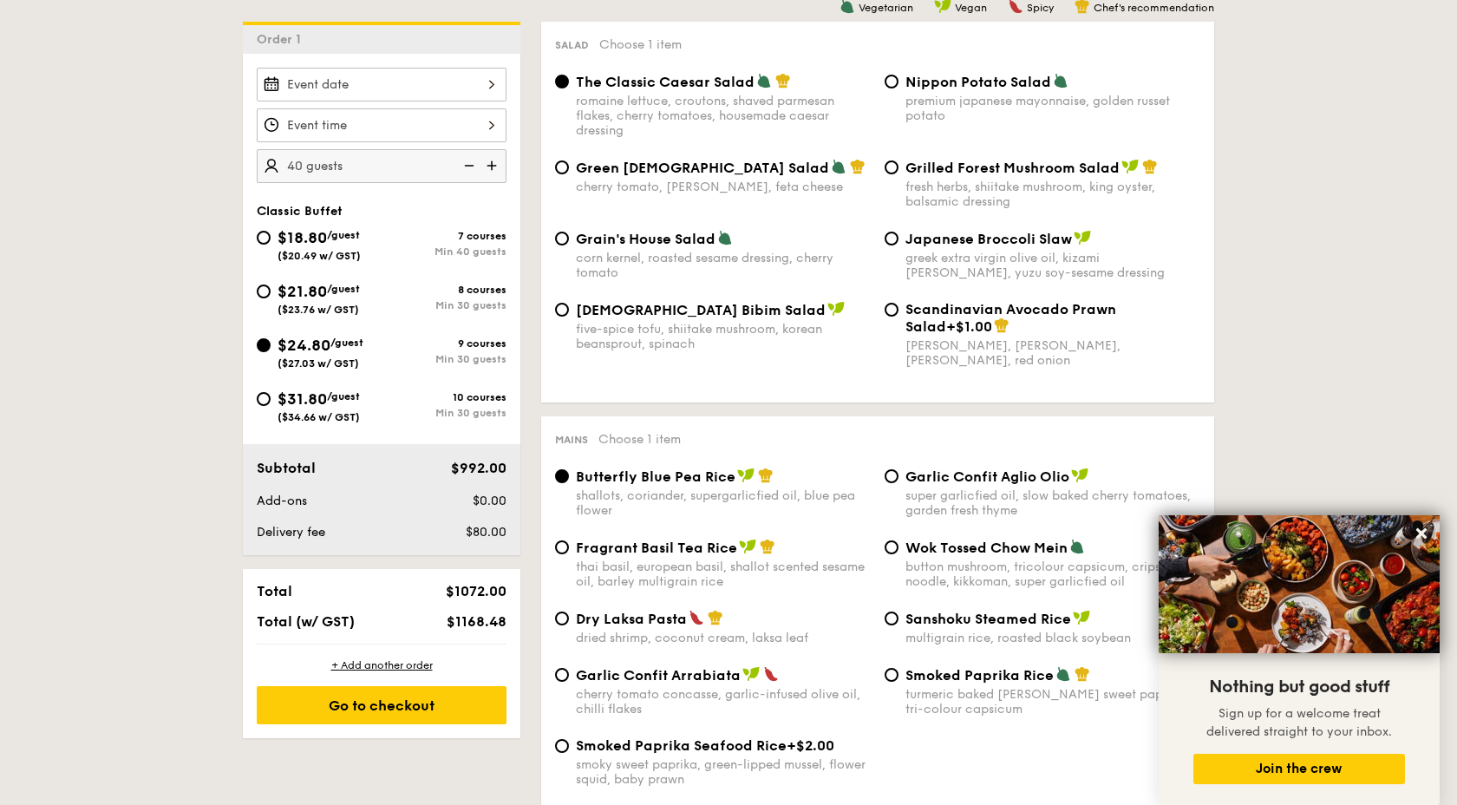
click at [473, 159] on img at bounding box center [467, 165] width 26 height 33
click at [473, 160] on img at bounding box center [467, 165] width 26 height 33
type input "30 guests"
click at [327, 407] on span "$31.80" at bounding box center [301, 398] width 49 height 19
click at [270, 406] on input "$31.80 /guest ($34.66 w/ GST) 10 courses Min 30 guests" at bounding box center [264, 399] width 14 height 14
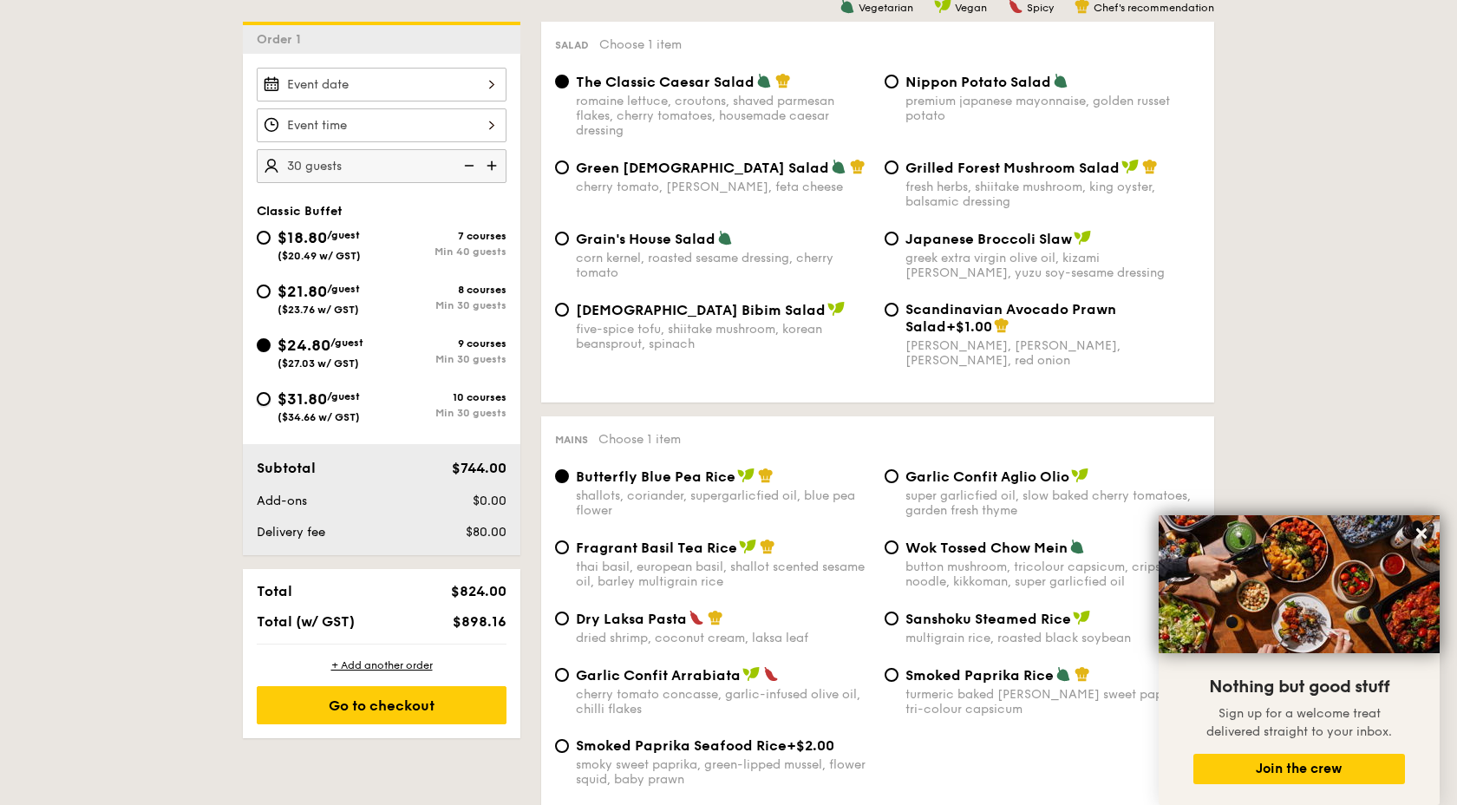
radio input "true"
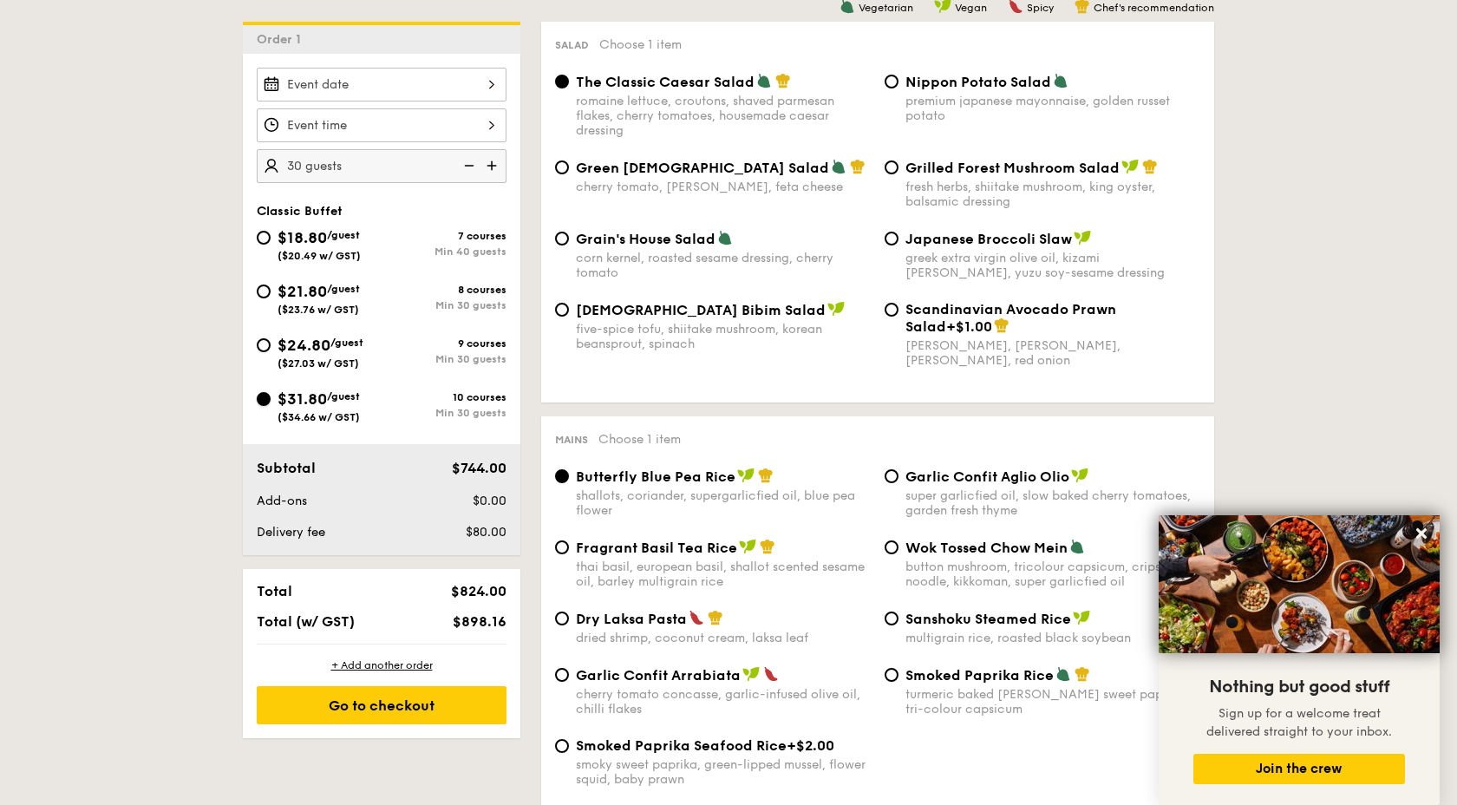
radio input "true"
click at [306, 290] on span "$21.80" at bounding box center [301, 291] width 49 height 19
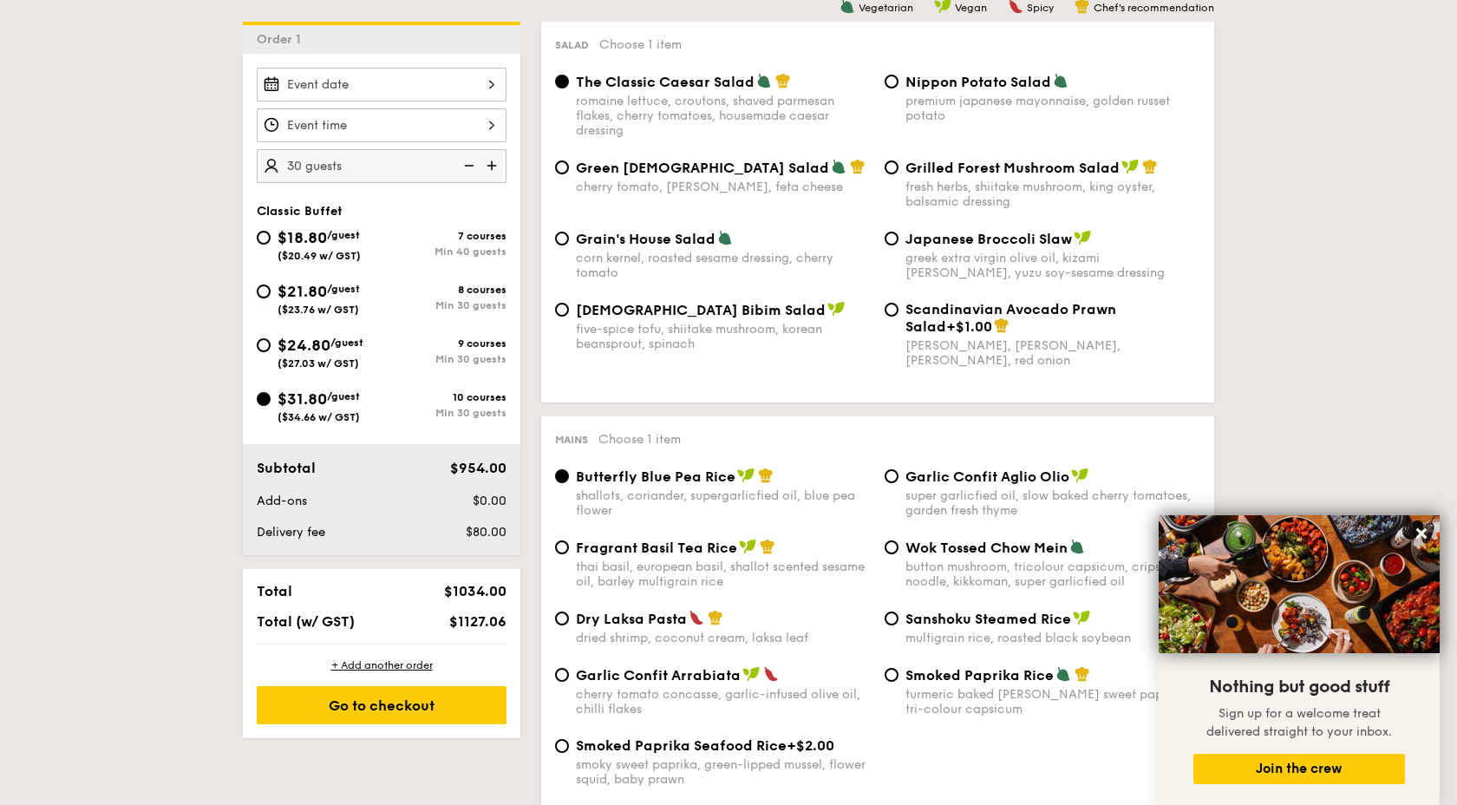
click at [270, 290] on input "$21.80 /guest ($23.76 w/ GST) 8 courses Min 30 guests" at bounding box center [264, 291] width 14 height 14
radio input "true"
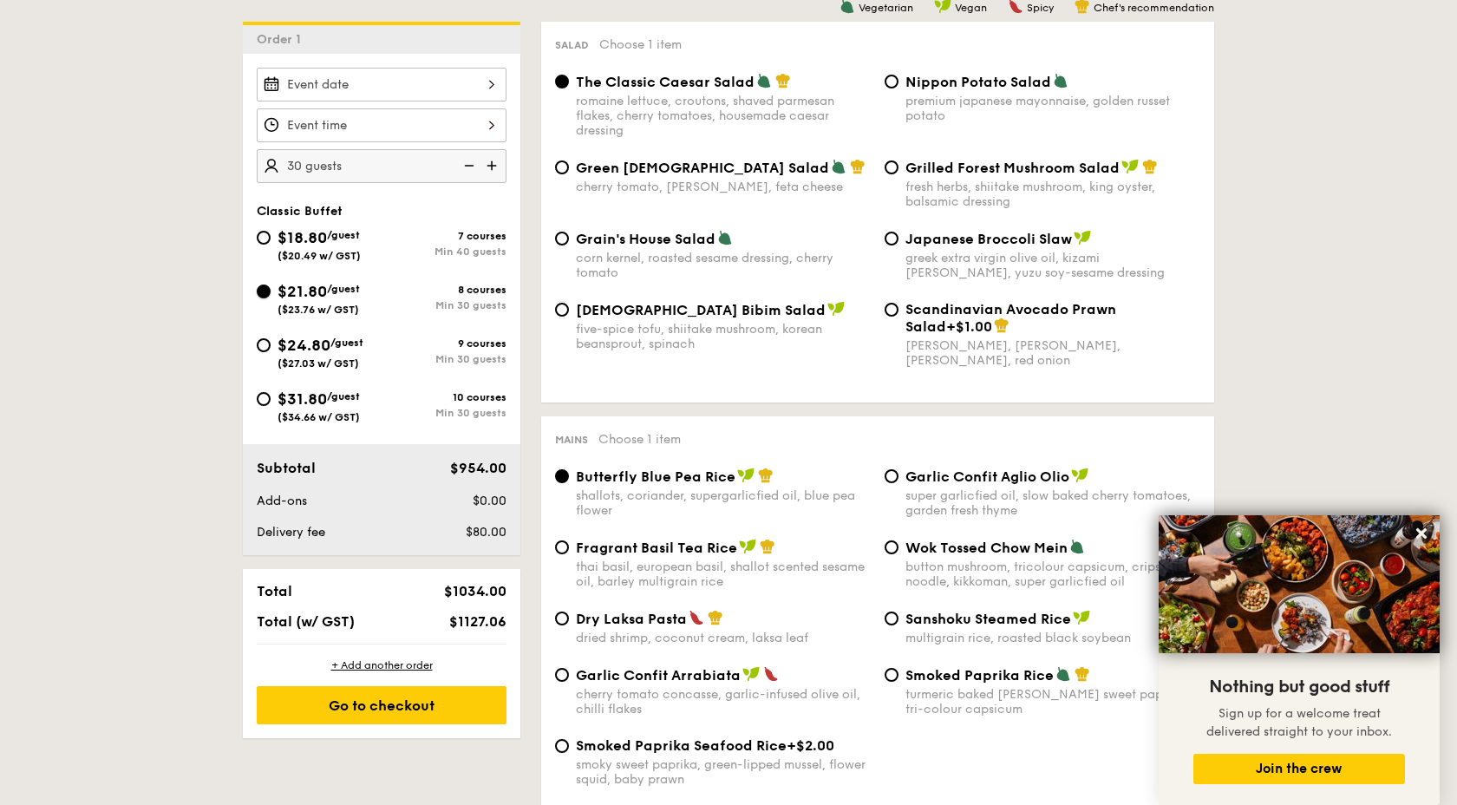
radio input "true"
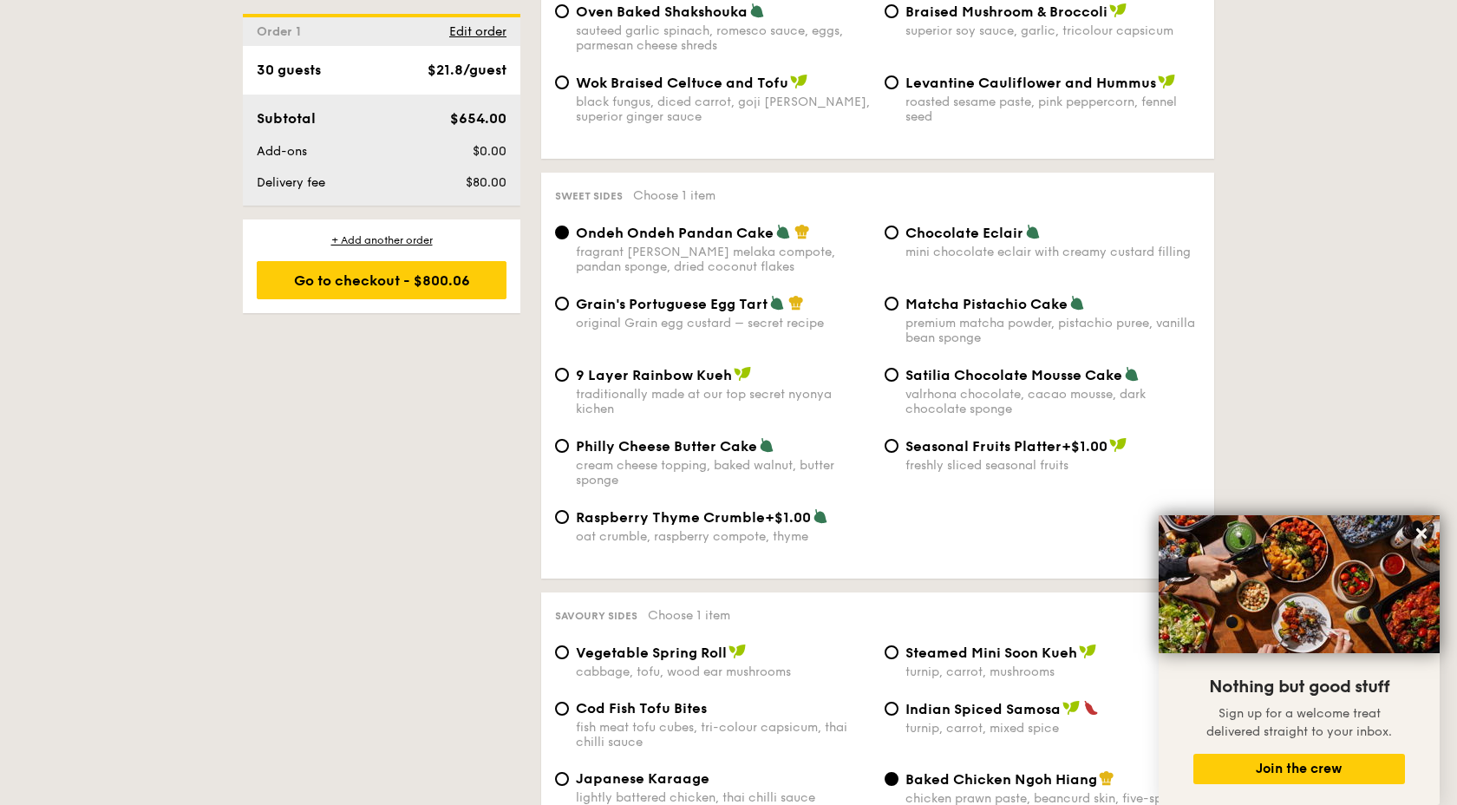
scroll to position [2454, 0]
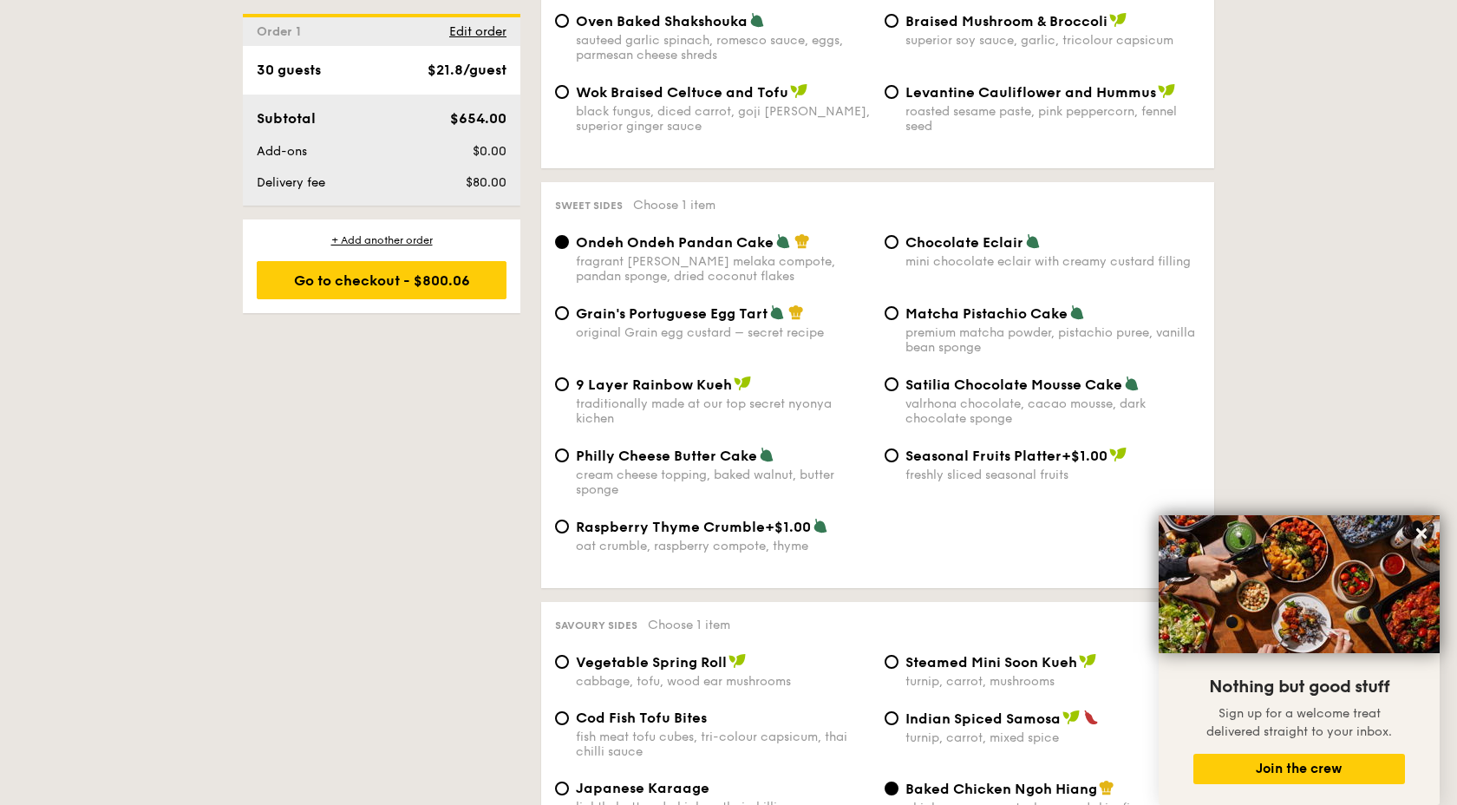
click at [940, 234] on span "Chocolate Eclair" at bounding box center [964, 242] width 118 height 16
click at [898, 235] on input "Chocolate Eclair mini chocolate eclair with creamy custard filling" at bounding box center [891, 242] width 14 height 14
radio input "true"
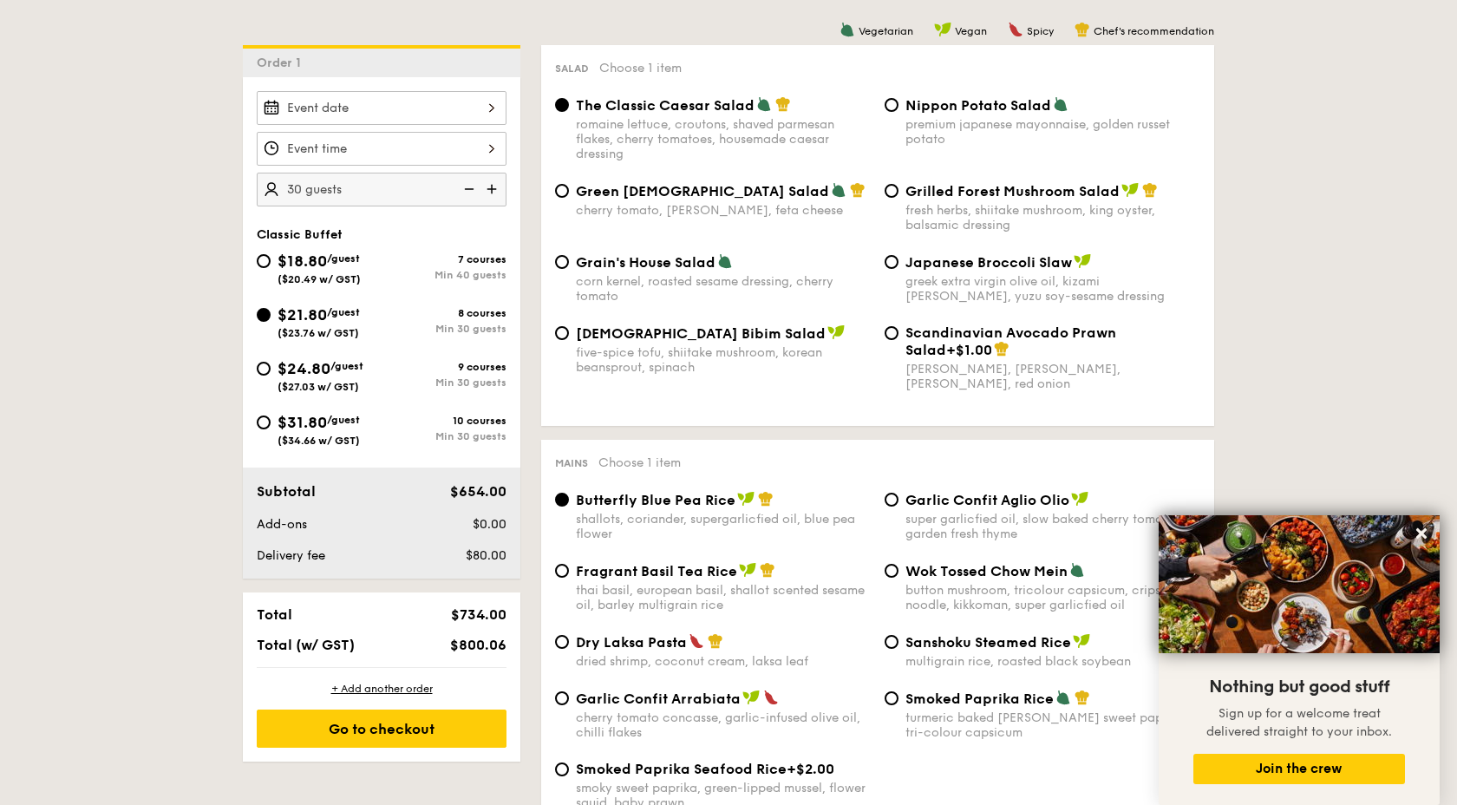
scroll to position [448, 0]
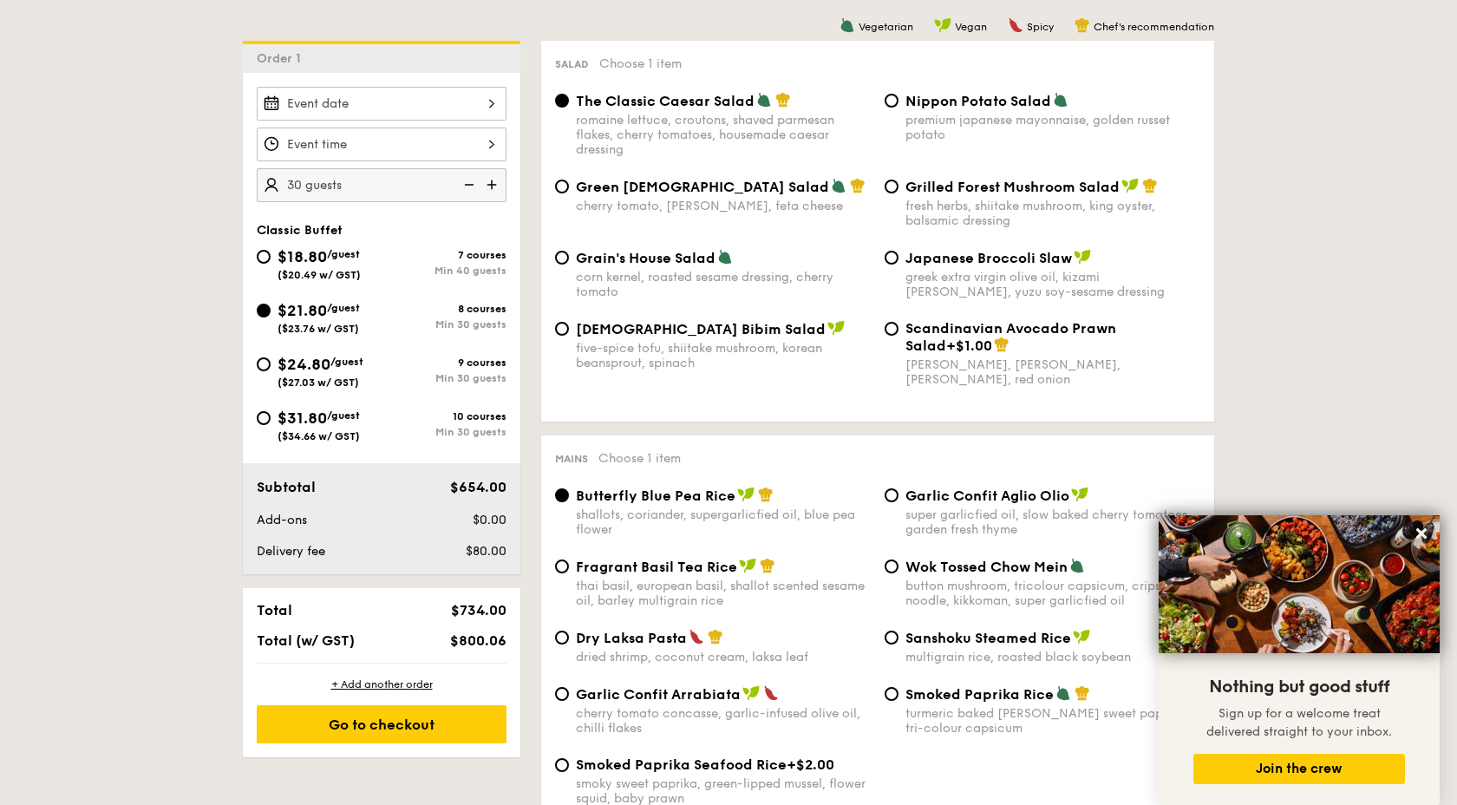
click at [718, 92] on div "The Classic Caesar Salad" at bounding box center [723, 100] width 295 height 17
click at [931, 414] on div "Salad Choose 1 item The Classic Caesar Salad romaine lettuce, croutons, shaved …" at bounding box center [877, 231] width 673 height 381
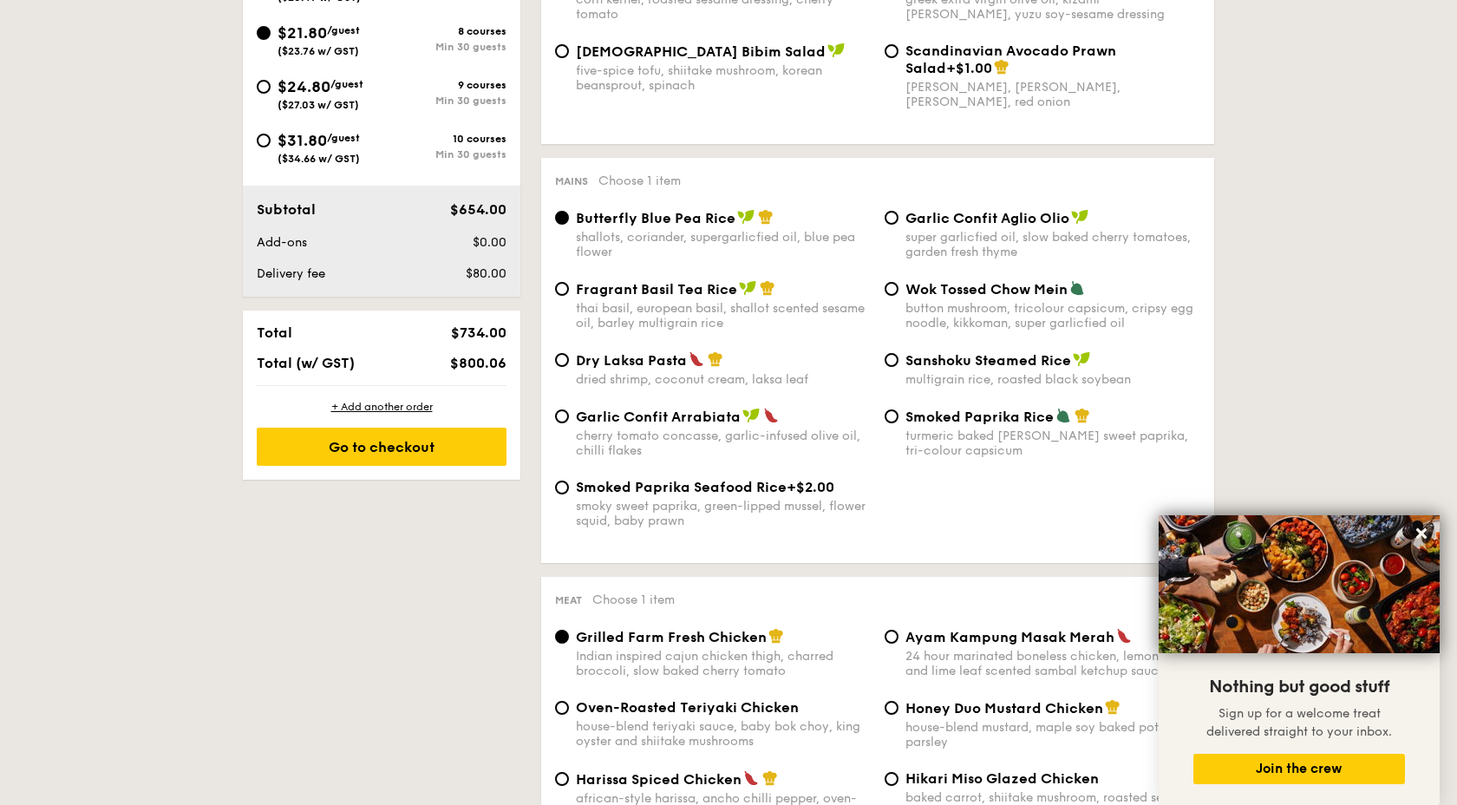
scroll to position [728, 0]
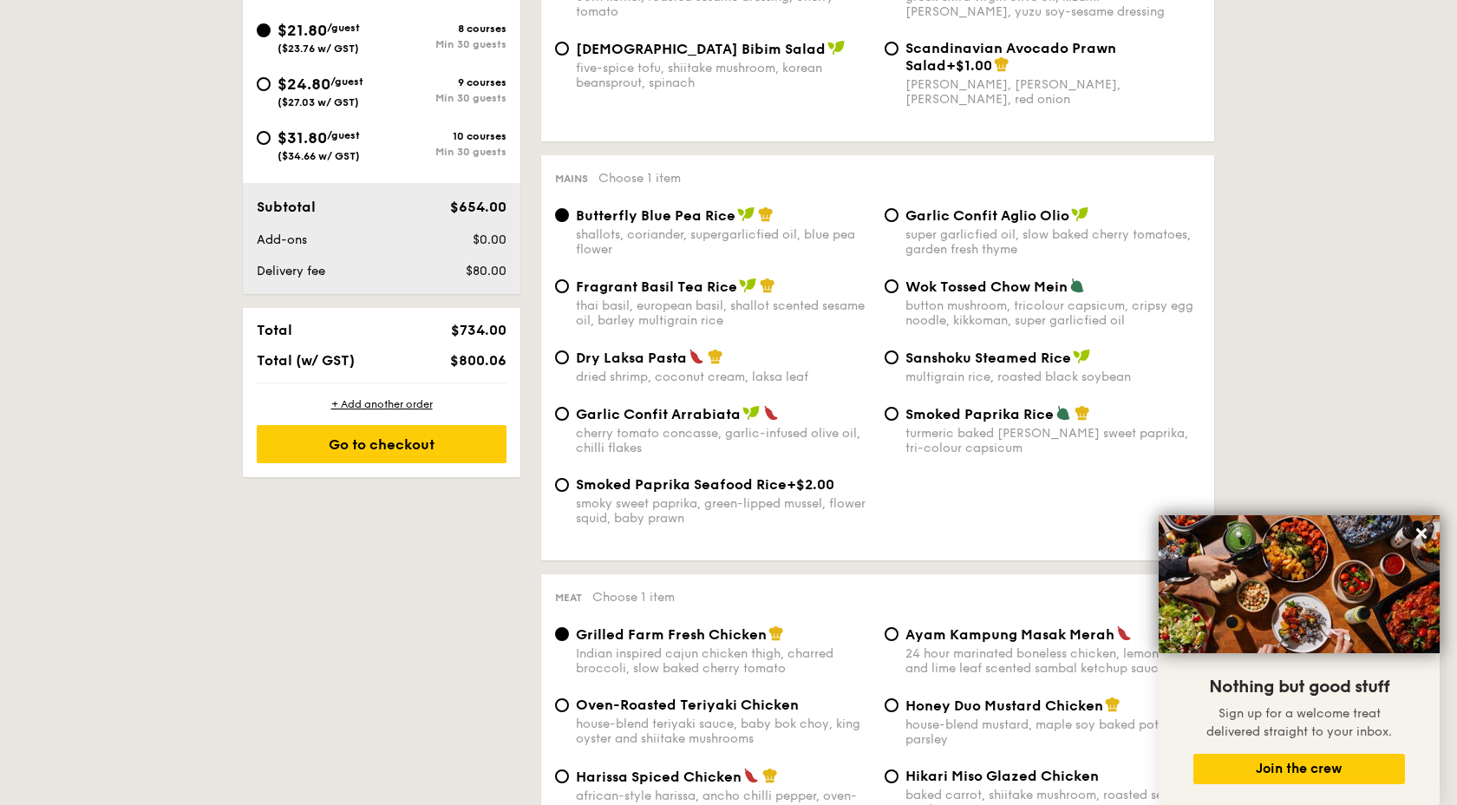
click at [627, 366] on span "Dry Laksa Pasta" at bounding box center [631, 357] width 111 height 16
click at [569, 364] on input "Dry Laksa Pasta dried shrimp, coconut cream, laksa leaf" at bounding box center [562, 357] width 14 height 14
radio input "true"
drag, startPoint x: 575, startPoint y: 363, endPoint x: 687, endPoint y: 362, distance: 111.8
click at [687, 362] on div "Dry Laksa Pasta dried shrimp, coconut cream, laksa leaf" at bounding box center [712, 367] width 329 height 36
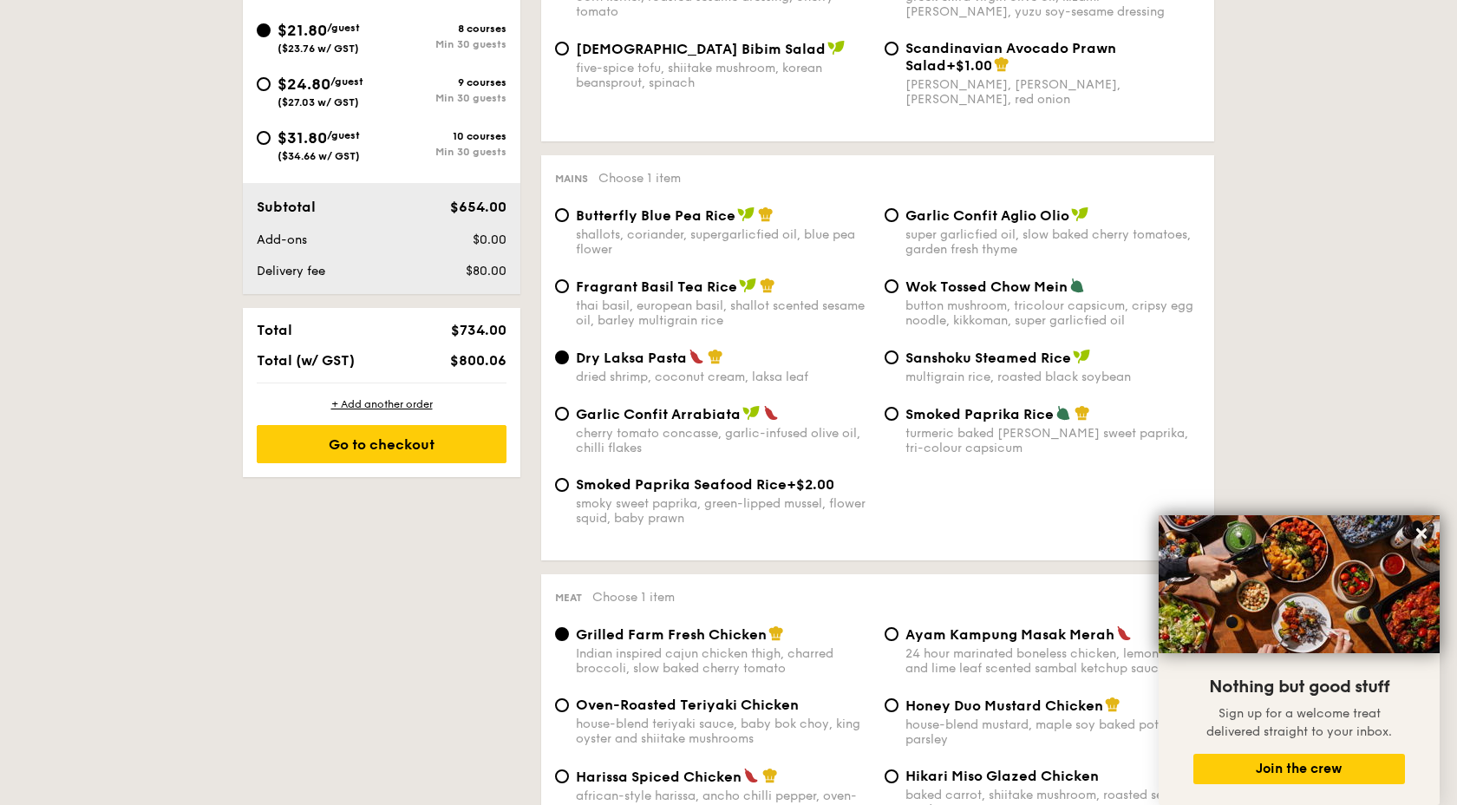
click at [624, 431] on div "Garlic Confit Arrabiata cherry tomato concasse, garlic-infused olive oil, chill…" at bounding box center [723, 430] width 295 height 50
click at [569, 420] on input "Garlic Confit Arrabiata cherry tomato concasse, garlic-infused olive oil, chill…" at bounding box center [562, 414] width 14 height 14
radio input "true"
drag, startPoint x: 577, startPoint y: 415, endPoint x: 744, endPoint y: 419, distance: 166.5
click at [744, 419] on div "Garlic Confit Arrabiata" at bounding box center [723, 413] width 295 height 17
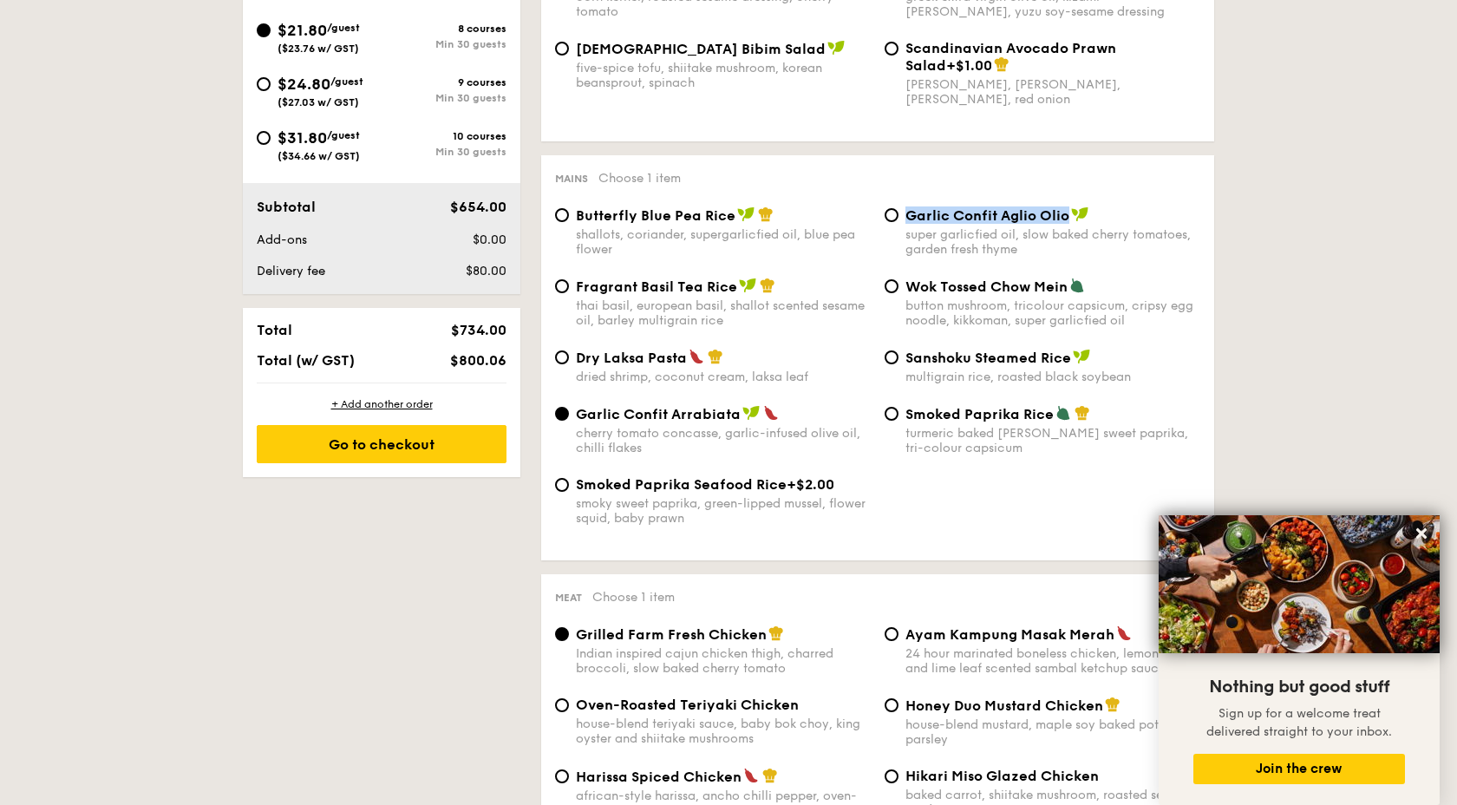
drag, startPoint x: 907, startPoint y: 218, endPoint x: 1070, endPoint y: 219, distance: 163.0
click at [1070, 219] on div "Garlic Confit Aglio Olio" at bounding box center [1052, 214] width 295 height 17
